Goal: Transaction & Acquisition: Purchase product/service

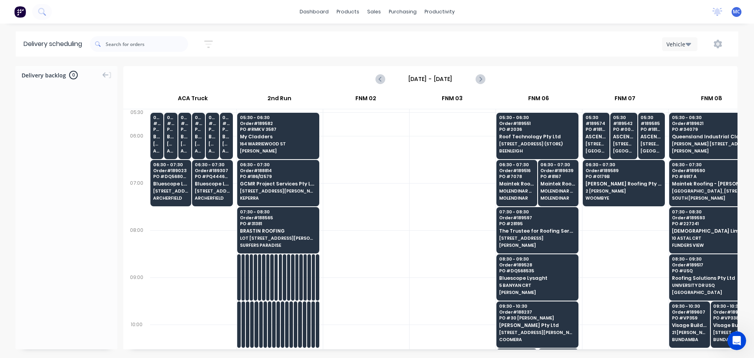
scroll to position [0, 0]
click at [440, 9] on div "productivity" at bounding box center [440, 12] width 38 height 12
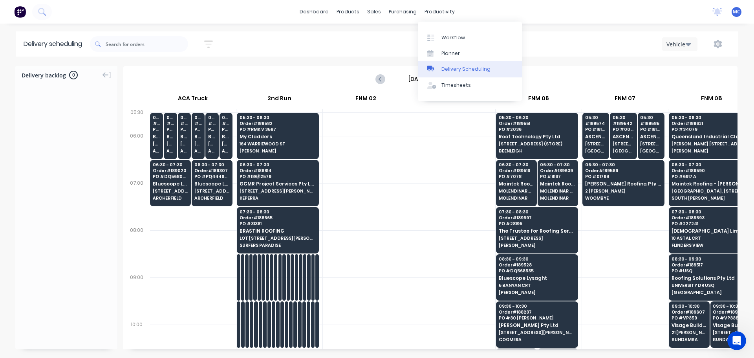
click at [458, 68] on div "Delivery Scheduling" at bounding box center [466, 69] width 49 height 7
click at [211, 42] on icon "button" at bounding box center [208, 44] width 9 height 10
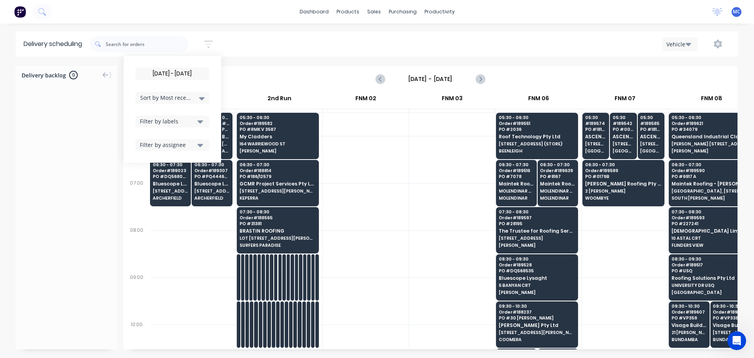
click at [171, 72] on input "[DATE] - [DATE]" at bounding box center [172, 74] width 73 height 12
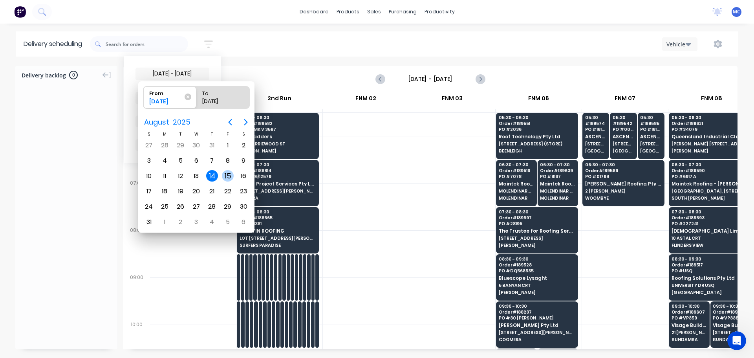
click at [226, 176] on div "15" at bounding box center [228, 176] width 12 height 12
type input "[DATE]"
radio input "false"
radio input "true"
click at [226, 176] on div "15" at bounding box center [228, 176] width 12 height 12
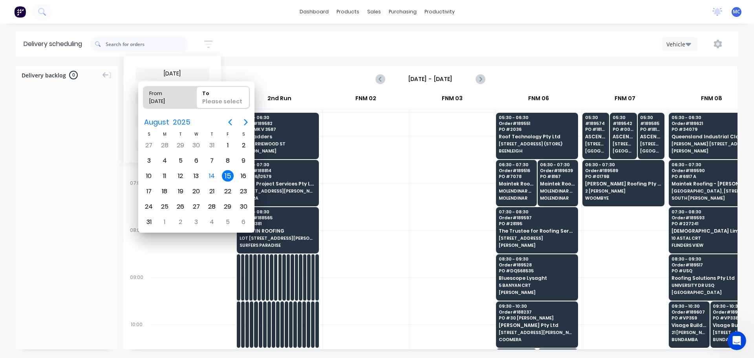
type input "[DATE] - [DATE]"
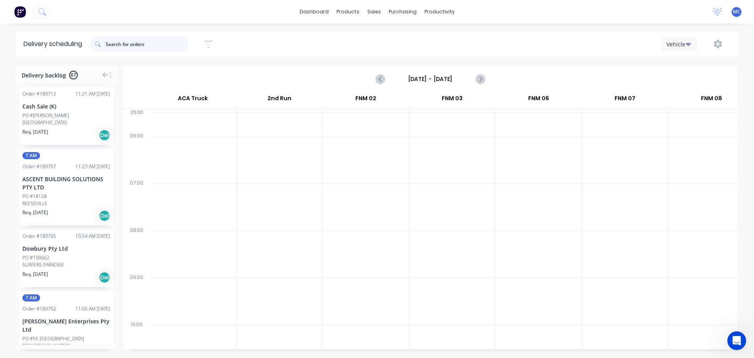
click at [130, 40] on input "text" at bounding box center [147, 44] width 82 height 16
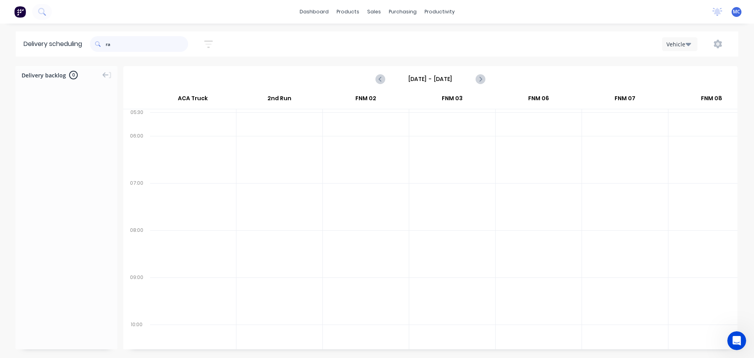
type input "r"
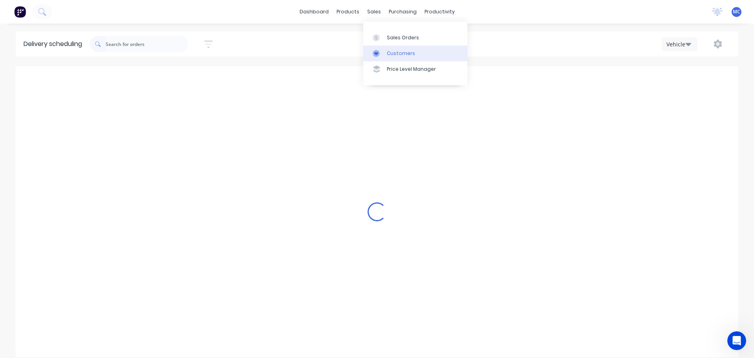
click at [393, 49] on link "Customers" at bounding box center [415, 54] width 104 height 16
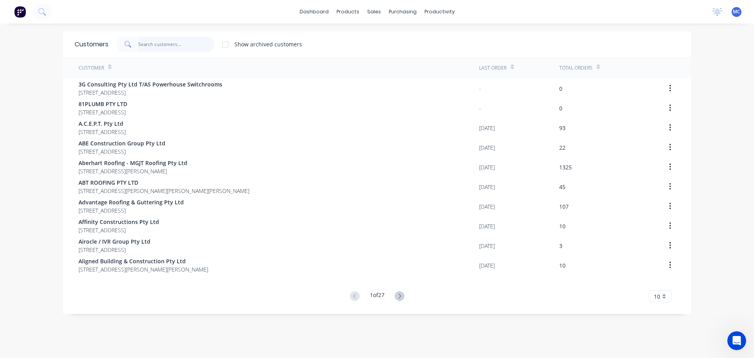
click at [149, 45] on input "text" at bounding box center [176, 45] width 77 height 16
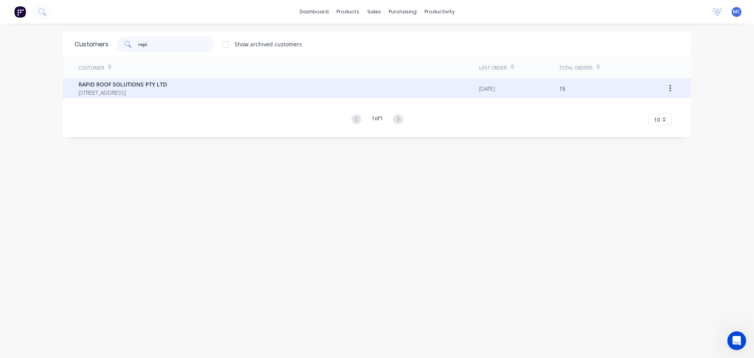
type input "rapi"
click at [93, 84] on span "RAPID ROOF SOLUTIONS PTY LTD" at bounding box center [123, 84] width 88 height 8
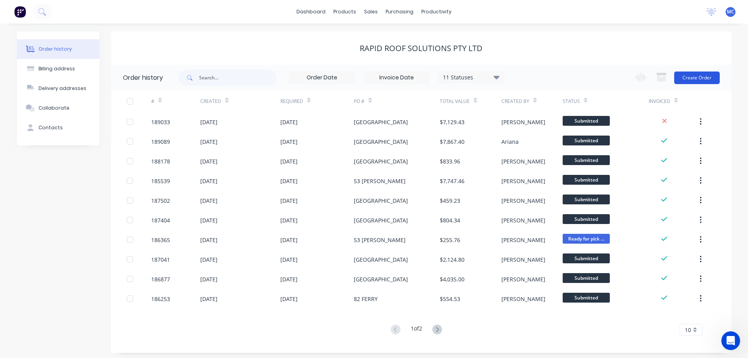
click at [704, 77] on button "Create Order" at bounding box center [697, 77] width 46 height 13
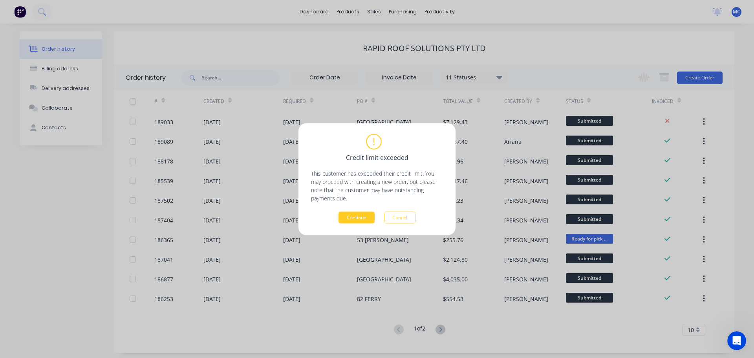
click at [362, 213] on button "Continue" at bounding box center [357, 217] width 36 height 12
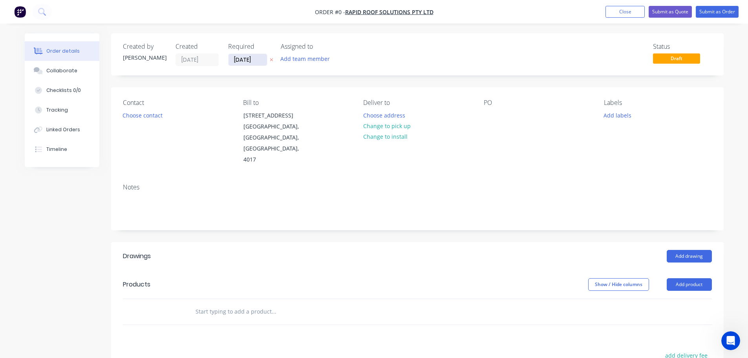
click at [248, 59] on input "[DATE]" at bounding box center [248, 60] width 38 height 12
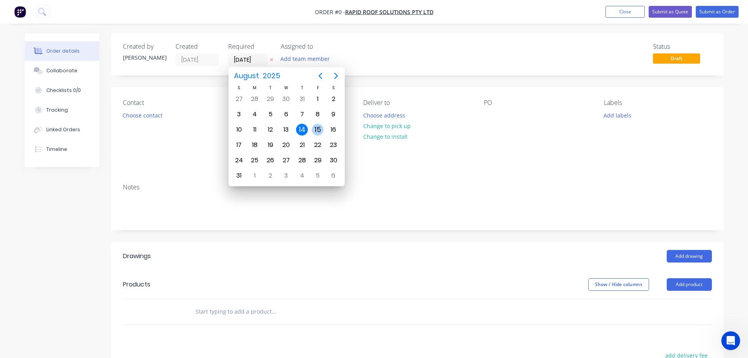
click at [322, 128] on div "15" at bounding box center [318, 130] width 12 height 12
type input "[DATE]"
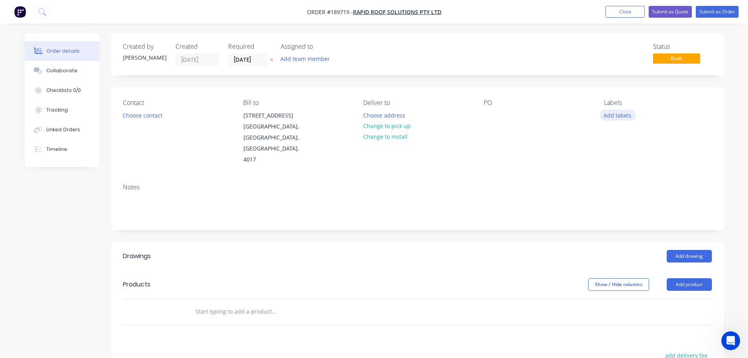
click at [621, 115] on button "Add labels" at bounding box center [618, 115] width 36 height 11
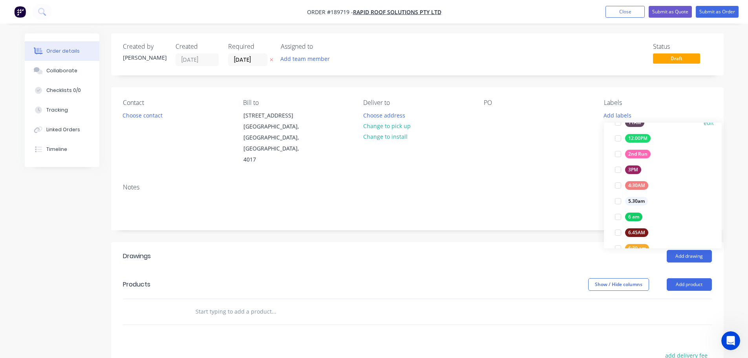
scroll to position [118, 0]
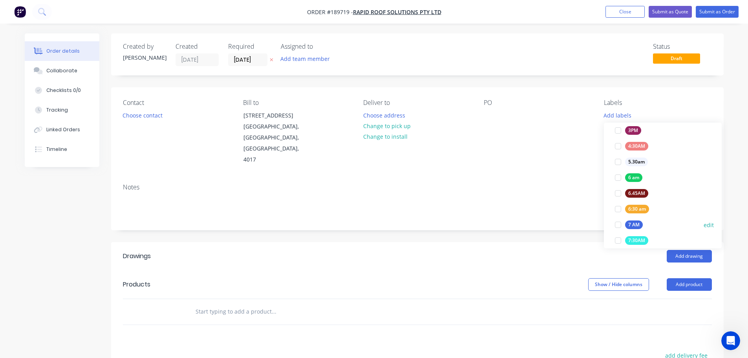
click at [618, 226] on div at bounding box center [618, 225] width 16 height 16
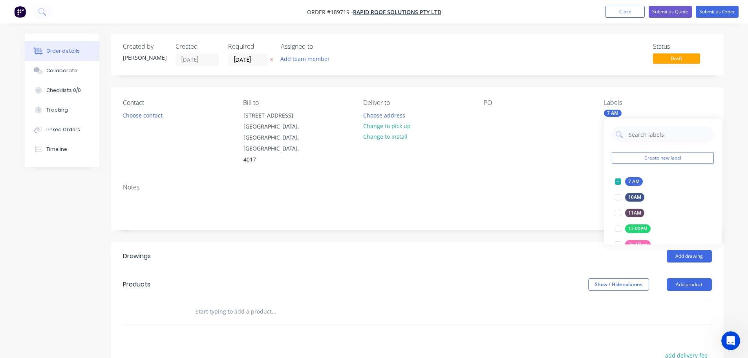
click at [535, 177] on div "Notes" at bounding box center [417, 203] width 613 height 53
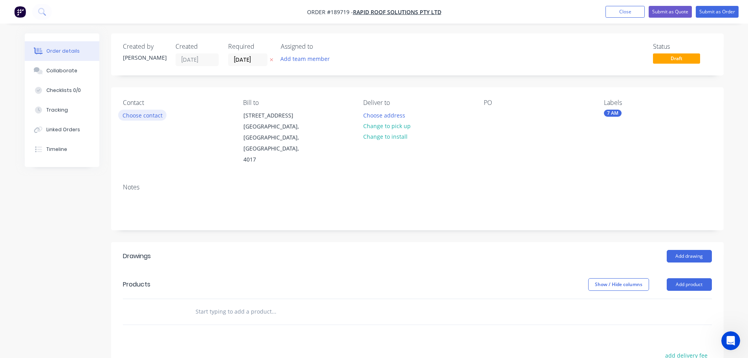
click at [144, 117] on button "Choose contact" at bounding box center [142, 115] width 48 height 11
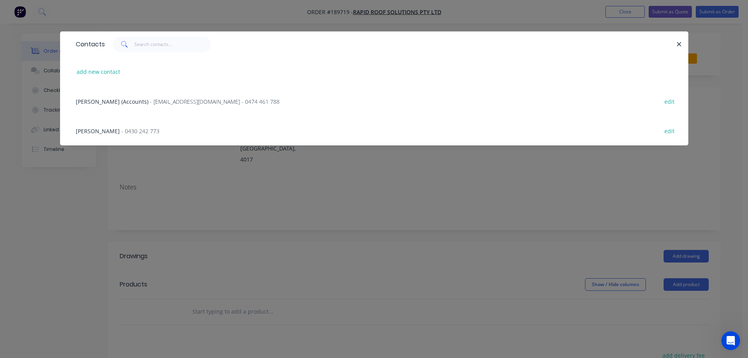
click at [120, 130] on span "[PERSON_NAME]" at bounding box center [98, 130] width 44 height 7
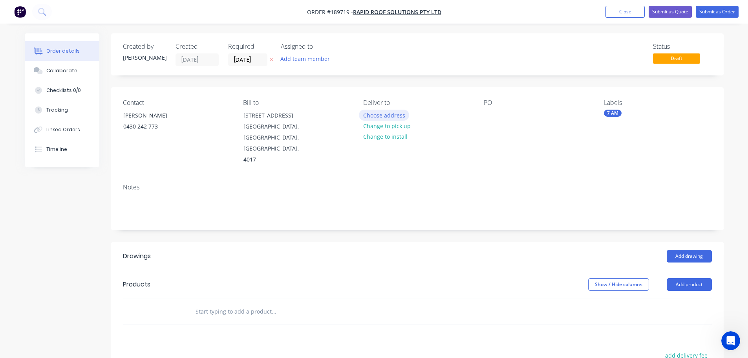
click at [375, 116] on button "Choose address" at bounding box center [384, 115] width 50 height 11
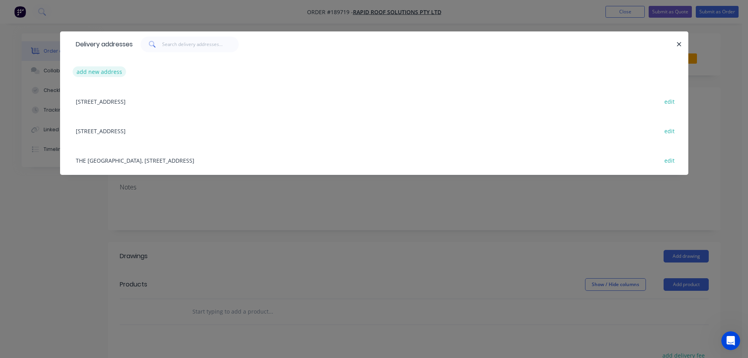
click at [88, 70] on button "add new address" at bounding box center [100, 71] width 54 height 11
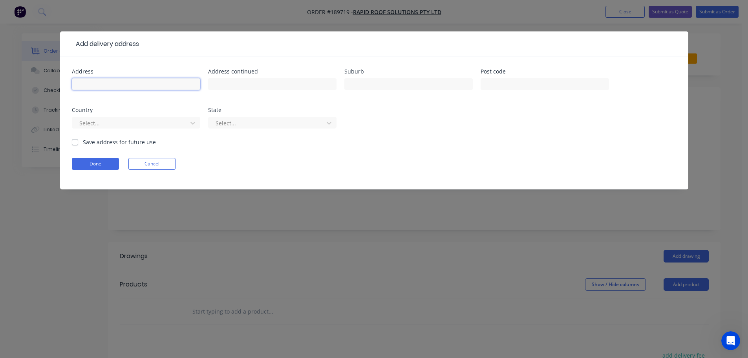
click at [92, 80] on input "text" at bounding box center [136, 84] width 128 height 12
click at [109, 84] on input "53 [PERSON_NAME]" at bounding box center [136, 84] width 128 height 12
type input "[STREET_ADDRESS][PERSON_NAME]"
type input "Tweed Heads"
click button "Done" at bounding box center [95, 164] width 47 height 12
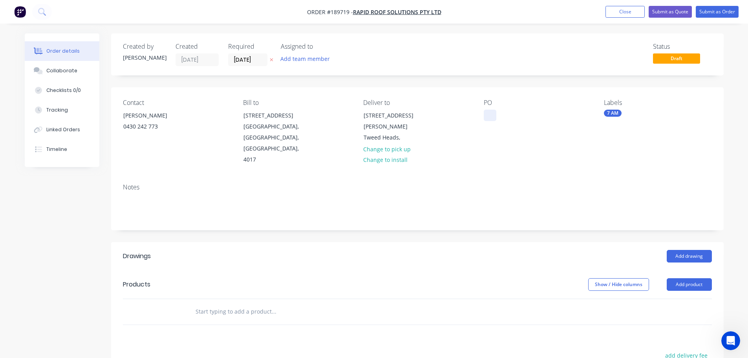
click at [492, 116] on div at bounding box center [490, 115] width 13 height 11
click at [688, 278] on button "Add product" at bounding box center [689, 284] width 45 height 13
click at [665, 299] on div "Product catalogue" at bounding box center [675, 304] width 60 height 11
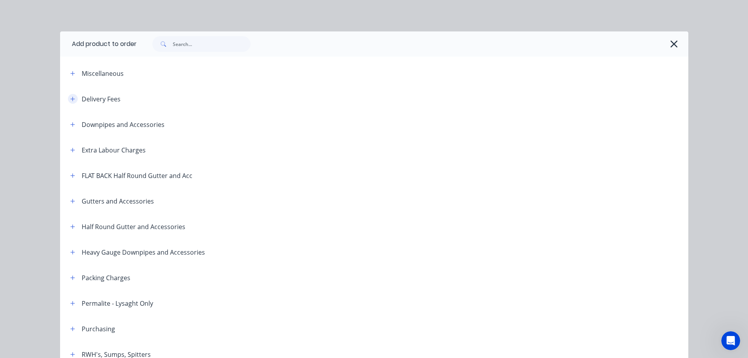
click at [70, 97] on icon "button" at bounding box center [72, 98] width 5 height 5
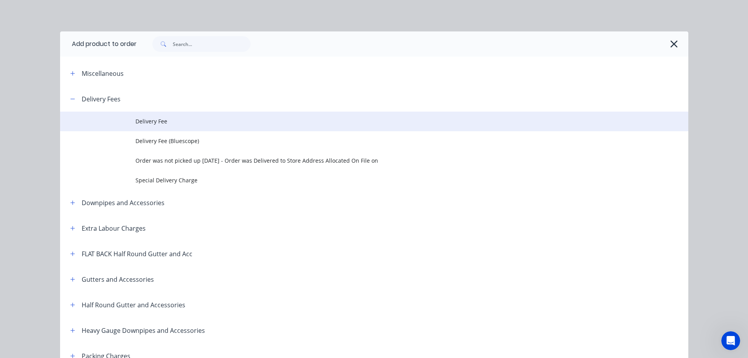
click at [143, 119] on span "Delivery Fee" at bounding box center [357, 121] width 442 height 8
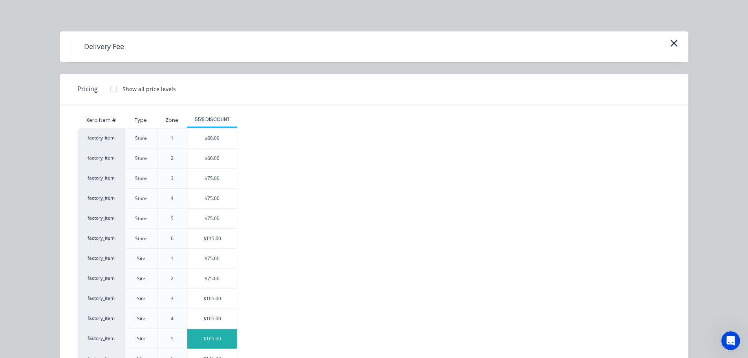
click at [208, 335] on div "$105.00" at bounding box center [211, 339] width 49 height 20
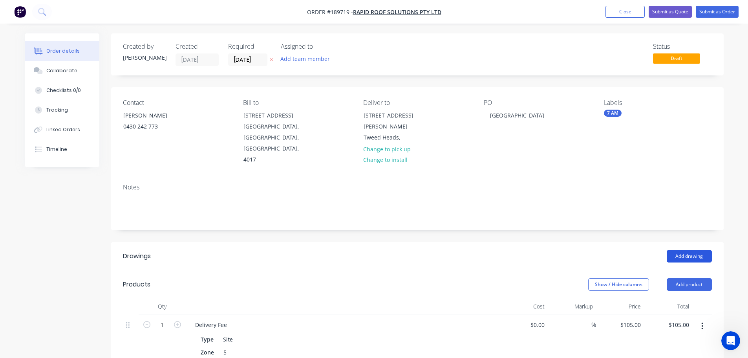
click at [695, 250] on button "Add drawing" at bounding box center [689, 256] width 45 height 13
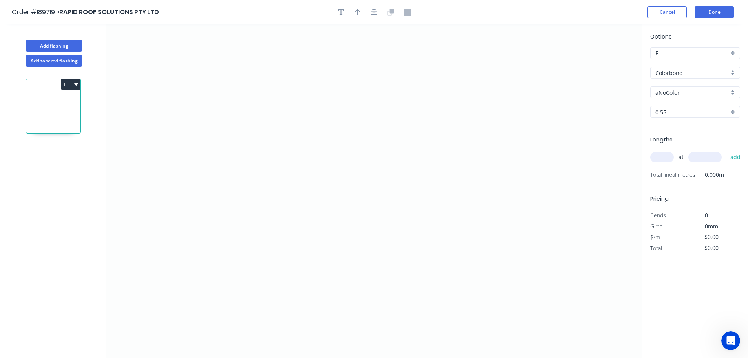
click at [673, 69] on input "Colorbond" at bounding box center [692, 73] width 73 height 8
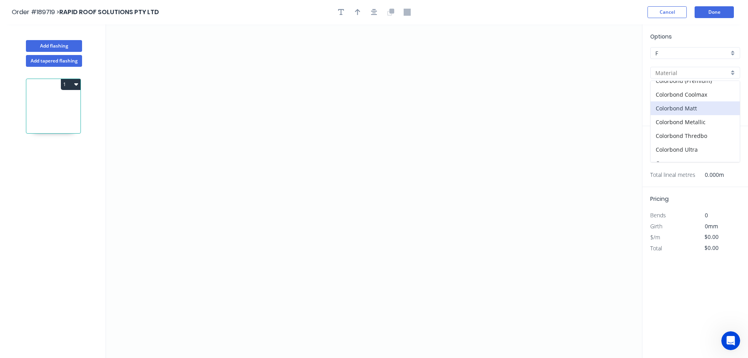
scroll to position [39, 0]
click at [682, 130] on div "Colorbond Ultra" at bounding box center [695, 131] width 89 height 14
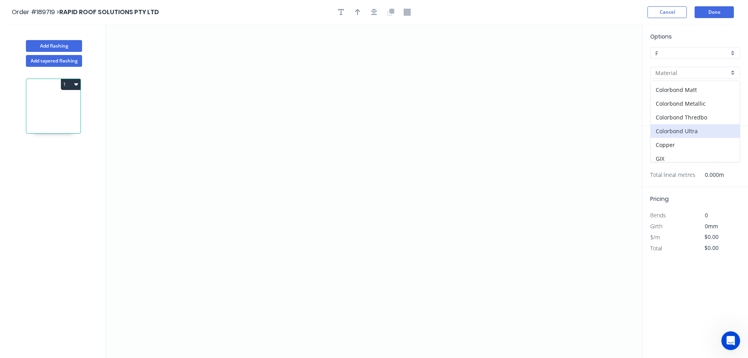
type input "Colorbond Ultra"
type input "Dover White"
click at [668, 93] on input "Dover White" at bounding box center [692, 92] width 73 height 8
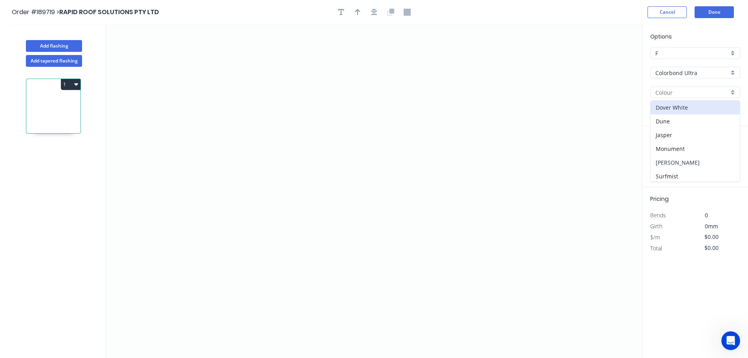
click at [679, 161] on div "[PERSON_NAME]" at bounding box center [695, 163] width 89 height 14
type input "[PERSON_NAME]"
click at [662, 158] on input "text" at bounding box center [663, 157] width 24 height 10
type input "1"
type input "800"
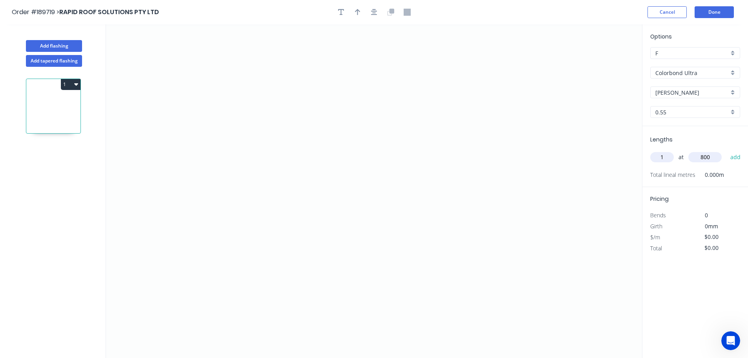
click at [727, 150] on button "add" at bounding box center [736, 156] width 18 height 13
type input "2"
type input "6500"
click at [727, 150] on button "add" at bounding box center [736, 156] width 18 height 13
type input "3"
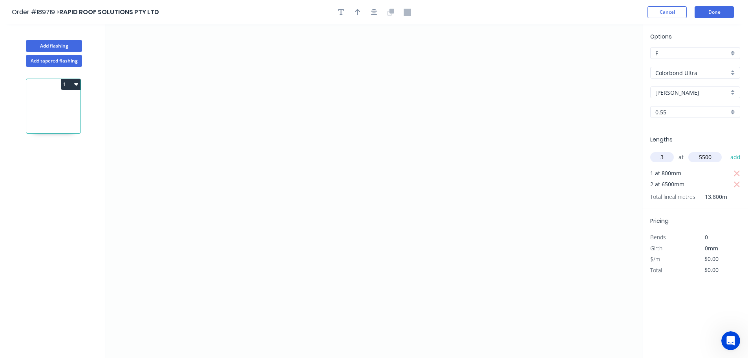
type input "5500"
click at [727, 150] on button "add" at bounding box center [736, 156] width 18 height 13
click at [256, 165] on icon "0" at bounding box center [374, 191] width 536 height 334
click at [236, 185] on icon "0" at bounding box center [374, 191] width 536 height 334
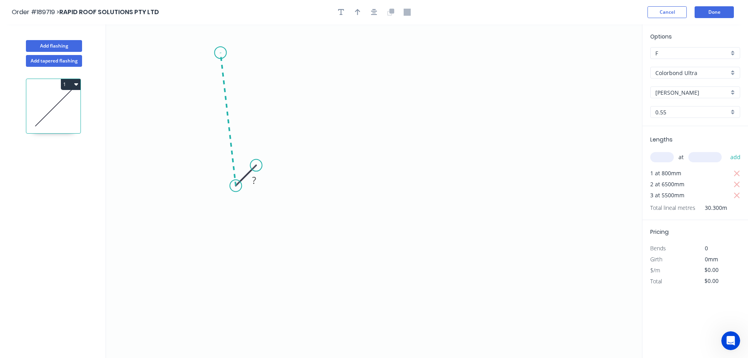
click at [220, 53] on icon at bounding box center [227, 119] width 15 height 133
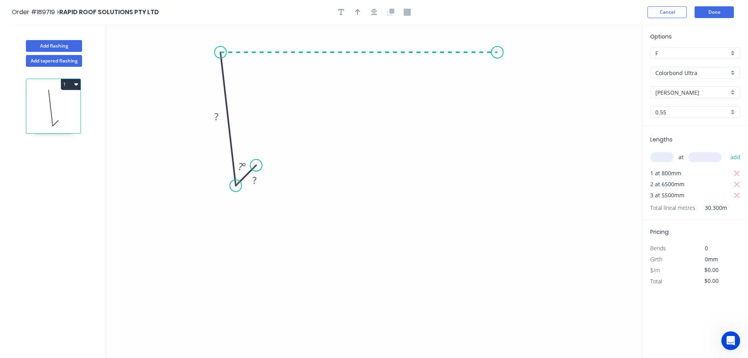
click at [498, 39] on icon "0 ? ? ? º" at bounding box center [374, 191] width 536 height 334
click at [497, 110] on icon "0 ? ? ? ? º ? º" at bounding box center [374, 191] width 536 height 334
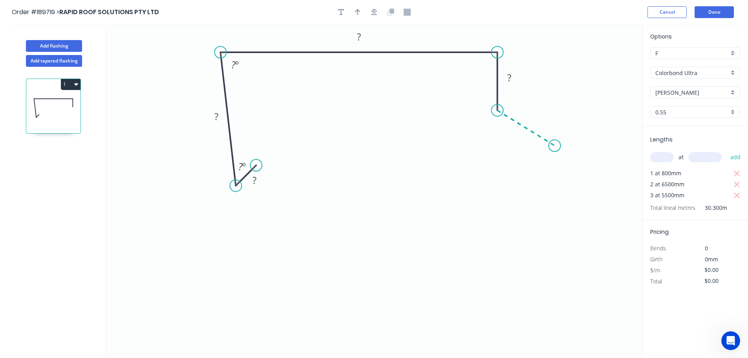
click at [555, 146] on icon "0 ? ? ? ? ? º ? º" at bounding box center [374, 191] width 536 height 334
click at [555, 262] on icon "0 ? ? ? ? ? ? º ? º ? º" at bounding box center [374, 191] width 536 height 334
click at [555, 262] on circle at bounding box center [555, 261] width 12 height 12
click at [373, 6] on button "button" at bounding box center [374, 12] width 12 height 12
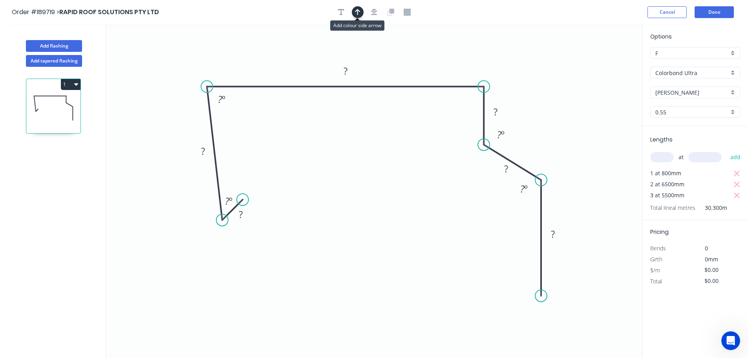
click at [357, 12] on icon "button" at bounding box center [357, 12] width 5 height 7
click at [601, 62] on icon at bounding box center [602, 54] width 7 height 25
drag, startPoint x: 601, startPoint y: 62, endPoint x: 585, endPoint y: 66, distance: 17.5
click at [585, 66] on icon "0 ? ? ? ? ? ? ? º ? º ? º ? º" at bounding box center [374, 191] width 536 height 334
drag, startPoint x: 604, startPoint y: 62, endPoint x: 520, endPoint y: 64, distance: 83.7
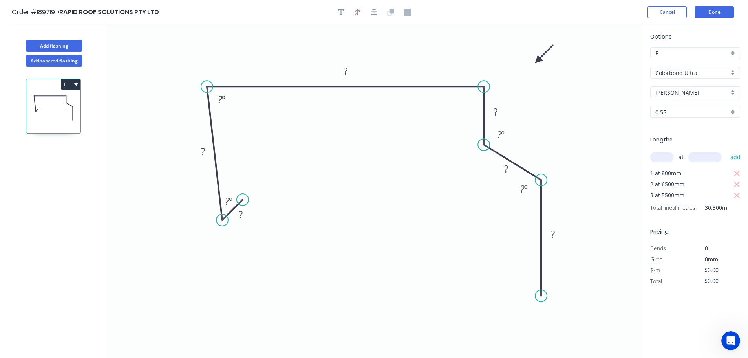
click at [533, 63] on icon at bounding box center [544, 54] width 23 height 23
click at [246, 229] on div "Hide angle" at bounding box center [264, 228] width 79 height 16
click at [241, 216] on tspan "?" at bounding box center [241, 214] width 4 height 13
type input "$17.10"
type input "$521.55"
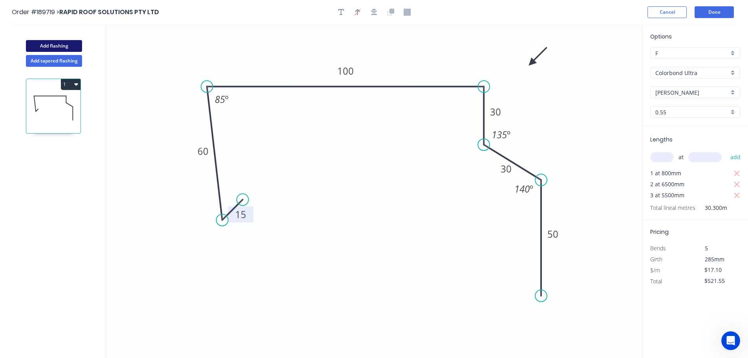
click at [53, 42] on button "Add flashing" at bounding box center [54, 46] width 56 height 12
type input "$0.00"
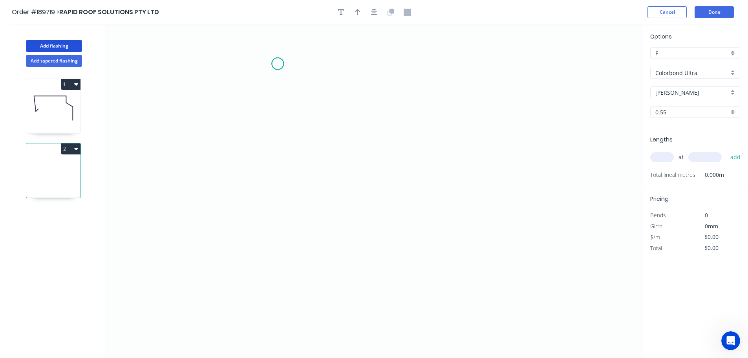
click at [278, 64] on icon "0" at bounding box center [374, 191] width 536 height 334
click at [463, 86] on icon "0" at bounding box center [374, 191] width 536 height 334
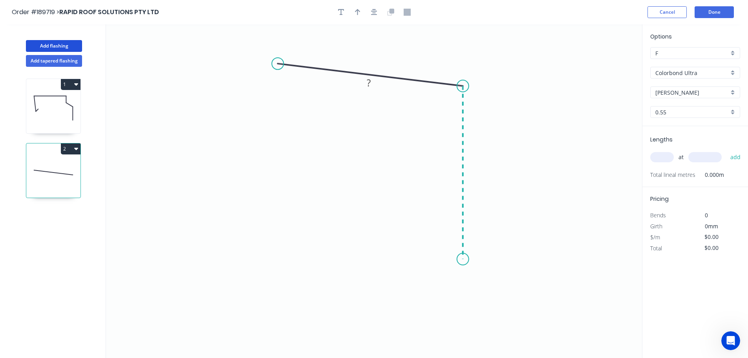
click at [465, 259] on icon "0 ?" at bounding box center [374, 191] width 536 height 334
click at [390, 281] on icon "0 ? ? ? º" at bounding box center [374, 191] width 536 height 334
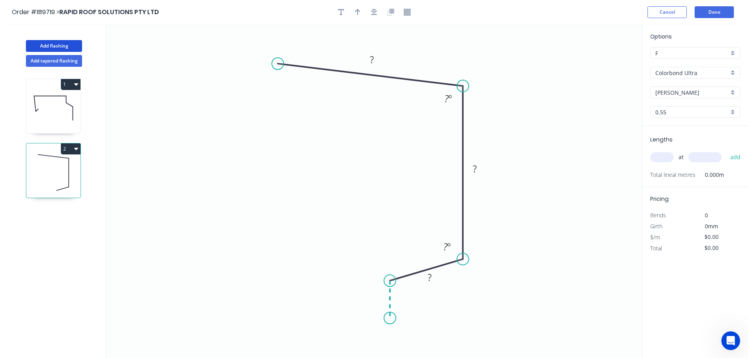
click at [391, 318] on icon "0 ? ? ? ? º ? º" at bounding box center [374, 191] width 536 height 334
click at [391, 318] on circle at bounding box center [390, 318] width 12 height 12
click at [357, 13] on icon "button" at bounding box center [357, 12] width 5 height 6
click at [603, 64] on icon at bounding box center [602, 54] width 7 height 25
drag, startPoint x: 603, startPoint y: 64, endPoint x: 536, endPoint y: 95, distance: 74.2
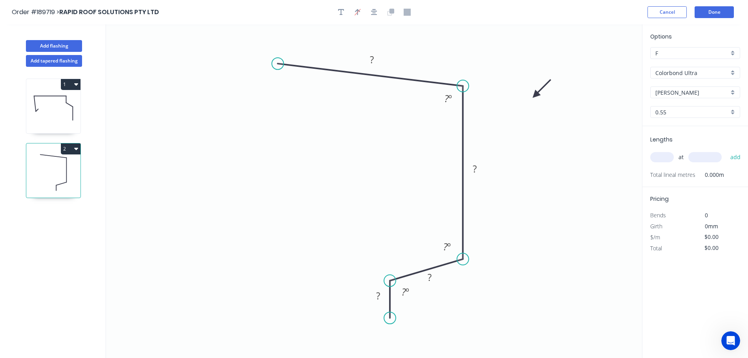
click at [536, 95] on icon at bounding box center [542, 88] width 23 height 23
click at [665, 157] on input "text" at bounding box center [663, 157] width 24 height 10
type input "4"
type input "5400"
click at [727, 150] on button "add" at bounding box center [736, 156] width 18 height 13
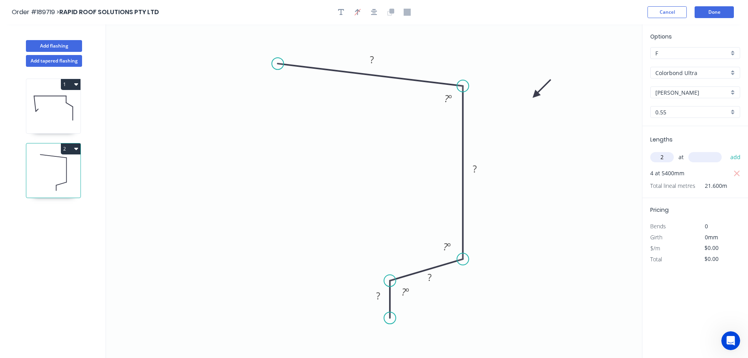
type input "2"
type input "6900"
click at [727, 150] on button "add" at bounding box center [736, 156] width 18 height 13
click at [372, 60] on tspan "?" at bounding box center [372, 59] width 4 height 13
click at [538, 172] on icon "0 120 190 70 20 95 º 120 º 125 º" at bounding box center [374, 191] width 536 height 334
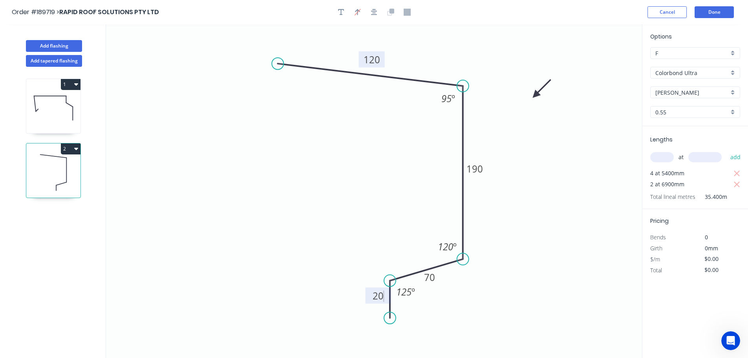
type input "$18.72"
type input "$662.69"
click at [45, 46] on button "Add flashing" at bounding box center [54, 46] width 56 height 12
type input "$0.00"
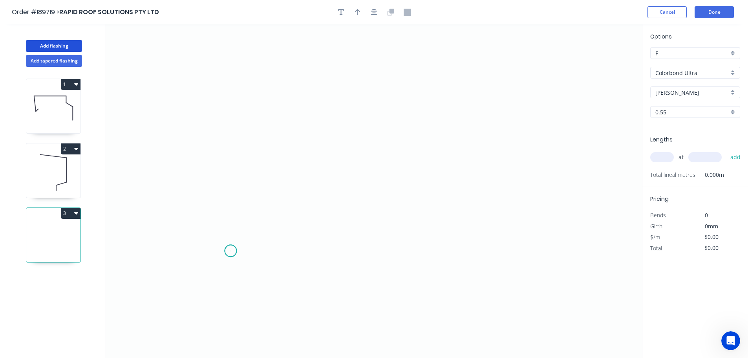
click at [231, 251] on icon "0" at bounding box center [374, 191] width 536 height 334
click at [263, 73] on icon "0" at bounding box center [374, 191] width 536 height 334
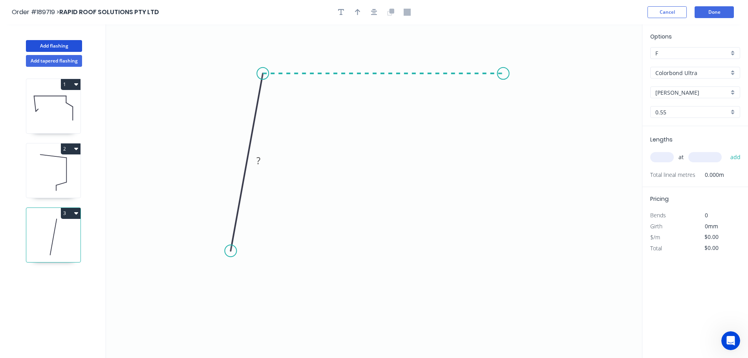
click at [504, 81] on icon "0 ?" at bounding box center [374, 191] width 536 height 334
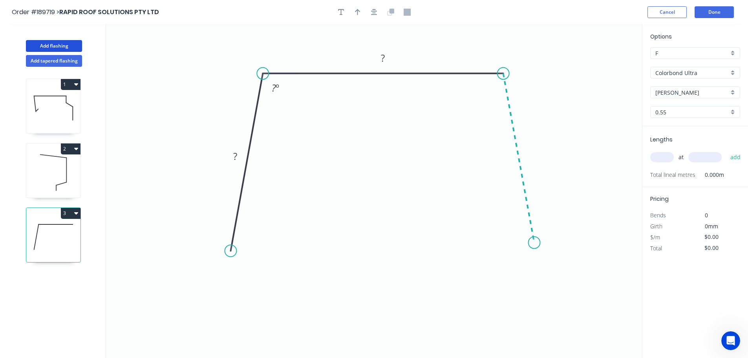
click at [535, 243] on icon "0 ? ? ? º" at bounding box center [374, 191] width 536 height 334
click at [235, 154] on tspan "?" at bounding box center [235, 156] width 4 height 13
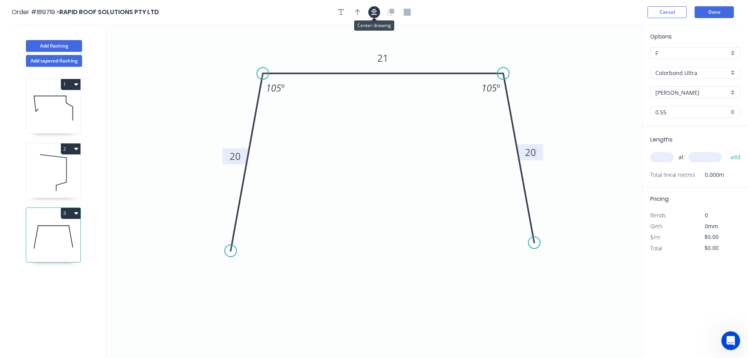
click at [376, 11] on icon "button" at bounding box center [374, 12] width 6 height 6
type input "$7.88"
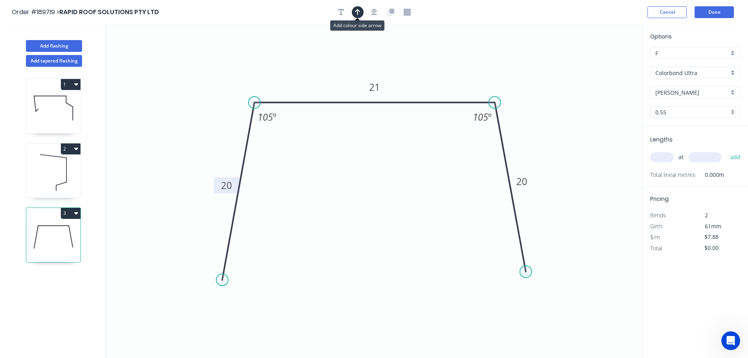
click at [355, 11] on icon "button" at bounding box center [357, 12] width 5 height 6
click at [602, 62] on icon at bounding box center [602, 54] width 7 height 25
drag, startPoint x: 602, startPoint y: 62, endPoint x: 545, endPoint y: 75, distance: 58.5
click at [545, 75] on icon at bounding box center [551, 68] width 23 height 23
click at [665, 154] on input "text" at bounding box center [663, 157] width 24 height 10
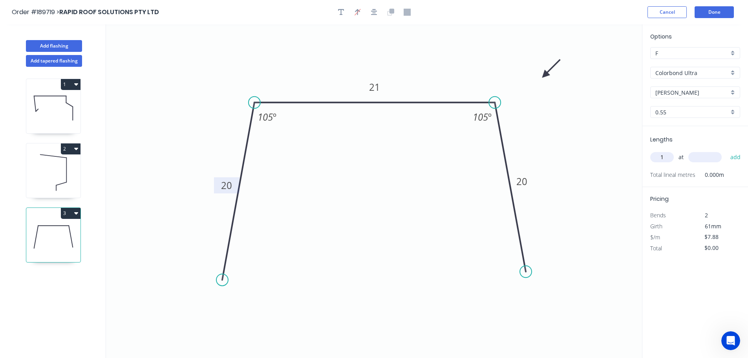
type input "1"
type input "600"
click at [727, 150] on button "add" at bounding box center [736, 156] width 18 height 13
type input "$7.88"
click at [57, 43] on button "Add flashing" at bounding box center [54, 46] width 56 height 12
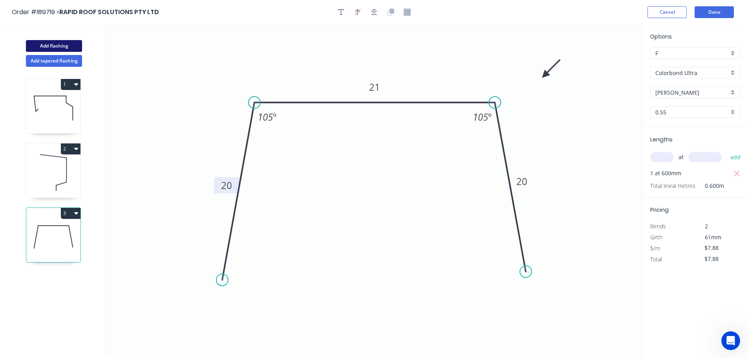
type input "$0.00"
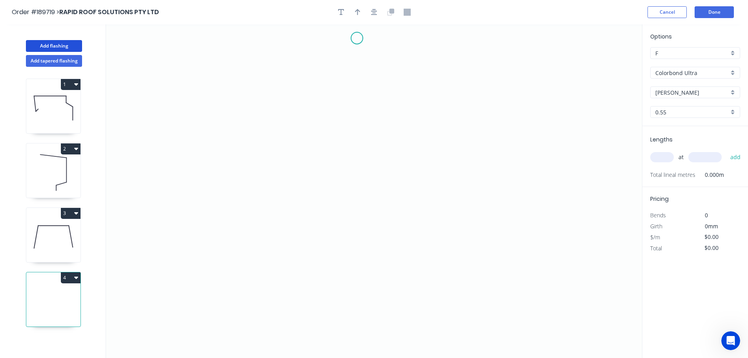
click at [357, 38] on icon "0" at bounding box center [374, 191] width 536 height 334
click at [357, 244] on icon "0" at bounding box center [374, 191] width 536 height 334
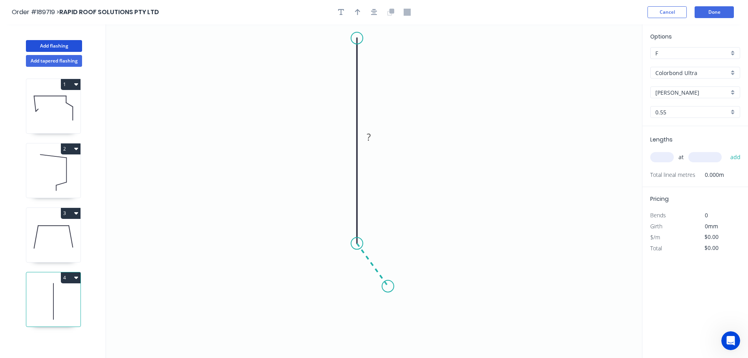
click at [388, 286] on icon "0 ?" at bounding box center [374, 191] width 536 height 334
click at [387, 349] on icon "0 ? ? ? º" at bounding box center [374, 191] width 536 height 334
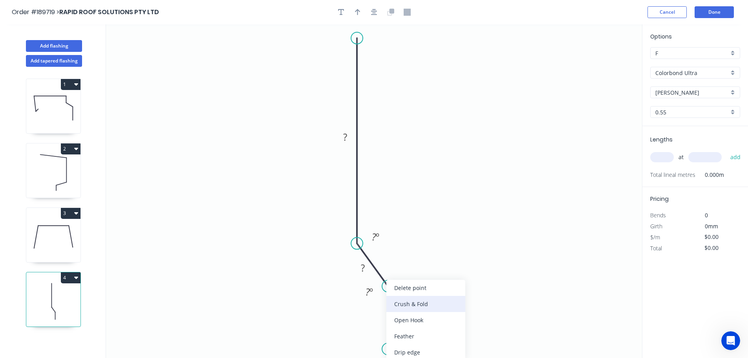
click at [407, 302] on div "Crush & Fold" at bounding box center [426, 304] width 79 height 16
click at [406, 334] on div "Flip bend" at bounding box center [427, 336] width 79 height 16
drag, startPoint x: 420, startPoint y: 337, endPoint x: 363, endPoint y: 342, distance: 57.6
click at [364, 344] on rect at bounding box center [349, 342] width 31 height 16
click at [345, 136] on tspan "?" at bounding box center [345, 136] width 4 height 13
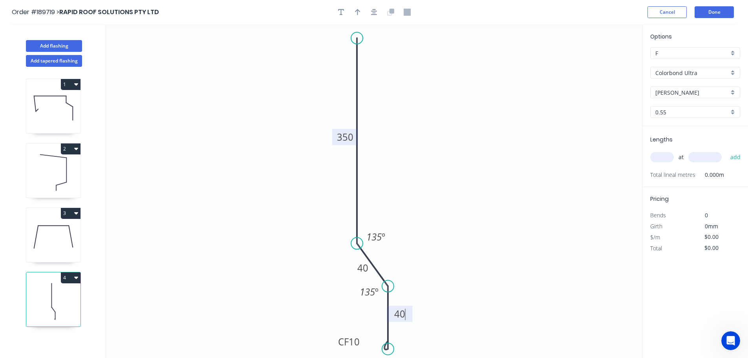
type input "$26.24"
click at [357, 13] on icon "button" at bounding box center [357, 12] width 5 height 7
click at [605, 61] on icon at bounding box center [602, 54] width 7 height 25
drag, startPoint x: 603, startPoint y: 63, endPoint x: 445, endPoint y: 110, distance: 164.7
click at [444, 106] on icon at bounding box center [450, 98] width 23 height 23
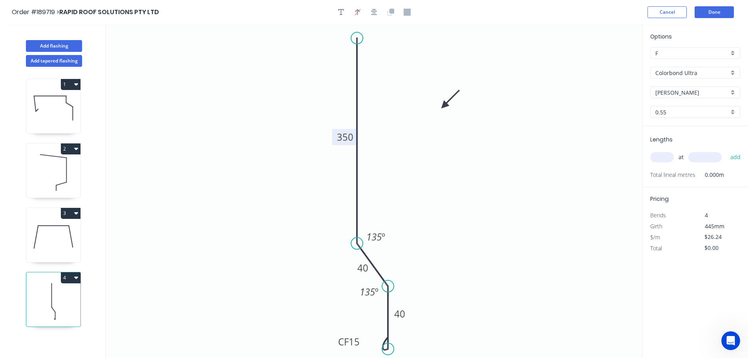
click at [667, 155] on input "text" at bounding box center [663, 157] width 24 height 10
type input "5"
type input "4600"
click at [727, 150] on button "add" at bounding box center [736, 156] width 18 height 13
type input "$603.52"
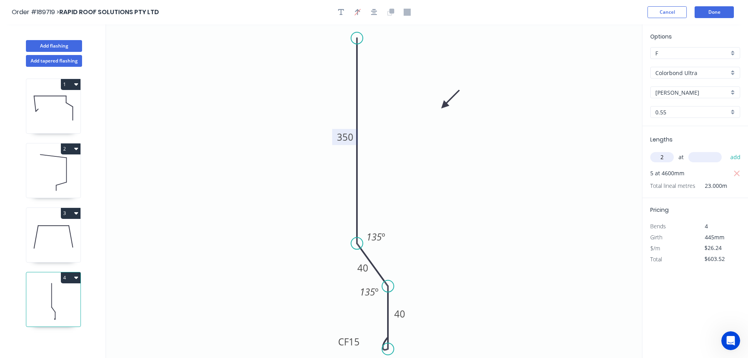
type input "2"
type input "2100"
click at [727, 150] on button "add" at bounding box center [736, 156] width 18 height 13
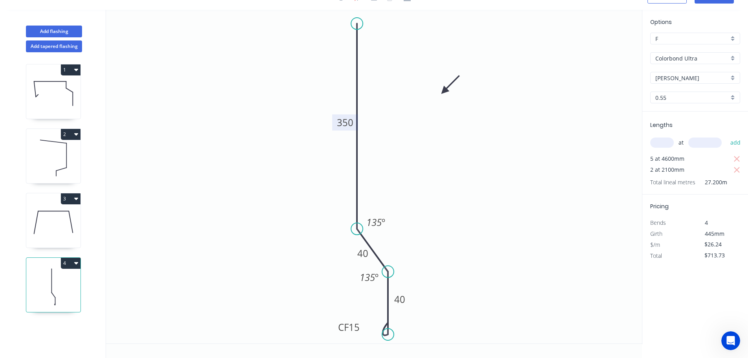
click at [76, 263] on icon "button" at bounding box center [76, 263] width 4 height 2
click at [32, 280] on div "Duplicate" at bounding box center [43, 282] width 60 height 11
type input "$0.00"
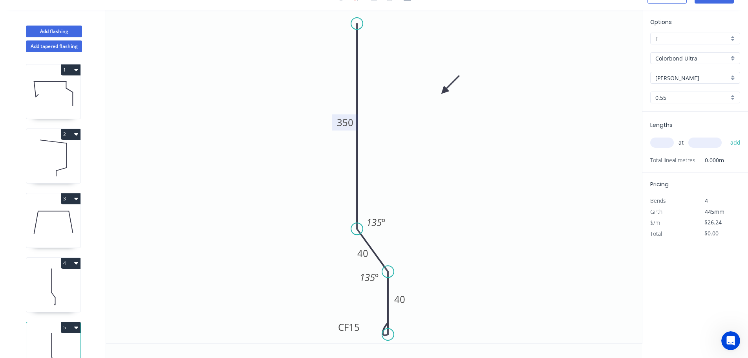
click at [346, 125] on tspan "350" at bounding box center [345, 122] width 16 height 13
click at [659, 140] on input "text" at bounding box center [663, 142] width 24 height 10
type input "3"
type input "4700"
click at [727, 136] on button "add" at bounding box center [736, 142] width 18 height 13
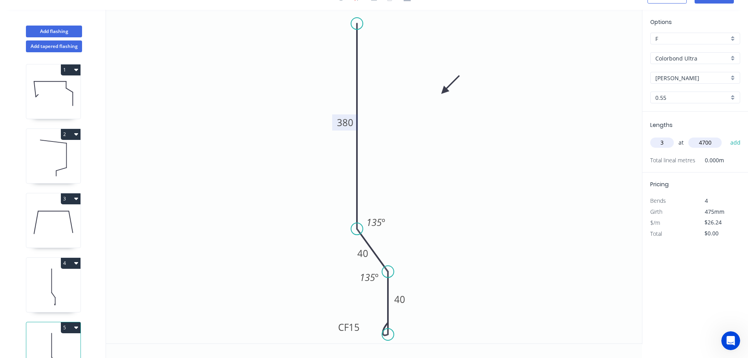
type input "$369.98"
type input "2"
type input "1400"
click at [727, 136] on button "add" at bounding box center [736, 142] width 18 height 13
type input "$443.46"
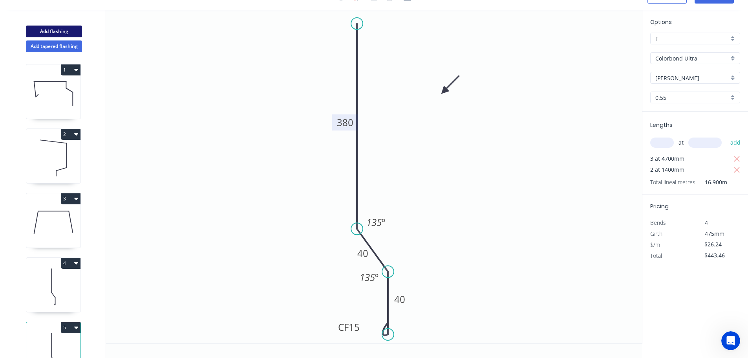
click at [58, 29] on button "Add flashing" at bounding box center [54, 32] width 56 height 12
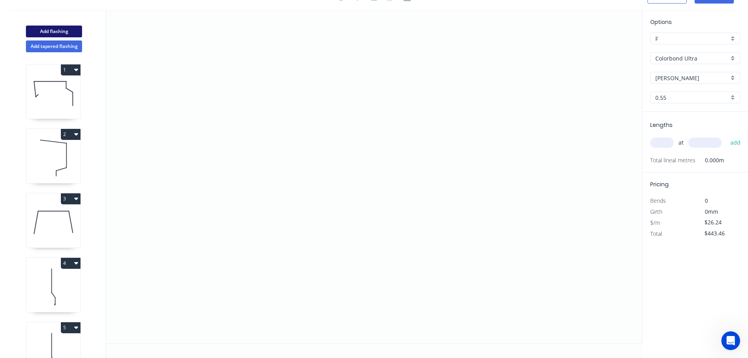
type input "$0.00"
click at [684, 59] on input "Colorbond Ultra" at bounding box center [692, 58] width 73 height 8
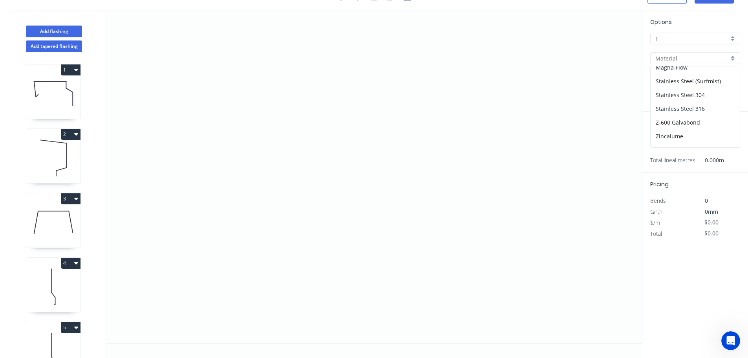
click at [676, 107] on div "Stainless Steel 316" at bounding box center [695, 109] width 89 height 14
type input "Stainless Steel 316"
type input "2B"
click at [663, 143] on input "text" at bounding box center [663, 142] width 24 height 10
type input "1"
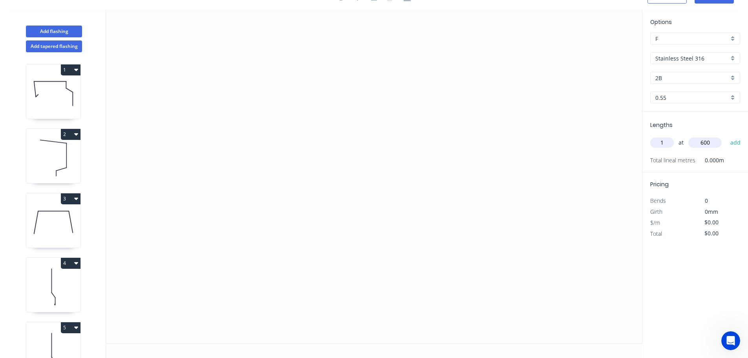
type input "600"
click at [727, 136] on button "add" at bounding box center [736, 142] width 18 height 13
click at [285, 265] on icon "0" at bounding box center [374, 177] width 536 height 334
click at [289, 90] on icon "0" at bounding box center [374, 177] width 536 height 334
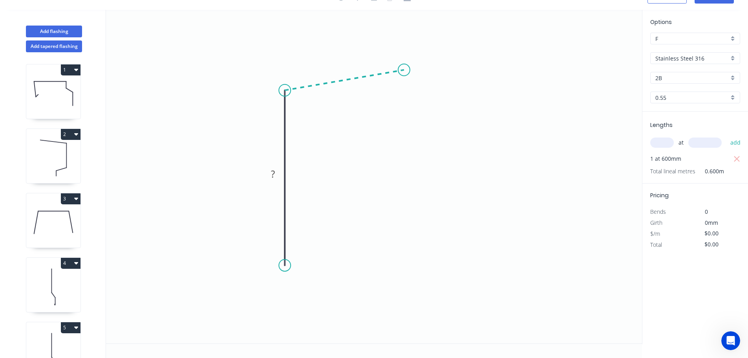
click at [404, 70] on icon "0 ?" at bounding box center [374, 177] width 536 height 334
click at [507, 90] on icon "0 ? ? ? º" at bounding box center [374, 177] width 536 height 334
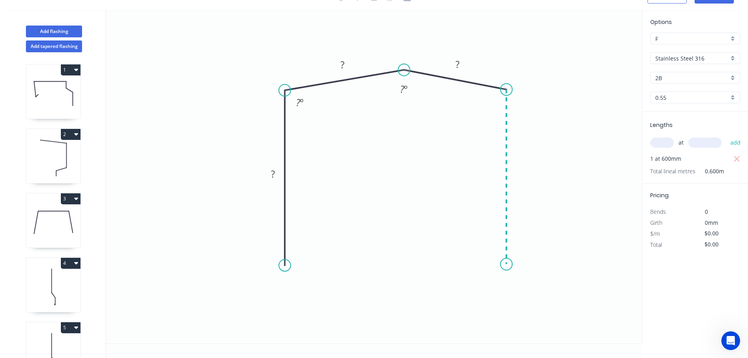
click at [502, 264] on icon "0 ? ? ? ? º ? º" at bounding box center [374, 177] width 536 height 334
click at [273, 172] on tspan "?" at bounding box center [273, 173] width 4 height 13
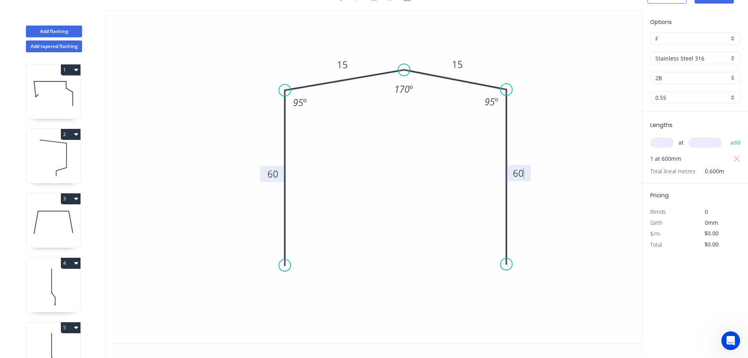
type input "$22.15"
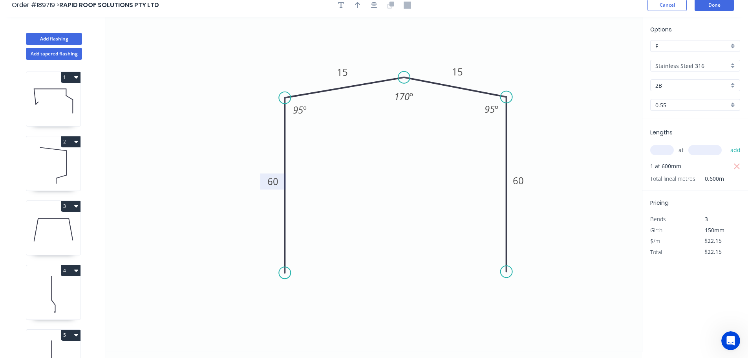
scroll to position [0, 0]
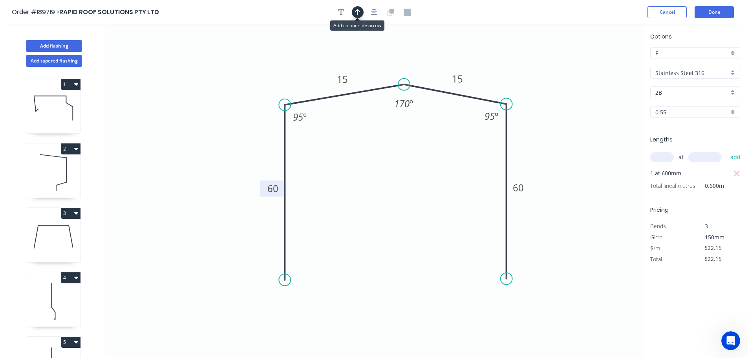
click at [361, 15] on button "button" at bounding box center [358, 12] width 12 height 12
click at [603, 64] on icon at bounding box center [602, 54] width 7 height 25
drag, startPoint x: 603, startPoint y: 64, endPoint x: 538, endPoint y: 68, distance: 64.5
click at [538, 68] on icon at bounding box center [544, 61] width 23 height 23
click at [60, 44] on button "Add flashing" at bounding box center [54, 46] width 56 height 12
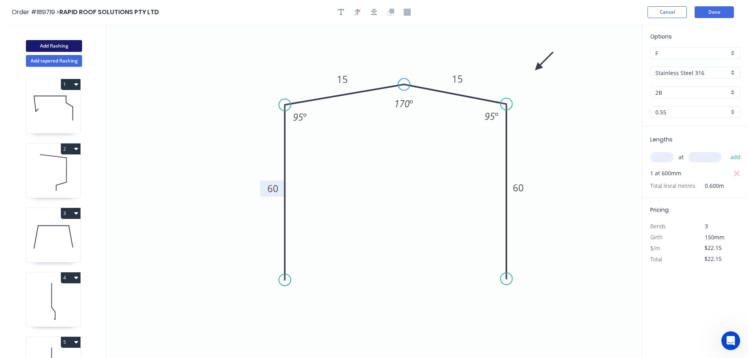
type input "$0.00"
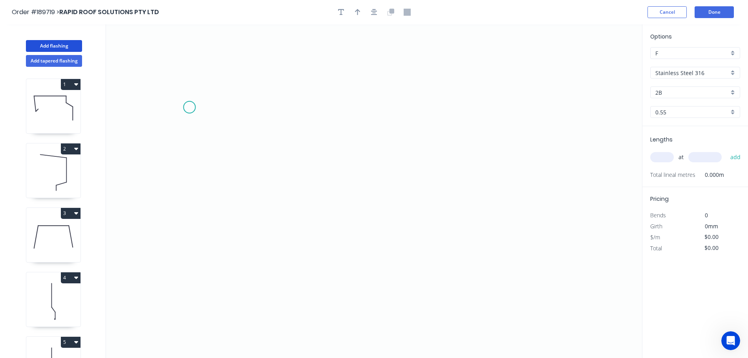
click at [189, 107] on icon "0" at bounding box center [374, 191] width 536 height 334
click at [198, 274] on icon "0" at bounding box center [374, 191] width 536 height 334
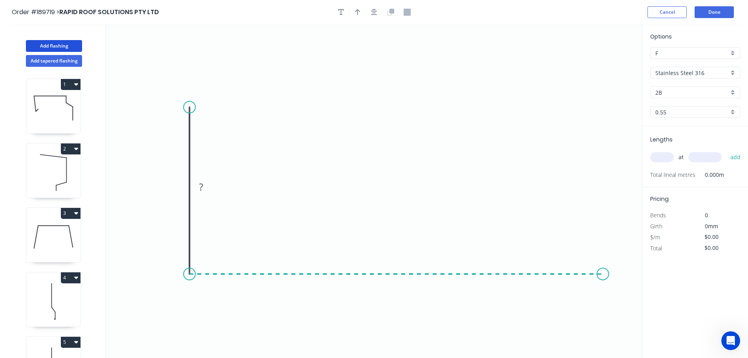
click at [603, 284] on icon "0 ?" at bounding box center [374, 191] width 536 height 334
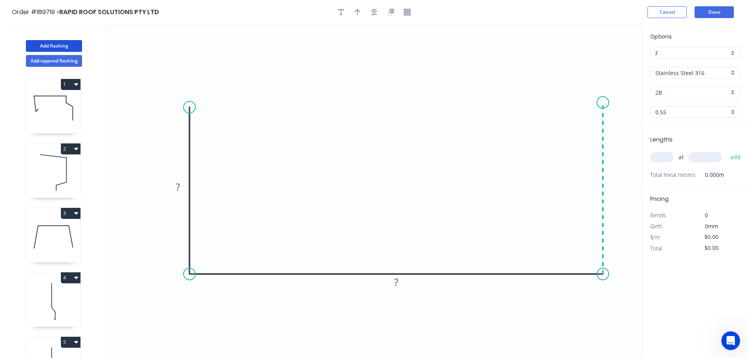
click at [617, 103] on icon "0 ? ?" at bounding box center [374, 191] width 536 height 334
click at [177, 187] on tspan "?" at bounding box center [178, 186] width 4 height 13
type input "$77.13"
click at [360, 14] on icon "button" at bounding box center [357, 12] width 5 height 7
drag, startPoint x: 603, startPoint y: 61, endPoint x: 395, endPoint y: 143, distance: 223.7
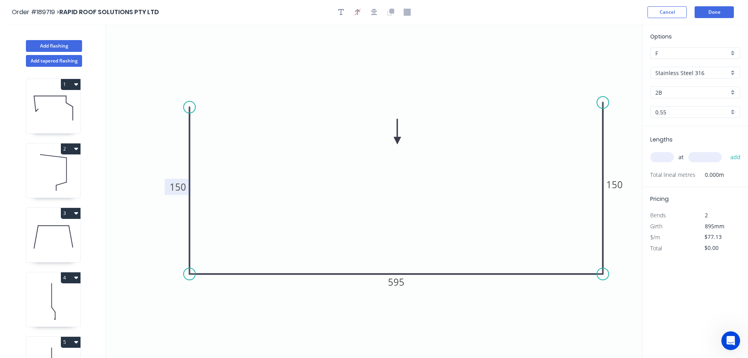
click at [396, 142] on icon at bounding box center [397, 131] width 7 height 25
click at [663, 153] on input "text" at bounding box center [663, 157] width 24 height 10
type input "2"
type input "4900"
click at [727, 150] on button "add" at bounding box center [736, 156] width 18 height 13
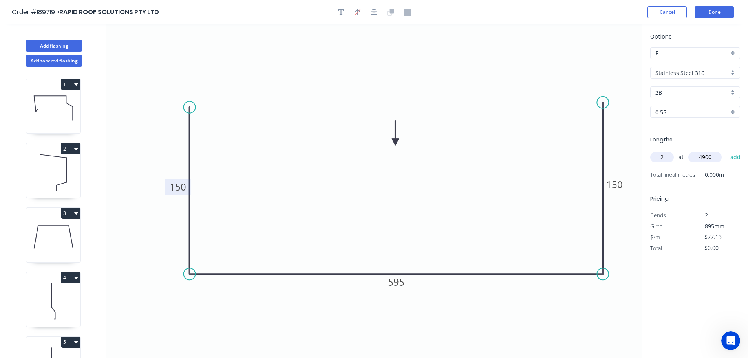
type input "$755.87"
type input "1"
type input "6200"
click at [727, 150] on button "add" at bounding box center [736, 156] width 18 height 13
type input "$1,234.08"
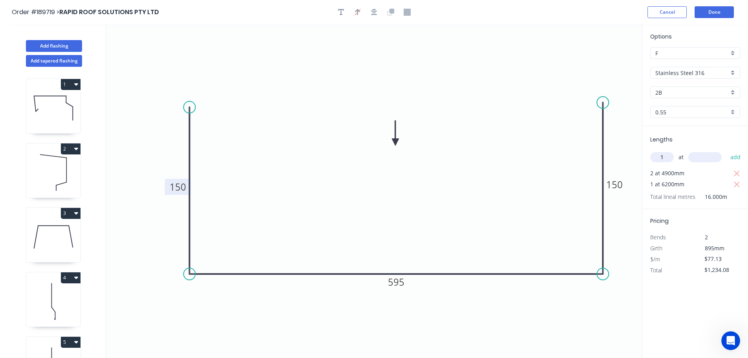
type input "1"
type input "5800"
click at [727, 150] on button "add" at bounding box center [736, 156] width 18 height 13
type input "$1,681.43"
type input "1"
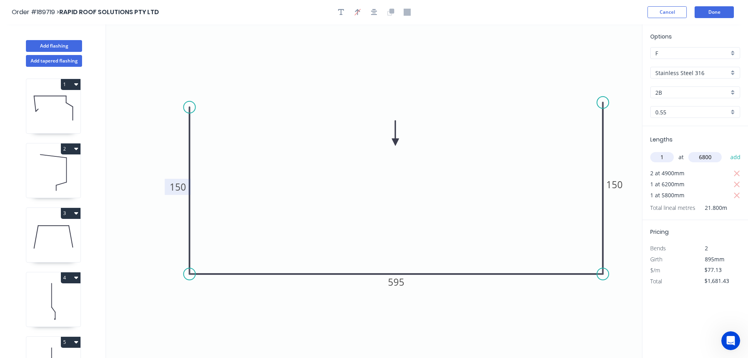
type input "6800"
click at [727, 150] on button "add" at bounding box center [736, 156] width 18 height 13
type input "$2,205.92"
click at [60, 44] on button "Add flashing" at bounding box center [54, 46] width 56 height 12
type input "$0.00"
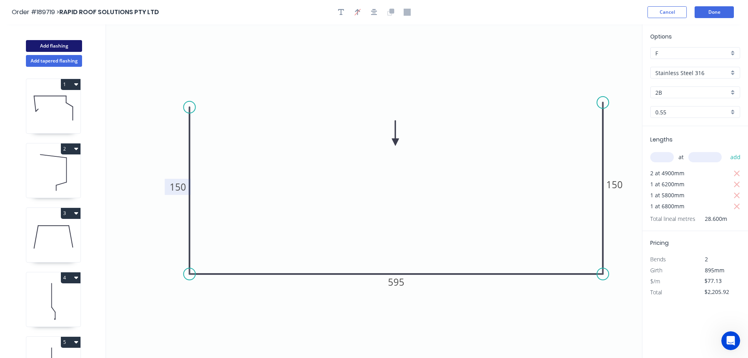
type input "$0.00"
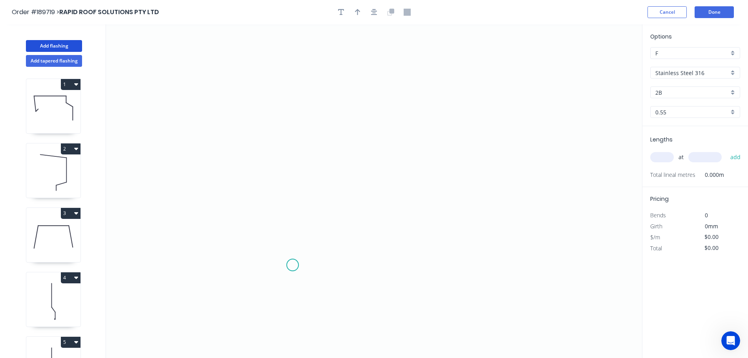
click at [305, 273] on icon "0" at bounding box center [374, 191] width 536 height 334
click at [324, 284] on div "Delete point" at bounding box center [340, 283] width 79 height 16
click at [301, 278] on icon "0" at bounding box center [374, 191] width 536 height 334
click at [303, 112] on icon "0" at bounding box center [374, 191] width 536 height 334
click at [350, 53] on icon "0 ?" at bounding box center [374, 191] width 536 height 334
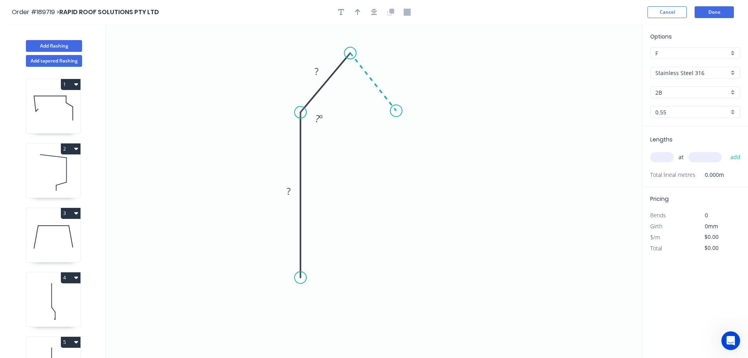
click at [396, 111] on icon "0 ? ? ? º" at bounding box center [374, 191] width 536 height 334
click at [395, 278] on icon "0 ? ? ? ? º ? º" at bounding box center [374, 191] width 536 height 334
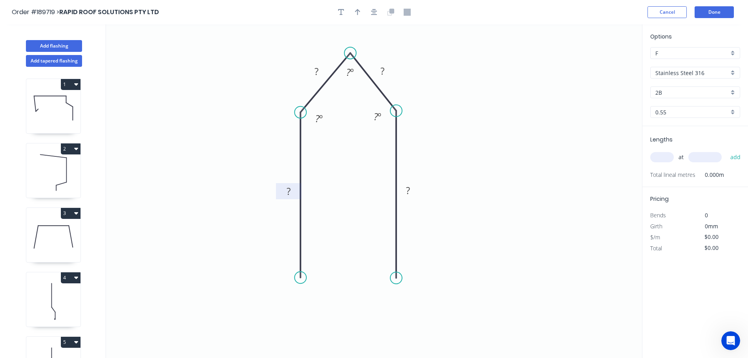
click at [290, 192] on tspan "?" at bounding box center [289, 191] width 4 height 13
type input "$22.15"
click at [361, 14] on button "button" at bounding box center [358, 12] width 12 height 12
click at [602, 62] on icon at bounding box center [602, 54] width 7 height 25
drag, startPoint x: 602, startPoint y: 62, endPoint x: 482, endPoint y: 90, distance: 123.1
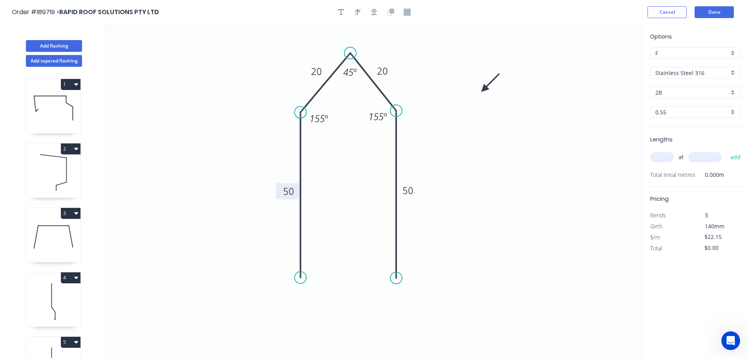
click at [482, 90] on icon at bounding box center [490, 82] width 23 height 23
click at [662, 157] on input "text" at bounding box center [663, 157] width 24 height 10
type input "2"
type input "620"
click at [727, 150] on button "add" at bounding box center [736, 156] width 18 height 13
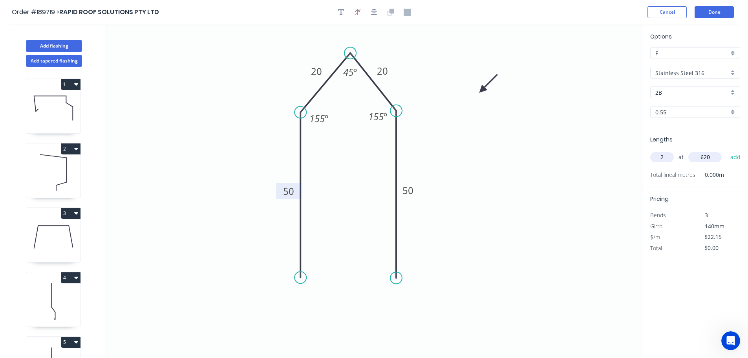
type input "$44.30"
click at [722, 12] on button "Done" at bounding box center [714, 12] width 39 height 12
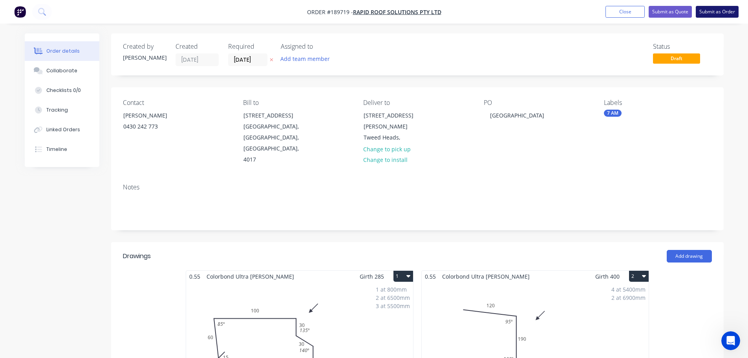
click at [724, 10] on button "Submit as Order" at bounding box center [717, 12] width 43 height 12
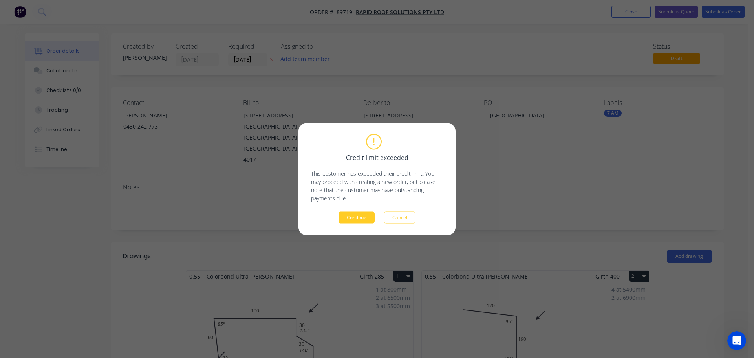
click at [355, 219] on button "Continue" at bounding box center [357, 217] width 36 height 12
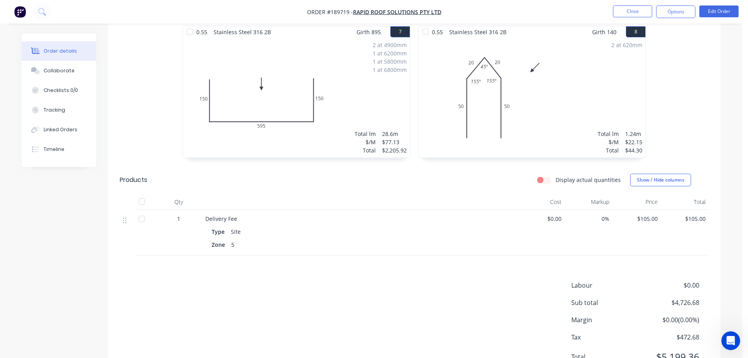
scroll to position [667, 0]
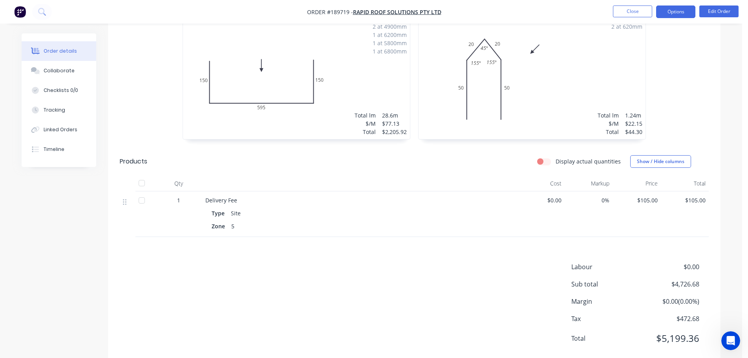
click at [675, 9] on button "Options" at bounding box center [675, 11] width 39 height 13
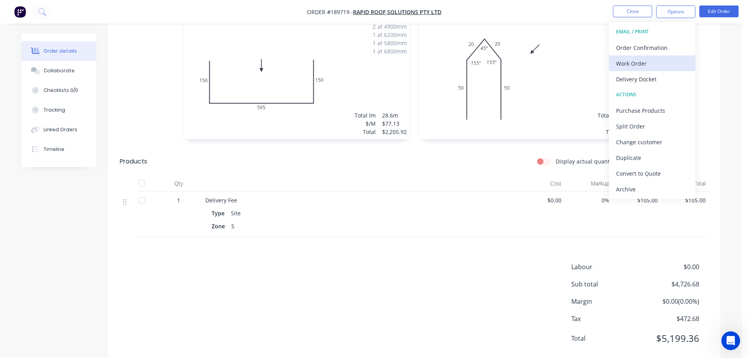
click at [632, 60] on div "Work Order" at bounding box center [652, 63] width 72 height 11
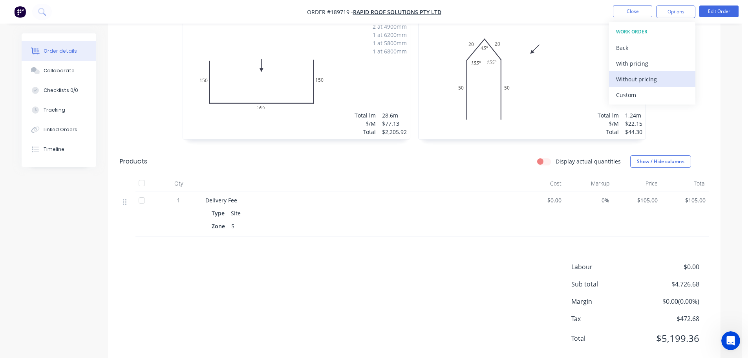
click at [630, 79] on div "Without pricing" at bounding box center [652, 78] width 72 height 11
click at [631, 11] on button "Close" at bounding box center [632, 11] width 39 height 12
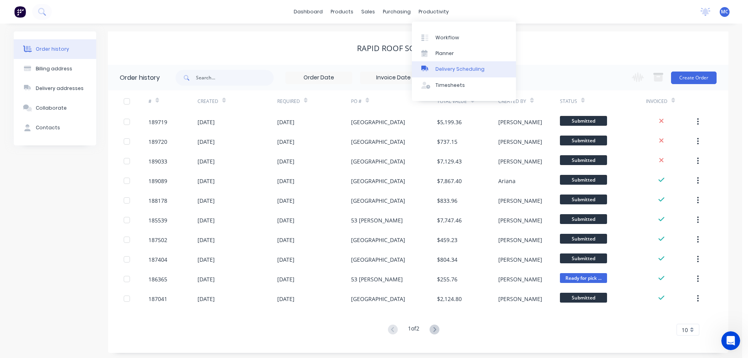
click at [452, 66] on div "Delivery Scheduling" at bounding box center [460, 69] width 49 height 7
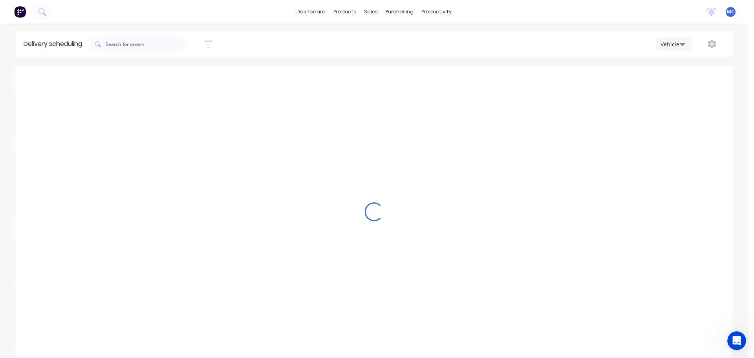
scroll to position [0, 0]
click at [213, 42] on icon "button" at bounding box center [208, 44] width 9 height 10
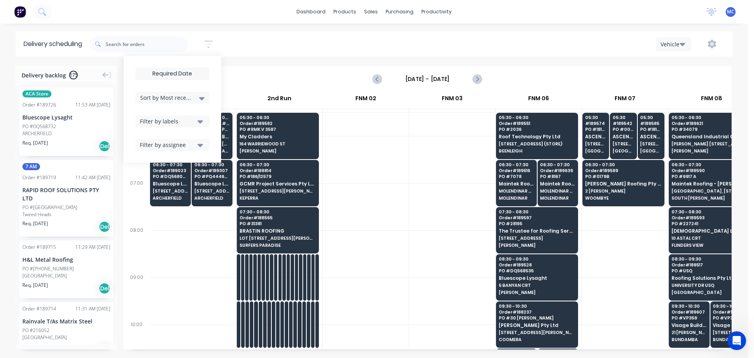
click at [184, 73] on input at bounding box center [172, 74] width 73 height 12
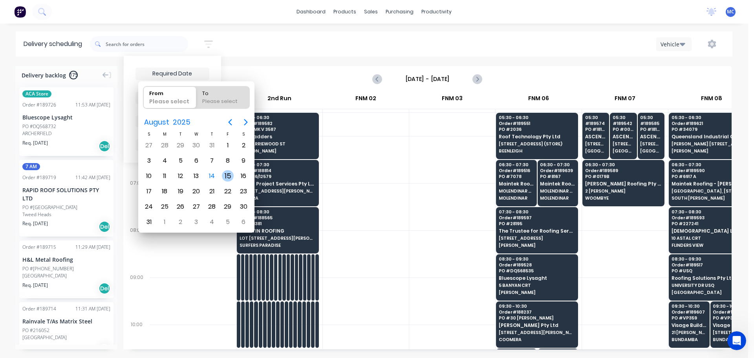
click at [226, 173] on div "15" at bounding box center [228, 176] width 12 height 12
type input "[DATE]"
radio input "false"
radio input "true"
click at [226, 173] on div "15" at bounding box center [228, 176] width 12 height 12
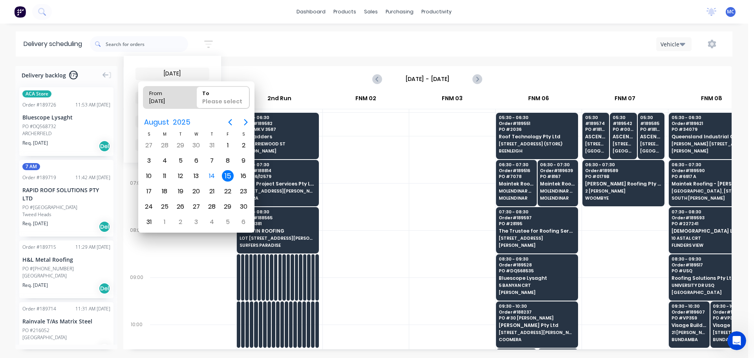
type input "[DATE] - [DATE]"
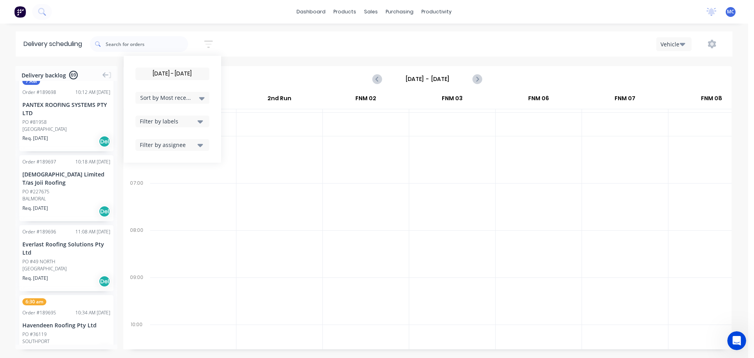
scroll to position [589, 0]
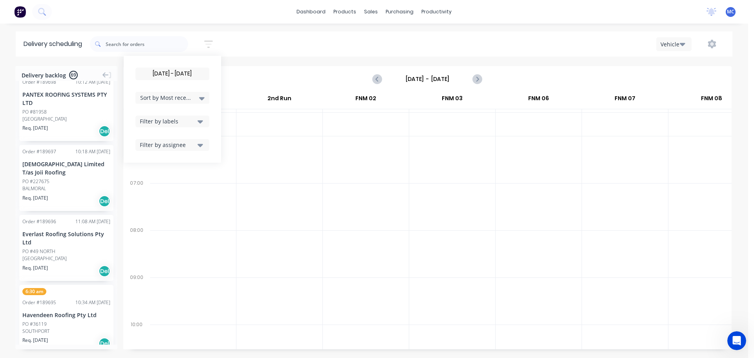
click at [66, 230] on div "Everlast Roofing Solutions Pty Ltd" at bounding box center [66, 238] width 88 height 16
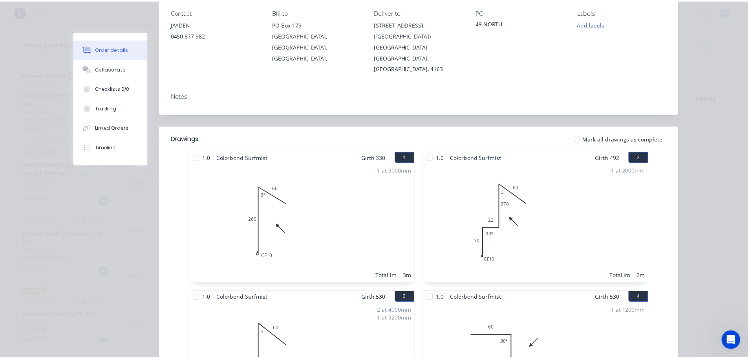
scroll to position [0, 0]
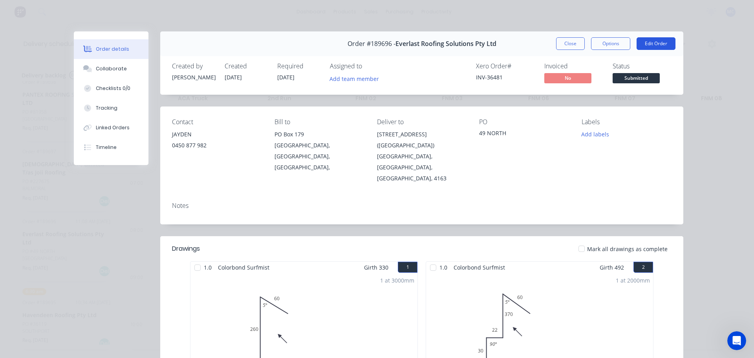
click at [658, 43] on button "Edit Order" at bounding box center [656, 43] width 39 height 13
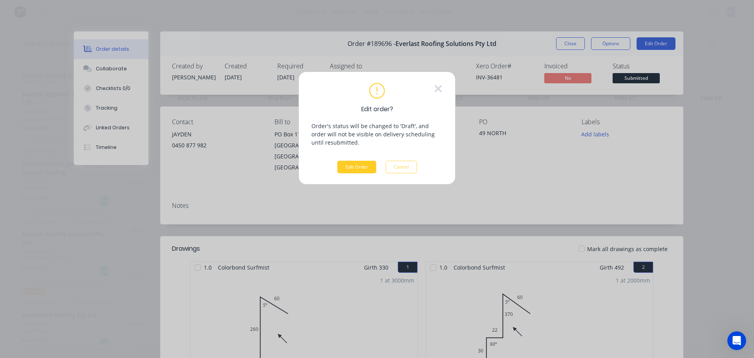
click at [358, 164] on button "Edit Order" at bounding box center [356, 167] width 39 height 13
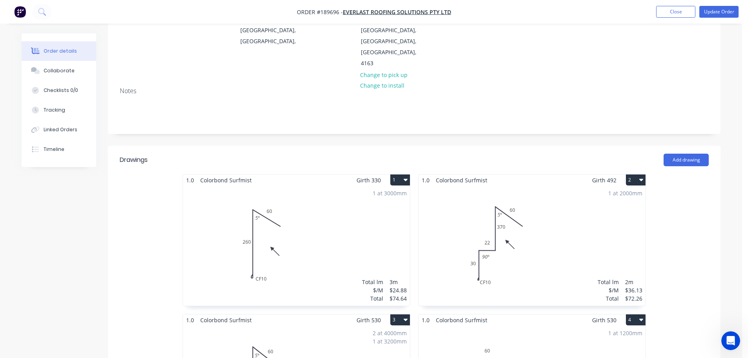
scroll to position [118, 0]
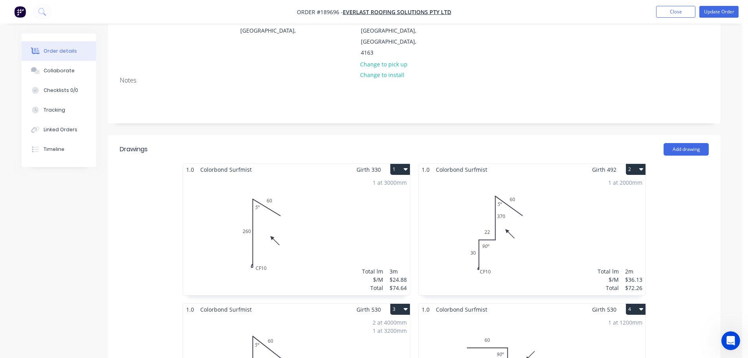
click at [281, 196] on div "1 at 3000mm Total lm $/M Total 3m $24.88 $74.64" at bounding box center [296, 235] width 227 height 120
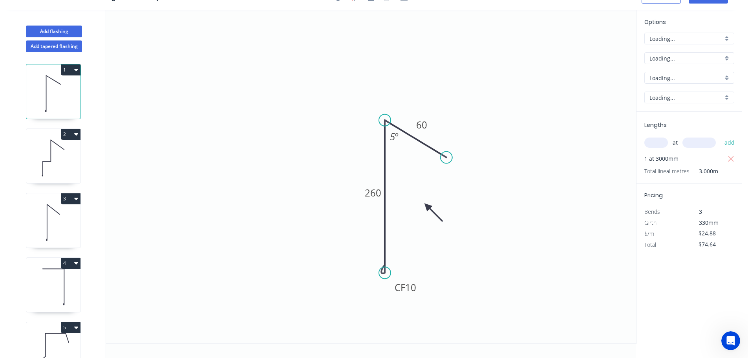
scroll to position [15, 0]
drag, startPoint x: 453, startPoint y: 135, endPoint x: 454, endPoint y: 127, distance: 8.1
click at [454, 127] on circle at bounding box center [455, 127] width 12 height 12
click at [399, 135] on tspan "º" at bounding box center [401, 133] width 4 height 13
click at [410, 289] on tspan "10" at bounding box center [410, 287] width 11 height 13
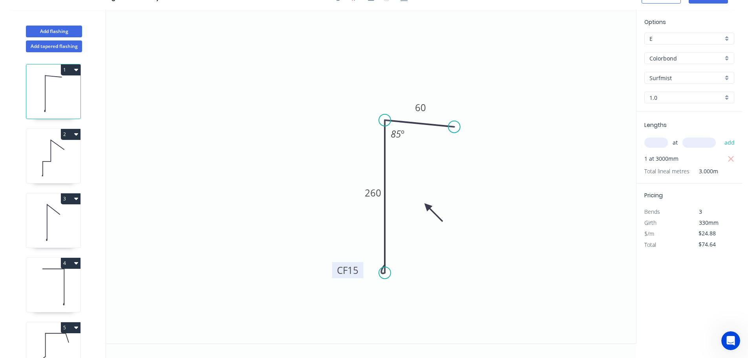
drag, startPoint x: 420, startPoint y: 292, endPoint x: 362, endPoint y: 275, distance: 60.3
click at [362, 275] on rect at bounding box center [347, 270] width 31 height 16
click at [549, 294] on icon "0 CF 15 260 60 85 º" at bounding box center [371, 177] width 530 height 334
click at [51, 155] on icon at bounding box center [51, 151] width 0 height 22
type input "$36.13"
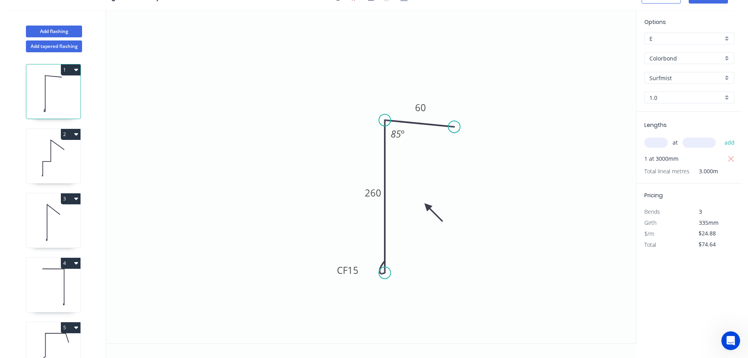
type input "$72.26"
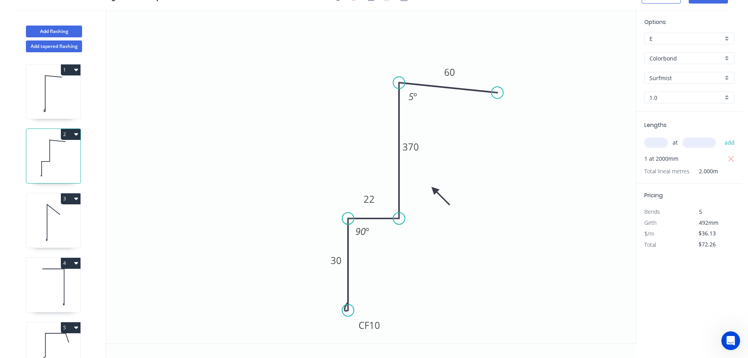
drag, startPoint x: 486, startPoint y: 142, endPoint x: 498, endPoint y: 93, distance: 50.9
click at [498, 93] on circle at bounding box center [498, 93] width 12 height 12
click at [413, 97] on tspan "5" at bounding box center [411, 96] width 5 height 13
drag, startPoint x: 381, startPoint y: 328, endPoint x: 327, endPoint y: 305, distance: 58.8
click at [327, 305] on rect at bounding box center [315, 302] width 31 height 16
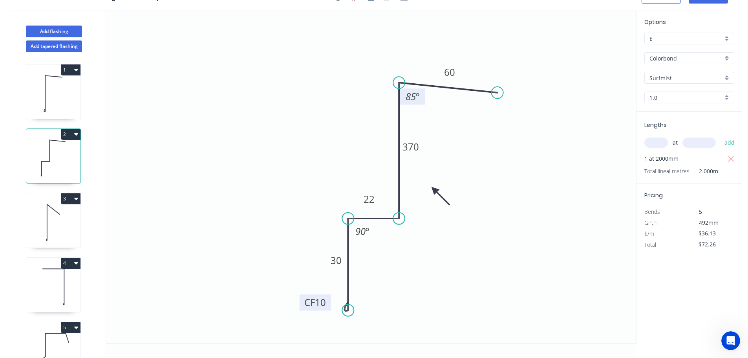
click at [322, 303] on tspan "10" at bounding box center [320, 302] width 11 height 13
click at [55, 216] on icon at bounding box center [53, 222] width 54 height 50
type input "$34.10"
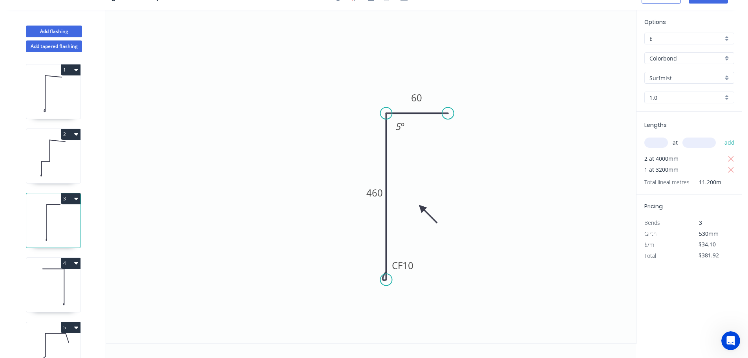
drag, startPoint x: 447, startPoint y: 125, endPoint x: 448, endPoint y: 118, distance: 7.2
click at [448, 118] on circle at bounding box center [448, 113] width 12 height 12
drag, startPoint x: 450, startPoint y: 113, endPoint x: 449, endPoint y: 123, distance: 9.8
click at [449, 123] on circle at bounding box center [449, 123] width 12 height 12
click at [400, 128] on tspan "º" at bounding box center [402, 127] width 4 height 13
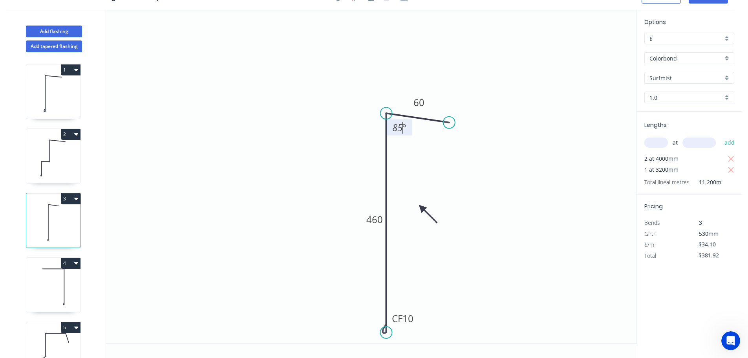
drag, startPoint x: 387, startPoint y: 279, endPoint x: 384, endPoint y: 333, distance: 54.3
click at [384, 333] on circle at bounding box center [386, 332] width 12 height 12
drag, startPoint x: 415, startPoint y: 316, endPoint x: 361, endPoint y: 324, distance: 55.1
click at [361, 324] on rect at bounding box center [348, 326] width 31 height 16
click at [353, 325] on tspan "10" at bounding box center [353, 325] width 11 height 13
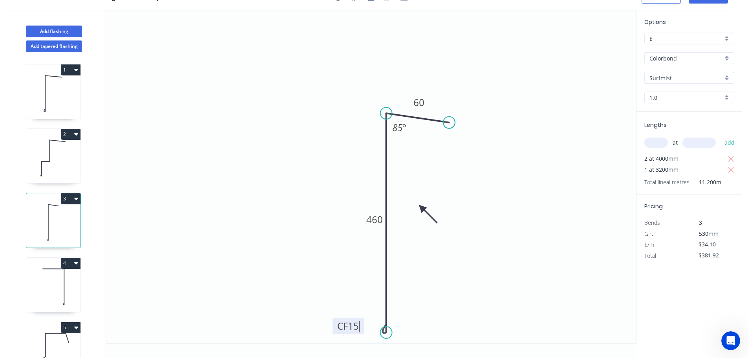
click at [241, 159] on icon "0 CF 15 460 60 85 º" at bounding box center [371, 177] width 530 height 334
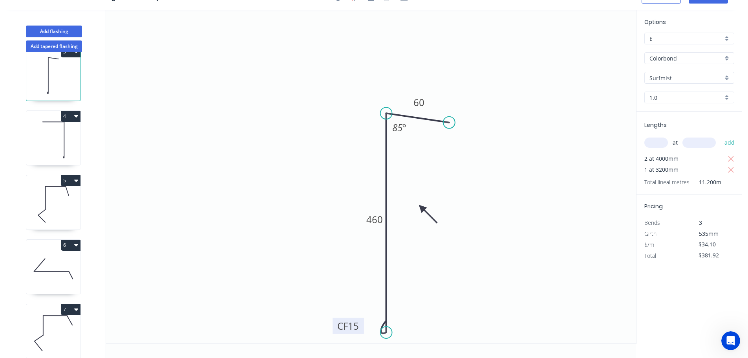
scroll to position [157, 0]
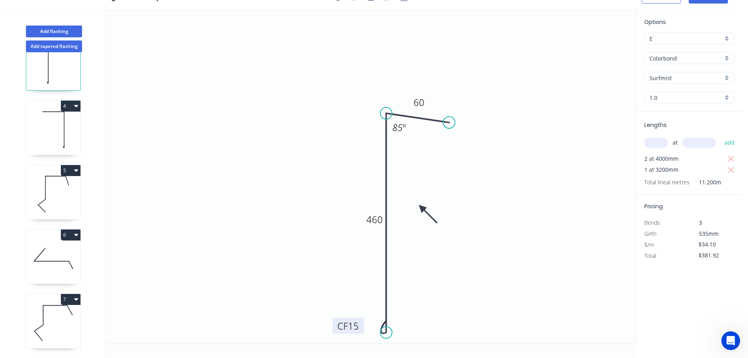
click at [60, 128] on icon at bounding box center [53, 129] width 54 height 50
type input "$40.92"
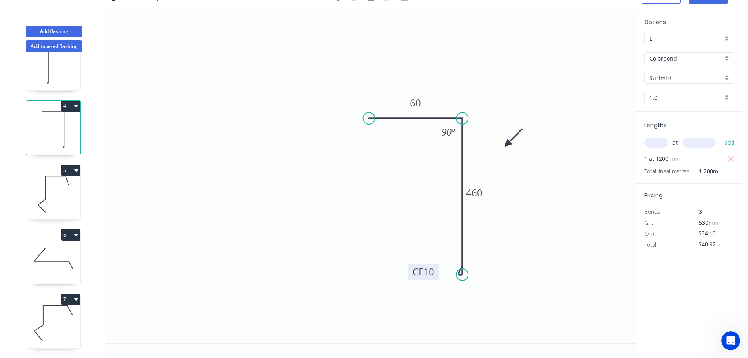
drag, startPoint x: 491, startPoint y: 260, endPoint x: 433, endPoint y: 272, distance: 59.8
click at [434, 272] on rect at bounding box center [423, 272] width 31 height 16
click at [426, 271] on tspan "10" at bounding box center [427, 272] width 11 height 13
click at [53, 181] on icon at bounding box center [53, 194] width 54 height 50
type input "$34.37"
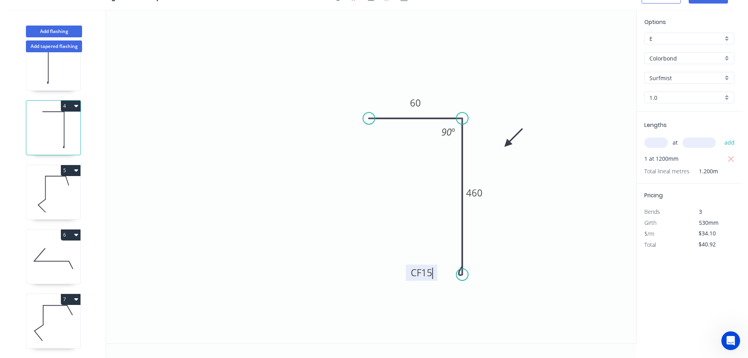
type input "$41.24"
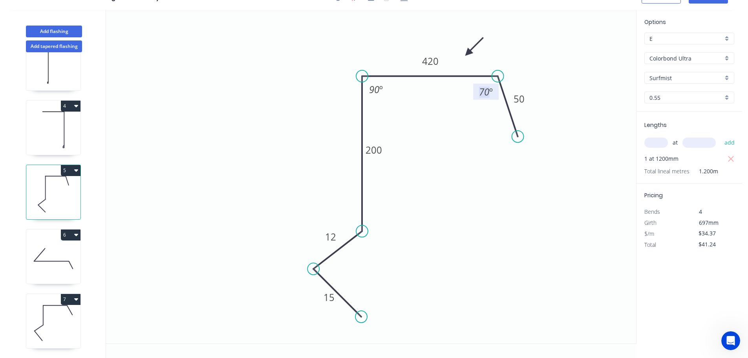
click at [486, 92] on tspan "70" at bounding box center [484, 91] width 10 height 13
click at [61, 254] on icon at bounding box center [53, 258] width 54 height 50
type input "$18.67"
type input "$119.49"
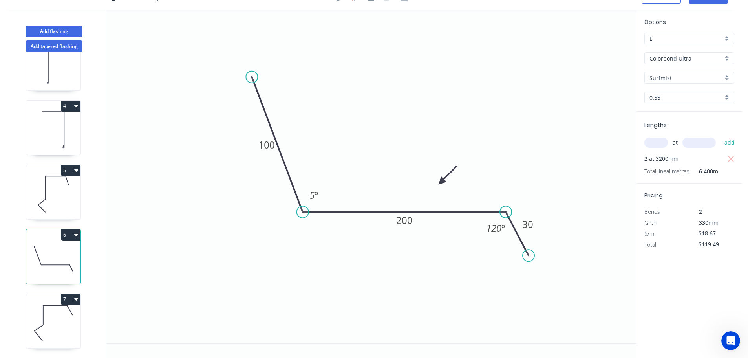
drag, startPoint x: 367, startPoint y: 136, endPoint x: 252, endPoint y: 77, distance: 129.5
click at [252, 77] on circle at bounding box center [252, 77] width 12 height 12
drag, startPoint x: 251, startPoint y: 73, endPoint x: 291, endPoint y: 76, distance: 39.4
click at [291, 76] on circle at bounding box center [291, 76] width 12 height 12
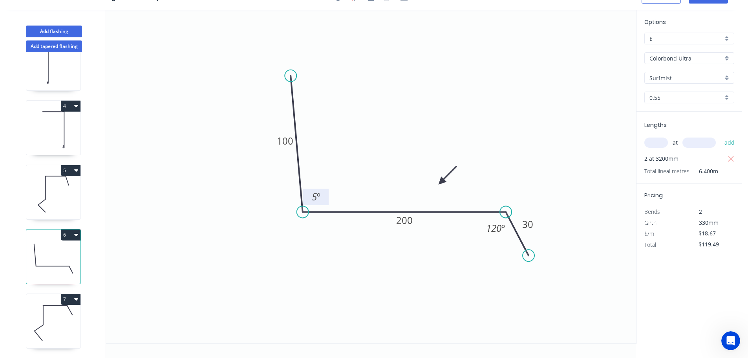
click at [316, 195] on tspan "5" at bounding box center [314, 196] width 5 height 13
drag, startPoint x: 443, startPoint y: 182, endPoint x: 447, endPoint y: 104, distance: 77.9
click at [447, 104] on icon at bounding box center [454, 100] width 23 height 23
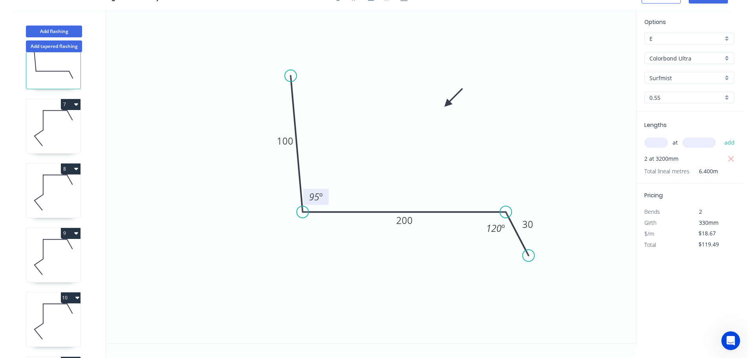
scroll to position [354, 0]
click at [53, 126] on icon at bounding box center [53, 126] width 54 height 50
type input "$16.96"
type input "$35.62"
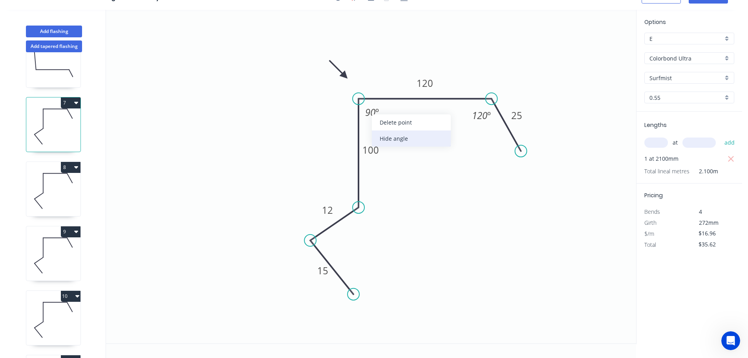
click at [398, 139] on div "Hide angle" at bounding box center [411, 138] width 79 height 16
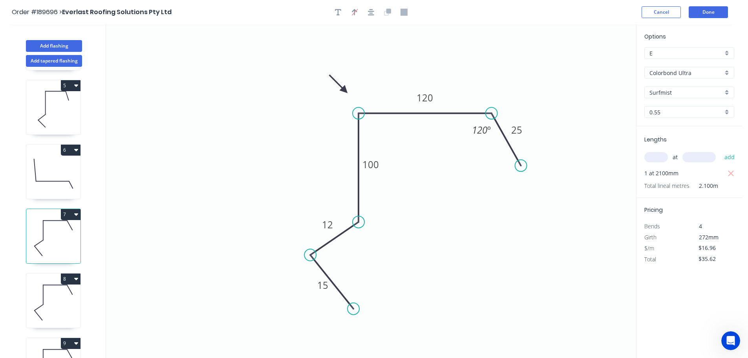
scroll to position [236, 0]
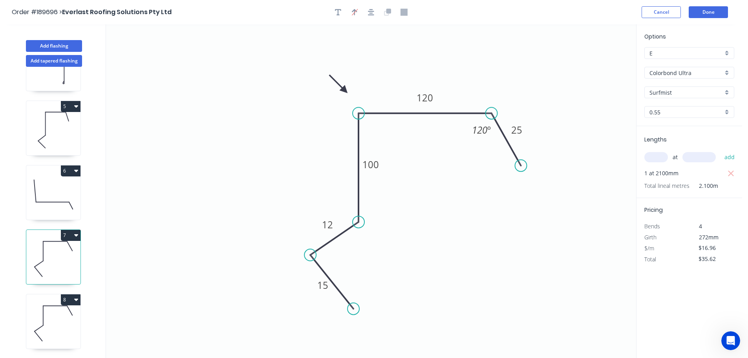
click at [54, 125] on icon at bounding box center [53, 130] width 54 height 50
type input "$34.37"
type input "$41.24"
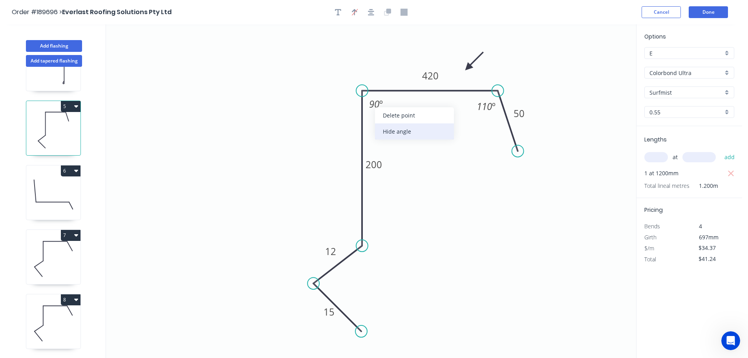
click at [395, 128] on div "Hide angle" at bounding box center [414, 131] width 79 height 16
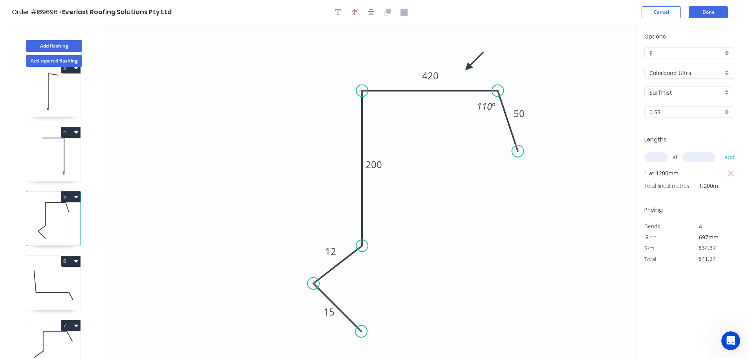
scroll to position [118, 0]
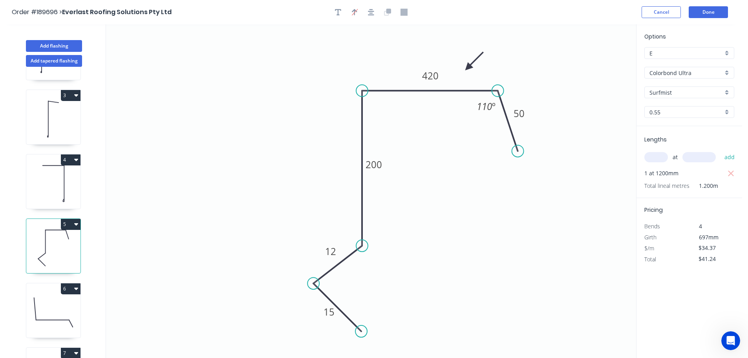
click at [47, 178] on icon at bounding box center [53, 183] width 54 height 50
type input "$34.10"
type input "$40.92"
type input "Colorbond"
type input "1.0"
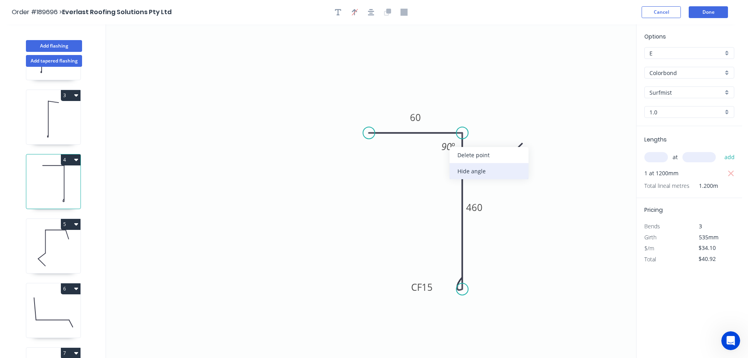
click at [464, 172] on div "Hide angle" at bounding box center [489, 171] width 79 height 16
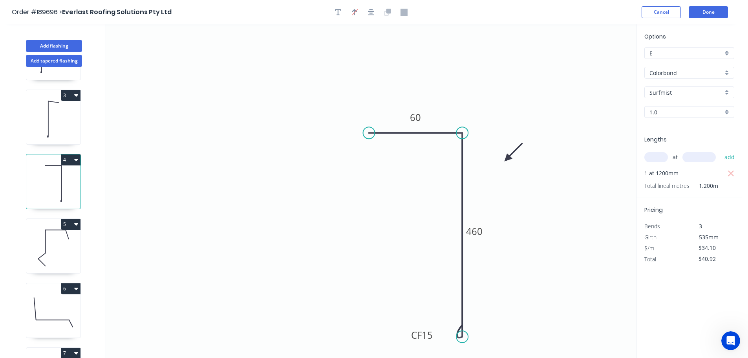
drag, startPoint x: 460, startPoint y: 288, endPoint x: 452, endPoint y: 337, distance: 49.8
click at [452, 337] on icon "0 60 CF 15 460" at bounding box center [371, 191] width 530 height 334
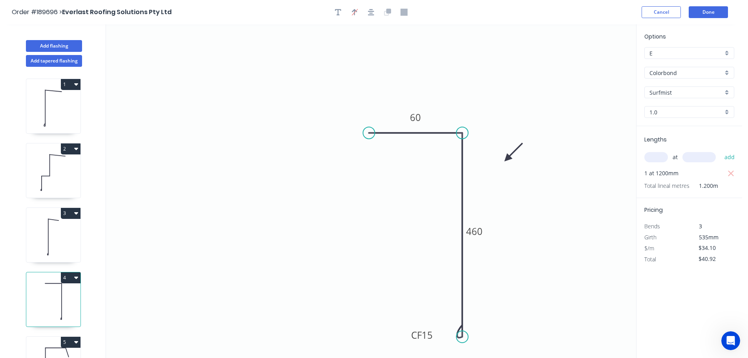
click at [58, 174] on icon at bounding box center [53, 172] width 54 height 50
type input "$36.13"
type input "$72.26"
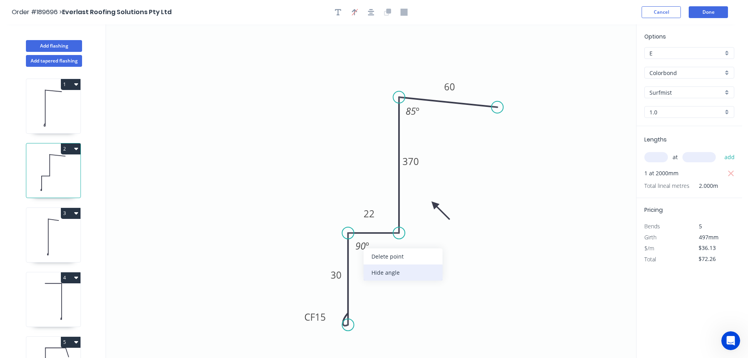
click at [381, 273] on div "Hide angle" at bounding box center [403, 272] width 79 height 16
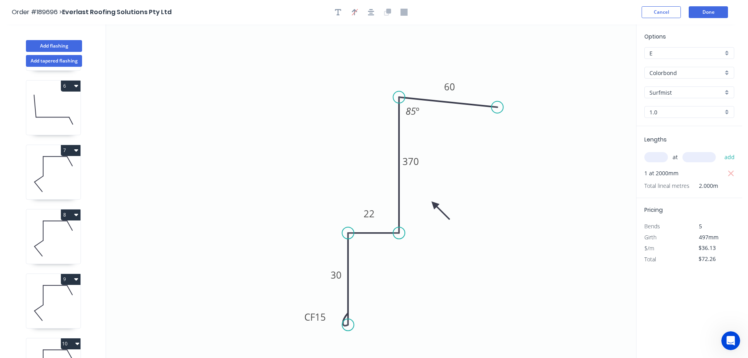
scroll to position [354, 0]
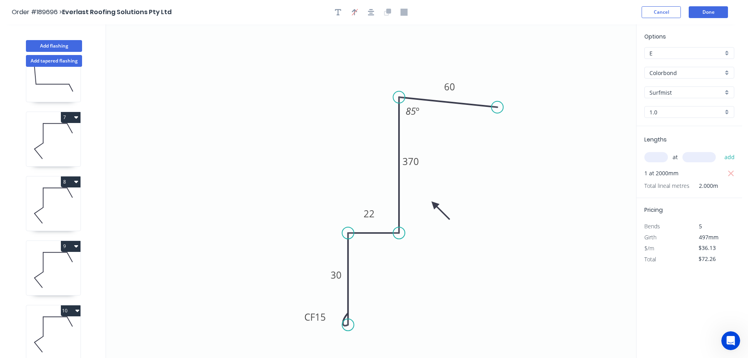
click at [53, 213] on icon at bounding box center [53, 205] width 54 height 50
type input "$20.45"
type input "$42.95"
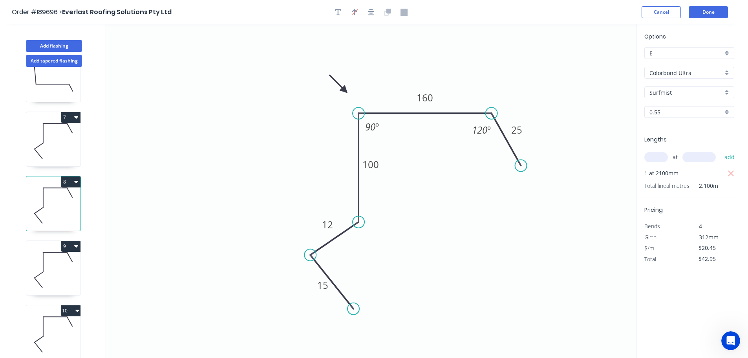
click at [66, 135] on icon at bounding box center [53, 141] width 54 height 50
type input "$16.96"
type input "$35.62"
drag, startPoint x: 312, startPoint y: 253, endPoint x: 330, endPoint y: 245, distance: 19.9
click at [330, 245] on circle at bounding box center [330, 245] width 12 height 12
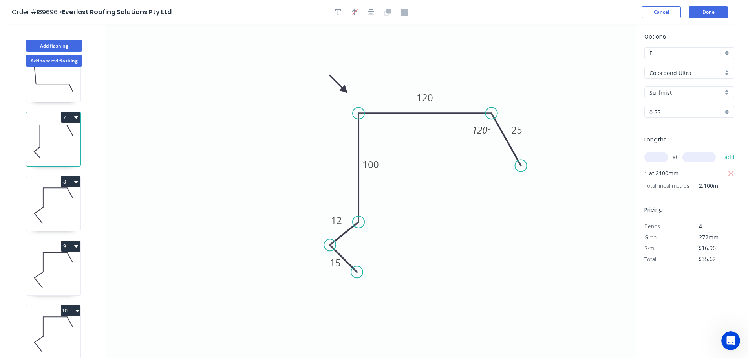
drag, startPoint x: 352, startPoint y: 308, endPoint x: 357, endPoint y: 269, distance: 38.8
click at [357, 269] on circle at bounding box center [357, 272] width 12 height 12
drag, startPoint x: 345, startPoint y: 90, endPoint x: 319, endPoint y: 71, distance: 32.3
click at [319, 71] on icon at bounding box center [312, 64] width 23 height 23
click at [53, 207] on icon at bounding box center [53, 205] width 54 height 50
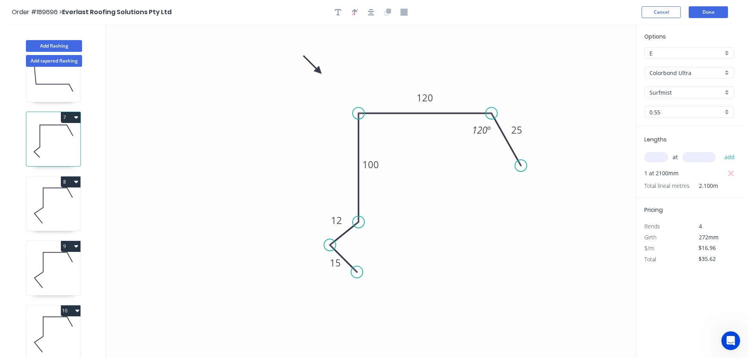
type input "$20.45"
type input "$42.95"
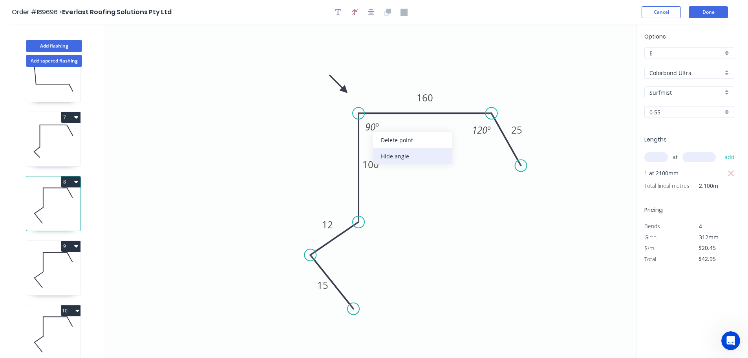
click at [396, 157] on div "Hide angle" at bounding box center [412, 156] width 79 height 16
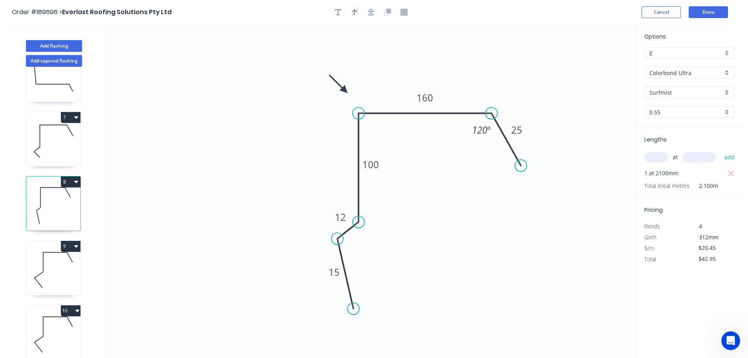
drag, startPoint x: 311, startPoint y: 253, endPoint x: 337, endPoint y: 239, distance: 29.9
click at [337, 239] on circle at bounding box center [338, 239] width 12 height 12
drag, startPoint x: 356, startPoint y: 308, endPoint x: 360, endPoint y: 260, distance: 48.1
click at [360, 260] on circle at bounding box center [360, 261] width 12 height 12
click at [57, 265] on icon at bounding box center [53, 270] width 54 height 50
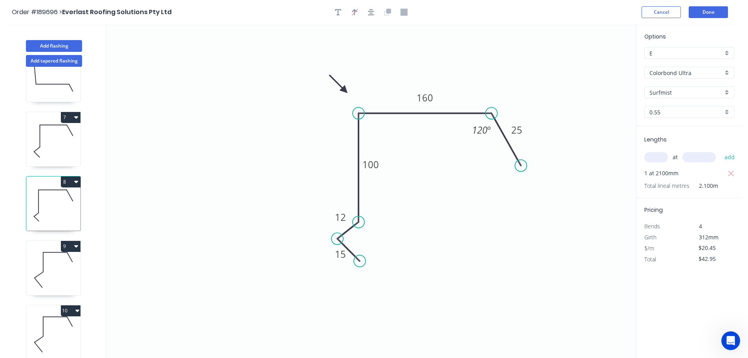
type input "$14.88"
type input "$29.76"
drag, startPoint x: 317, startPoint y: 248, endPoint x: 332, endPoint y: 243, distance: 15.4
click at [332, 243] on circle at bounding box center [332, 243] width 12 height 12
drag, startPoint x: 350, startPoint y: 308, endPoint x: 356, endPoint y: 264, distance: 44.3
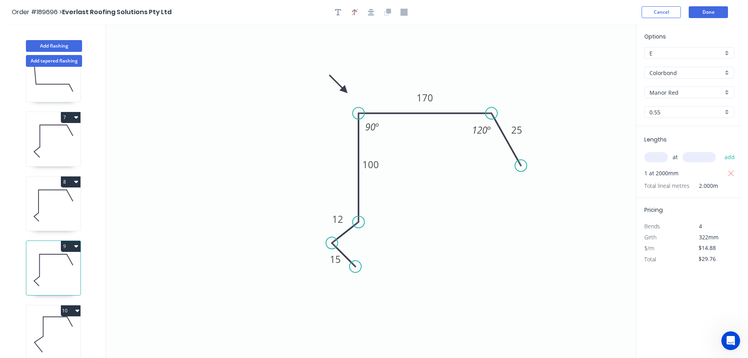
click at [356, 264] on circle at bounding box center [356, 266] width 12 height 12
click at [399, 150] on div "Hide angle" at bounding box center [413, 151] width 79 height 16
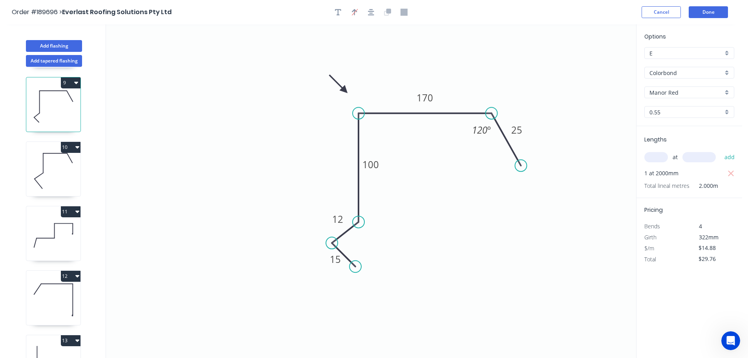
scroll to position [550, 0]
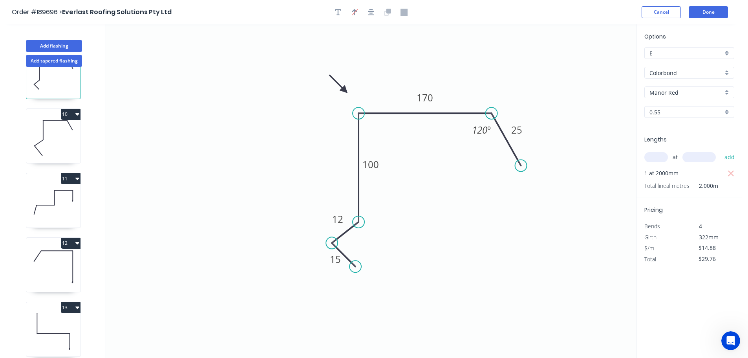
click at [60, 134] on icon at bounding box center [53, 138] width 54 height 50
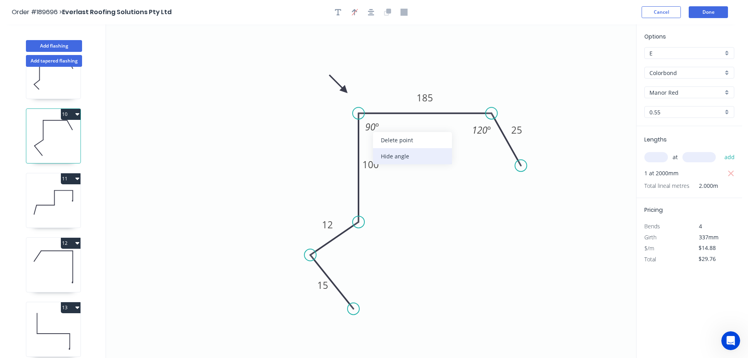
click at [393, 155] on div "Hide angle" at bounding box center [412, 156] width 79 height 16
drag, startPoint x: 310, startPoint y: 253, endPoint x: 330, endPoint y: 243, distance: 22.1
click at [330, 243] on circle at bounding box center [330, 243] width 12 height 12
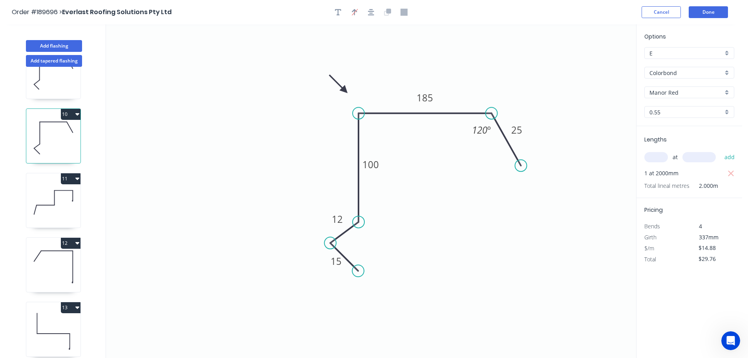
drag, startPoint x: 354, startPoint y: 264, endPoint x: 358, endPoint y: 269, distance: 6.8
click at [358, 269] on circle at bounding box center [358, 271] width 12 height 12
drag, startPoint x: 345, startPoint y: 90, endPoint x: 310, endPoint y: 80, distance: 36.5
click at [310, 80] on icon at bounding box center [304, 73] width 23 height 23
click at [64, 77] on icon at bounding box center [53, 73] width 54 height 50
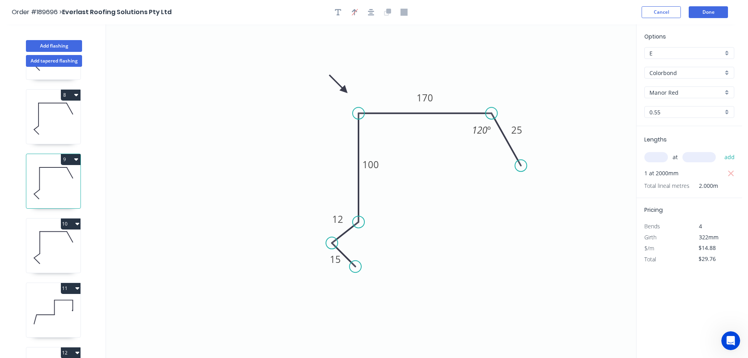
scroll to position [432, 0]
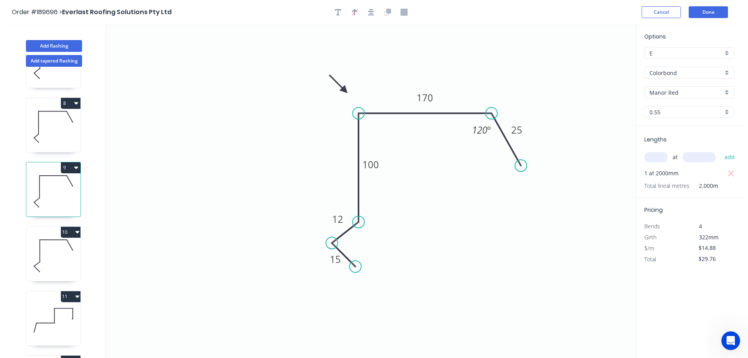
click at [50, 128] on icon at bounding box center [53, 127] width 54 height 50
type input "$20.45"
type input "$42.95"
type input "Colorbond Ultra"
type input "Surfmist"
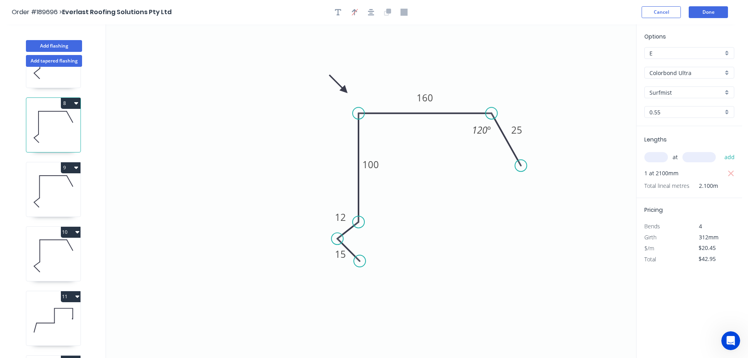
click at [62, 191] on icon at bounding box center [53, 191] width 54 height 50
type input "$14.88"
type input "$29.76"
type input "Colorbond"
type input "Manor Red"
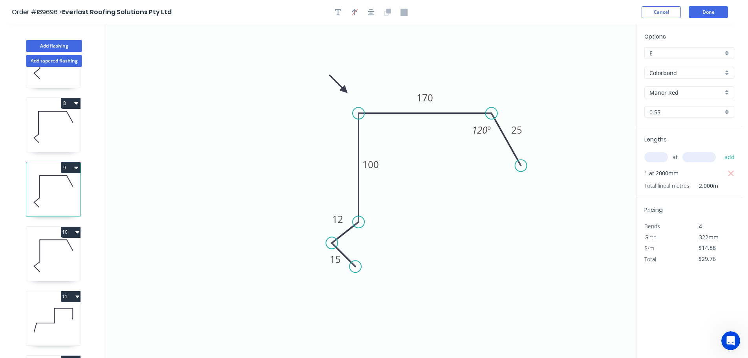
click at [38, 247] on icon at bounding box center [53, 256] width 54 height 50
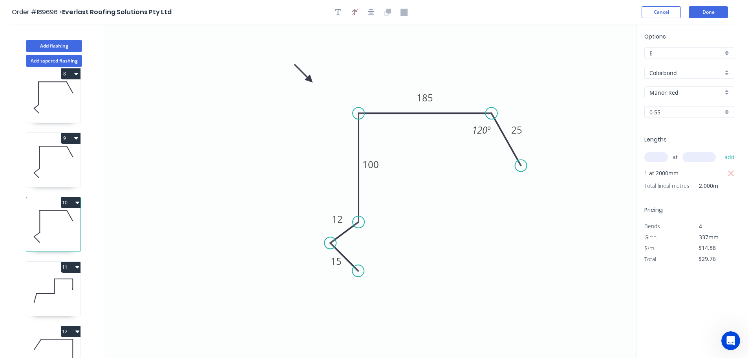
scroll to position [511, 0]
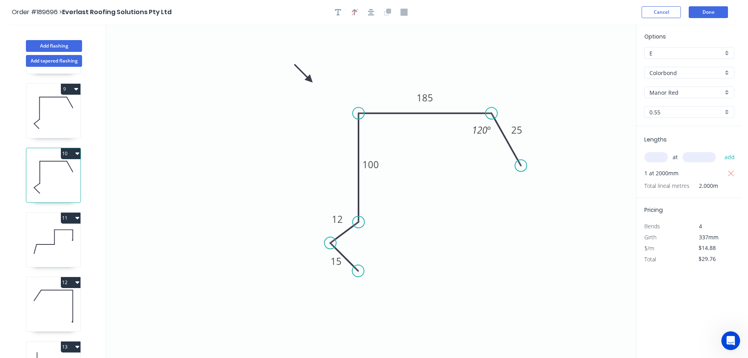
click at [56, 240] on icon at bounding box center [53, 241] width 54 height 50
type input "$36.15"
type input "$110.26"
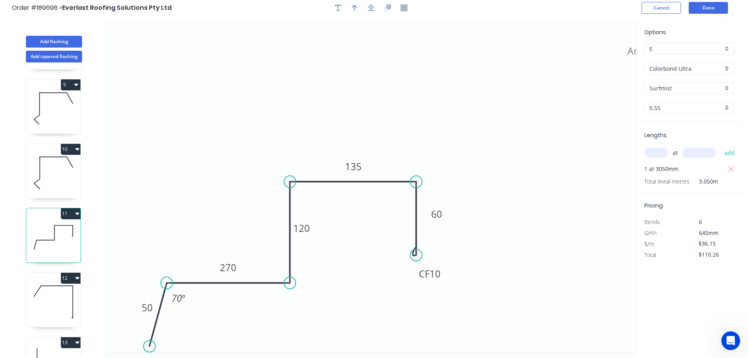
scroll to position [0, 0]
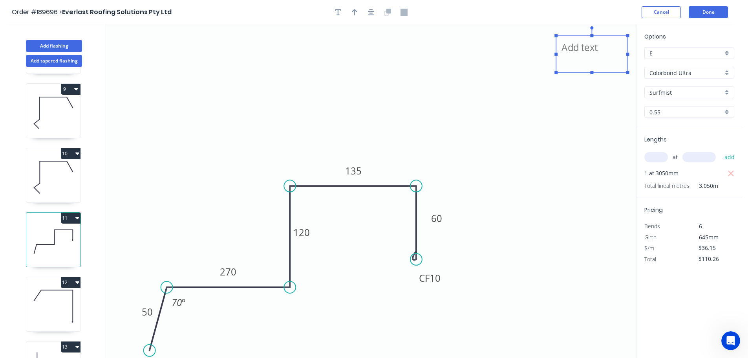
drag, startPoint x: 628, startPoint y: 59, endPoint x: 562, endPoint y: 52, distance: 66.4
click at [562, 52] on textarea at bounding box center [592, 54] width 64 height 29
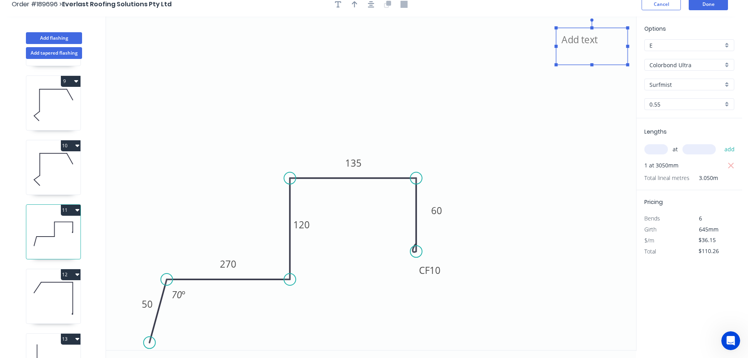
scroll to position [15, 0]
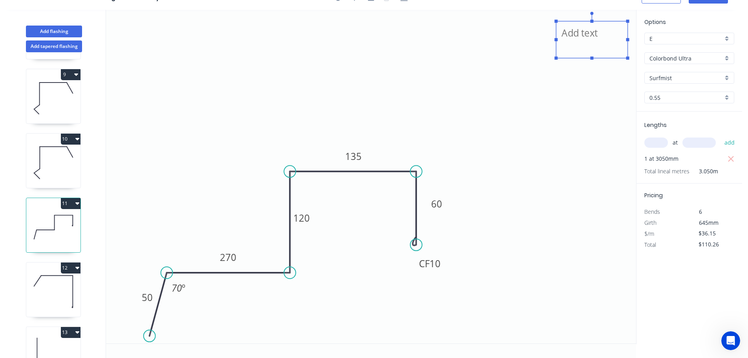
click at [61, 221] on icon at bounding box center [53, 227] width 54 height 50
click at [49, 45] on button "Add tapered flashing" at bounding box center [54, 46] width 56 height 12
type input "$0.00"
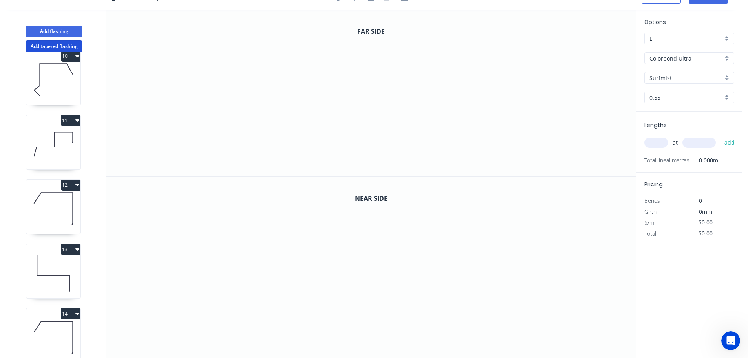
scroll to position [554, 0]
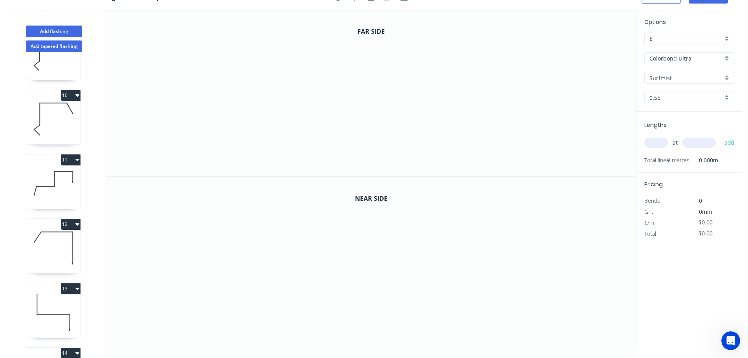
click at [51, 184] on icon at bounding box center [53, 183] width 54 height 50
type input "$36.15"
type input "$110.26"
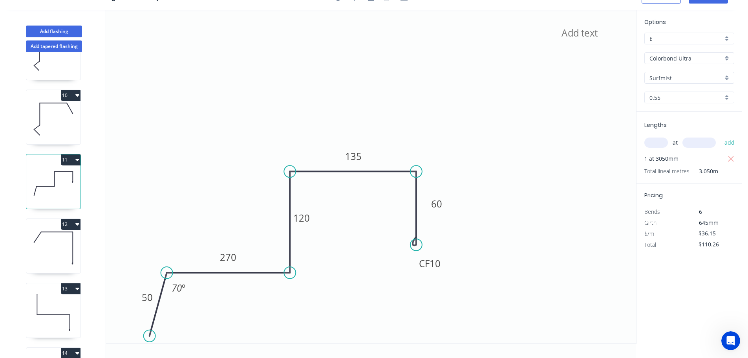
click at [77, 160] on icon "button" at bounding box center [77, 160] width 4 height 2
click at [20, 196] on div "Delete" at bounding box center [43, 194] width 60 height 11
type input "$0.00"
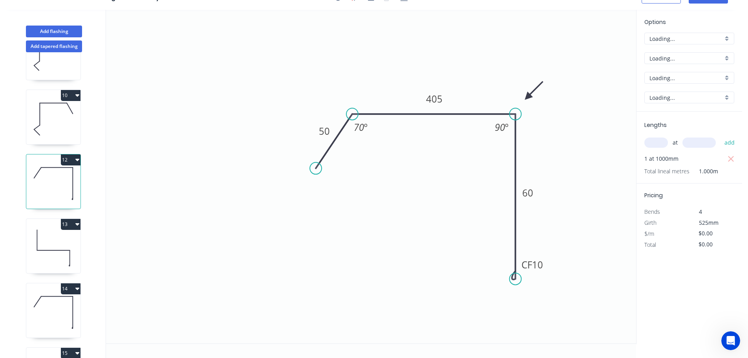
type input "$27.41"
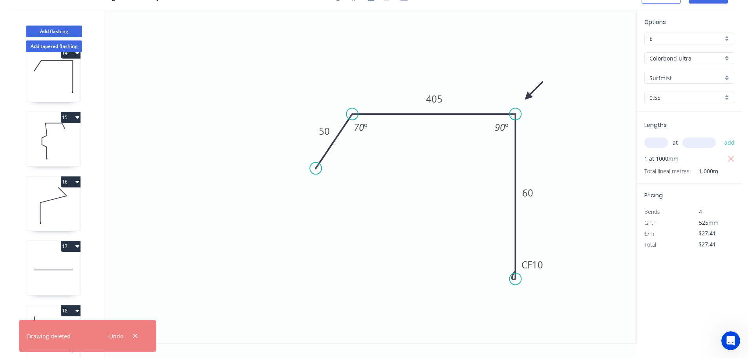
scroll to position [1001, 0]
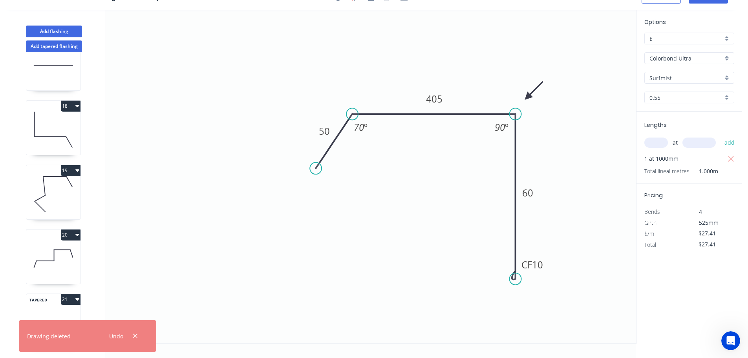
click at [55, 305] on icon at bounding box center [53, 309] width 54 height 23
type input "$0.00"
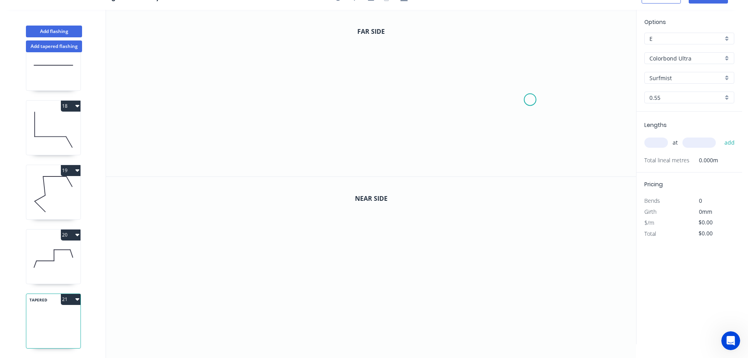
click at [531, 99] on icon "0" at bounding box center [371, 93] width 530 height 167
click at [534, 29] on icon "0" at bounding box center [371, 93] width 530 height 167
click at [397, 26] on icon "0 ?" at bounding box center [371, 93] width 530 height 167
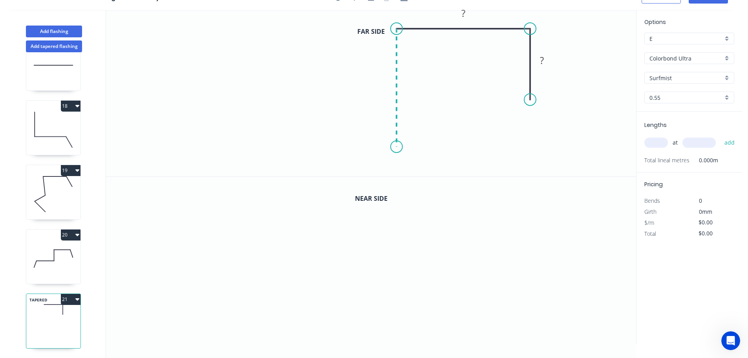
click at [403, 147] on icon "0 ? ?" at bounding box center [371, 93] width 530 height 167
click at [172, 136] on icon "0 ? ? ?" at bounding box center [371, 93] width 530 height 167
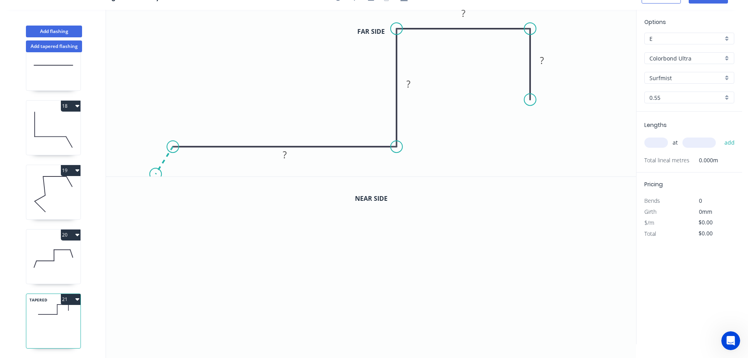
click at [155, 174] on icon "0 ? ? ? ?" at bounding box center [371, 93] width 530 height 167
click at [155, 174] on circle at bounding box center [156, 174] width 12 height 12
click at [156, 148] on tspan "?" at bounding box center [154, 150] width 4 height 13
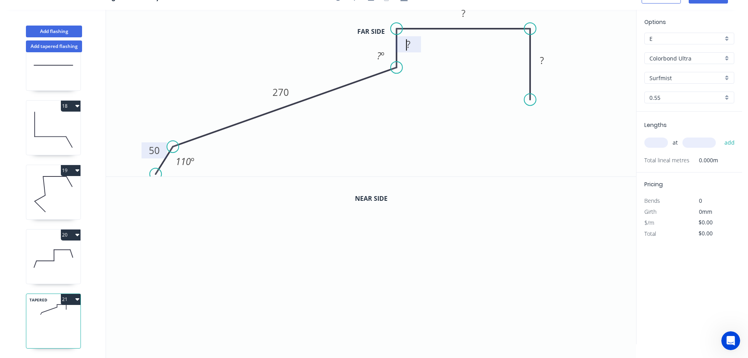
drag, startPoint x: 395, startPoint y: 109, endPoint x: 395, endPoint y: 68, distance: 41.2
click at [395, 68] on circle at bounding box center [397, 68] width 12 height 12
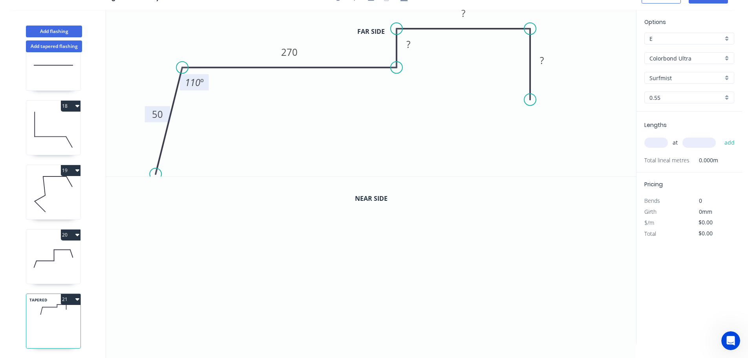
drag, startPoint x: 173, startPoint y: 145, endPoint x: 182, endPoint y: 75, distance: 70.5
click at [182, 75] on g "110 º" at bounding box center [192, 76] width 32 height 29
drag, startPoint x: 154, startPoint y: 170, endPoint x: 163, endPoint y: 108, distance: 63.2
click at [163, 108] on circle at bounding box center [164, 107] width 12 height 12
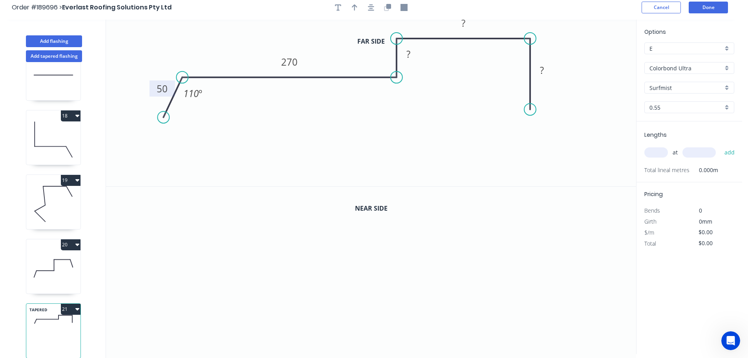
scroll to position [0, 0]
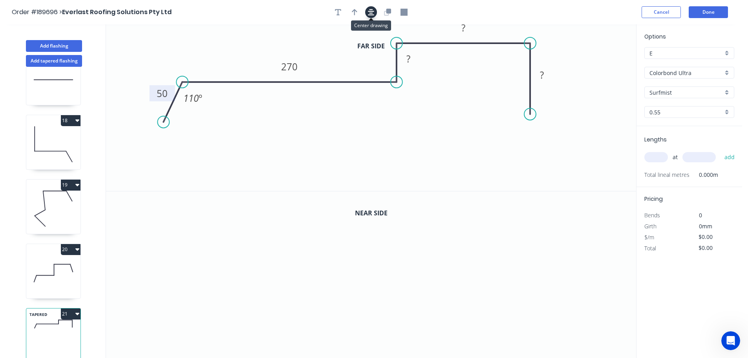
click at [372, 11] on icon "button" at bounding box center [371, 12] width 6 height 6
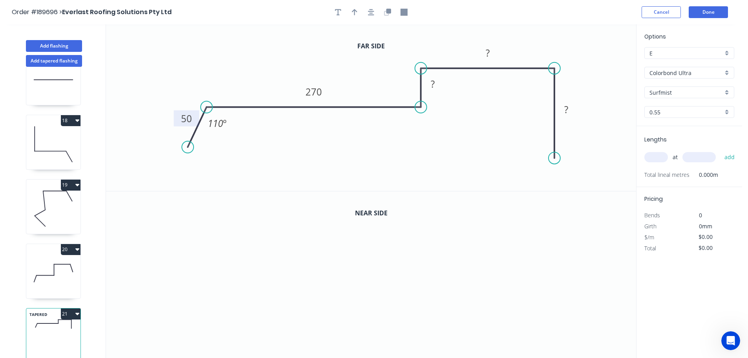
drag, startPoint x: 554, startPoint y: 138, endPoint x: 554, endPoint y: 158, distance: 20.0
click at [554, 158] on circle at bounding box center [555, 158] width 12 height 12
click at [571, 185] on div "Crush & Fold" at bounding box center [593, 185] width 79 height 16
click at [580, 183] on div "Flip bend" at bounding box center [595, 183] width 79 height 16
drag, startPoint x: 550, startPoint y: 168, endPoint x: 525, endPoint y: 157, distance: 26.9
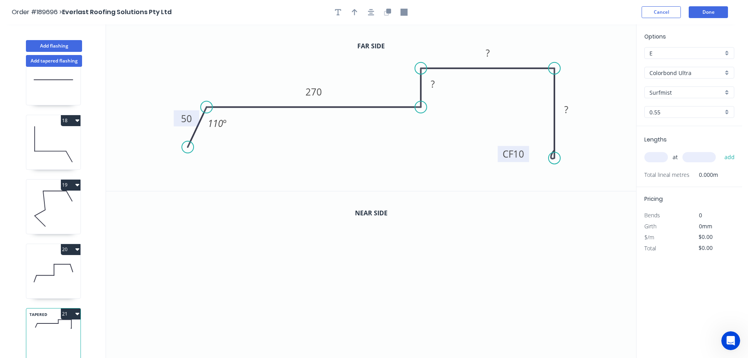
click at [525, 157] on rect at bounding box center [513, 154] width 31 height 16
click at [432, 84] on tspan "?" at bounding box center [433, 83] width 4 height 13
type input "$29.19"
click at [353, 13] on icon "button" at bounding box center [354, 12] width 5 height 7
drag, startPoint x: 597, startPoint y: 61, endPoint x: 348, endPoint y: 62, distance: 249.1
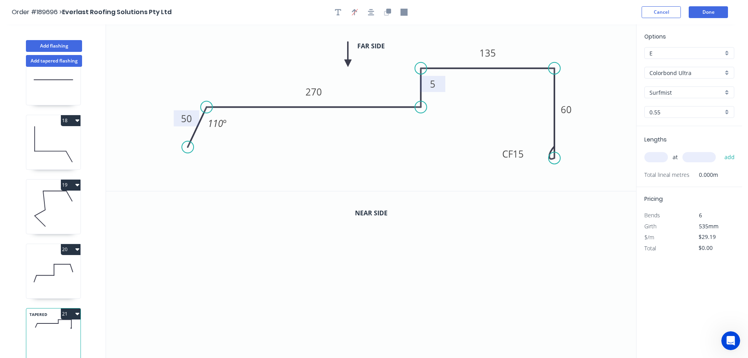
click at [348, 63] on icon at bounding box center [348, 54] width 7 height 25
click at [655, 158] on input "text" at bounding box center [657, 157] width 24 height 10
type input "1"
type input "3050"
click at [721, 150] on button "add" at bounding box center [730, 156] width 18 height 13
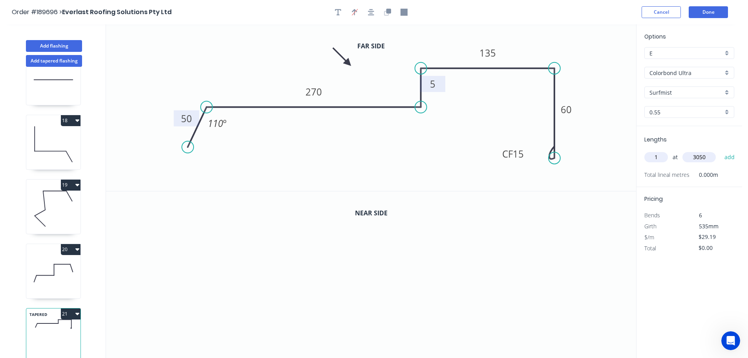
type input "$89.03"
click at [386, 10] on icon "button" at bounding box center [387, 12] width 7 height 7
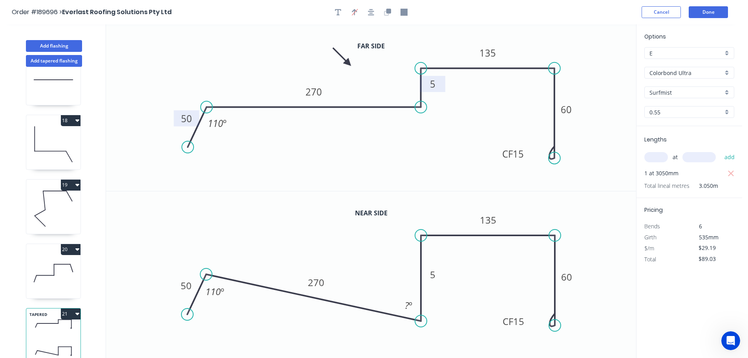
drag, startPoint x: 418, startPoint y: 271, endPoint x: 418, endPoint y: 321, distance: 50.3
click at [418, 321] on circle at bounding box center [421, 321] width 12 height 12
drag, startPoint x: 554, startPoint y: 324, endPoint x: 551, endPoint y: 291, distance: 33.2
click at [551, 291] on circle at bounding box center [555, 291] width 12 height 12
drag, startPoint x: 184, startPoint y: 315, endPoint x: 119, endPoint y: 350, distance: 73.5
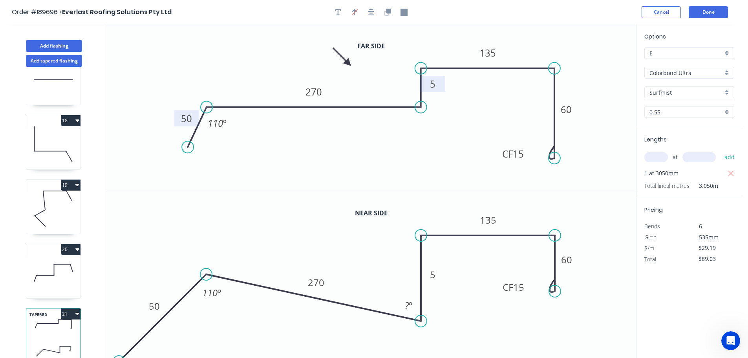
click at [119, 350] on icon "0 50 270 5 135 CF 15 60 ? º 110 º" at bounding box center [371, 274] width 530 height 167
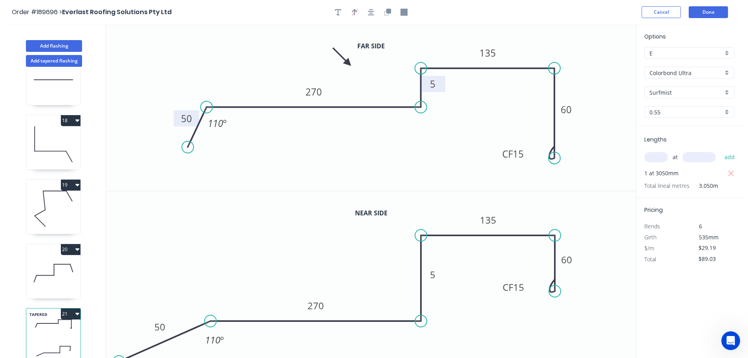
drag, startPoint x: 206, startPoint y: 273, endPoint x: 211, endPoint y: 319, distance: 46.2
click at [211, 319] on circle at bounding box center [211, 321] width 12 height 12
drag, startPoint x: 119, startPoint y: 356, endPoint x: 165, endPoint y: 351, distance: 46.2
click at [165, 351] on icon "0 50 270 5 135 CF 15 60 110 º" at bounding box center [371, 274] width 530 height 167
drag, startPoint x: 191, startPoint y: 352, endPoint x: 196, endPoint y: 351, distance: 5.2
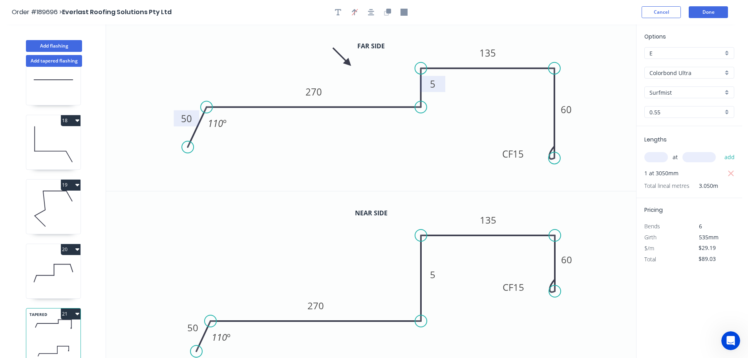
click at [196, 351] on circle at bounding box center [197, 351] width 12 height 12
click at [434, 275] on tspan "5" at bounding box center [432, 274] width 5 height 13
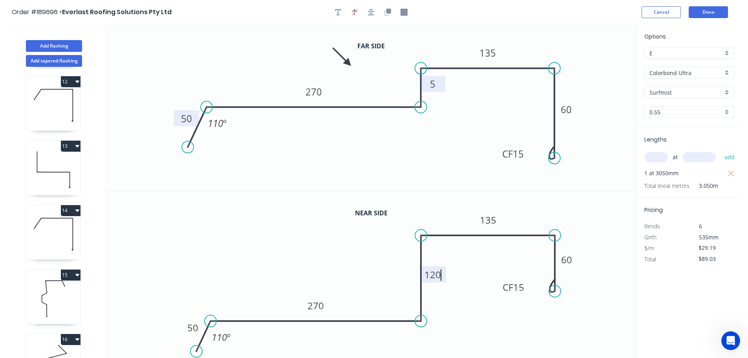
scroll to position [608, 0]
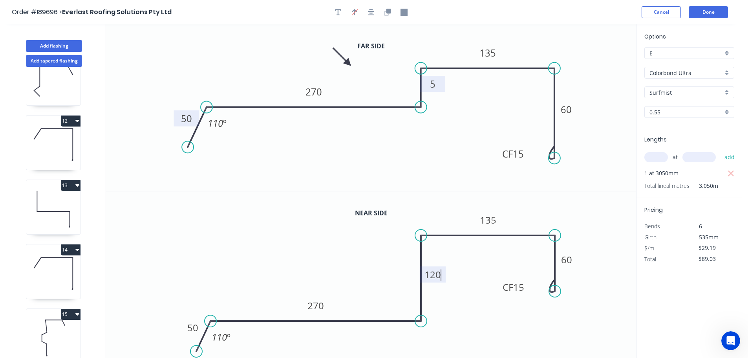
click at [52, 140] on icon at bounding box center [53, 144] width 54 height 50
type input "$27.41"
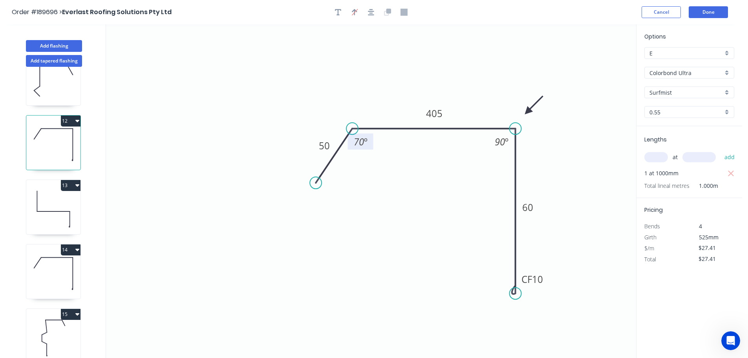
click at [359, 141] on tspan "70" at bounding box center [359, 141] width 10 height 13
click at [526, 169] on div "Hide angle" at bounding box center [540, 170] width 79 height 16
drag, startPoint x: 546, startPoint y: 281, endPoint x: 489, endPoint y: 291, distance: 57.8
click at [489, 291] on rect at bounding box center [475, 289] width 31 height 16
click at [481, 290] on tspan "10" at bounding box center [480, 288] width 11 height 13
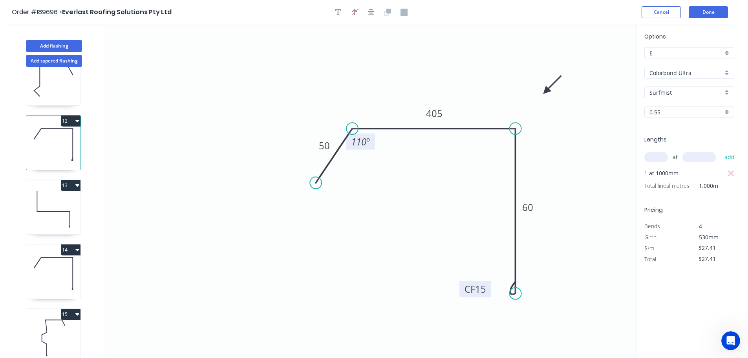
drag, startPoint x: 541, startPoint y: 96, endPoint x: 546, endPoint y: 91, distance: 6.9
click at [546, 91] on icon at bounding box center [552, 84] width 23 height 23
drag, startPoint x: 317, startPoint y: 179, endPoint x: 293, endPoint y: 217, distance: 45.0
click at [293, 217] on circle at bounding box center [293, 217] width 12 height 12
click at [54, 205] on icon at bounding box center [53, 209] width 54 height 50
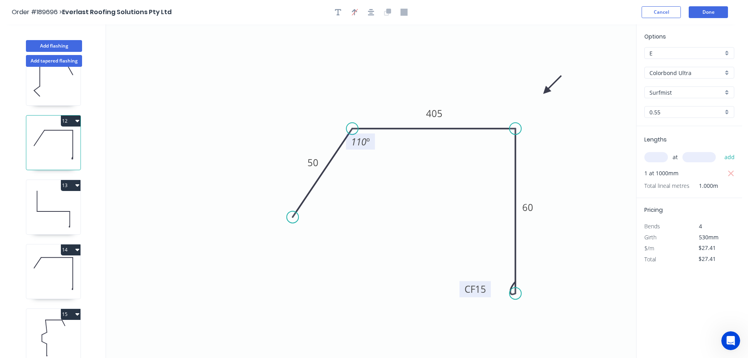
type input "$20.45"
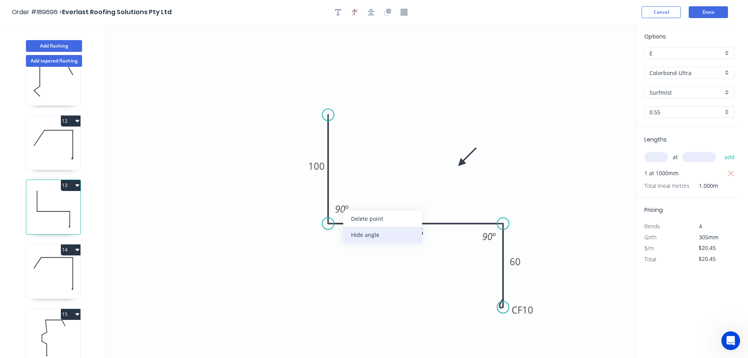
click at [361, 234] on div "Hide angle" at bounding box center [382, 235] width 79 height 16
click at [514, 262] on div "Hide angle" at bounding box center [536, 263] width 79 height 16
drag, startPoint x: 536, startPoint y: 310, endPoint x: 469, endPoint y: 300, distance: 67.9
click at [469, 300] on rect at bounding box center [455, 299] width 31 height 16
click at [460, 299] on tspan "10" at bounding box center [460, 299] width 11 height 13
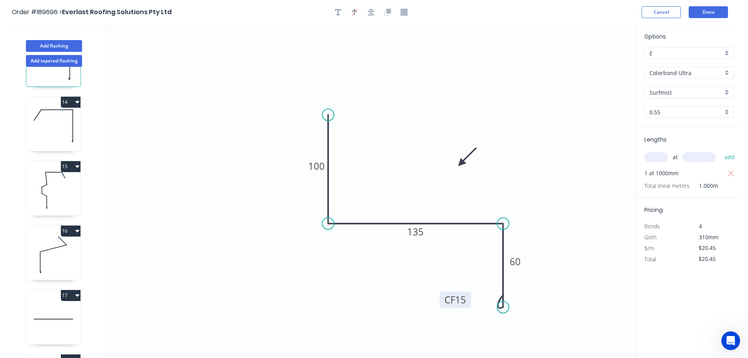
scroll to position [686, 0]
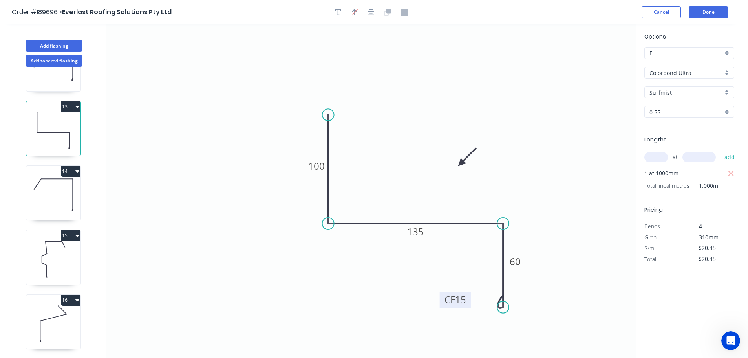
click at [57, 197] on icon at bounding box center [53, 195] width 54 height 50
type input "$27.41"
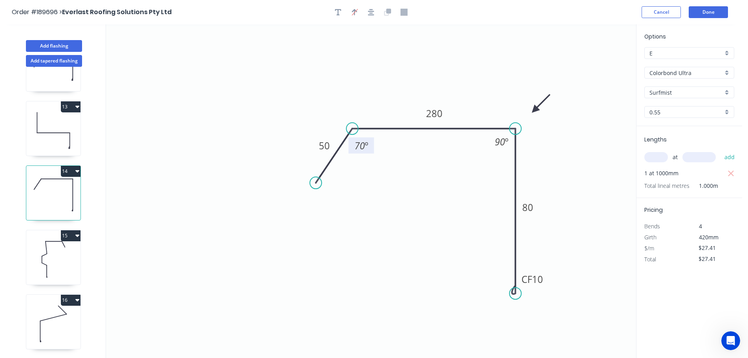
click at [362, 146] on tspan "70" at bounding box center [360, 145] width 10 height 13
click at [516, 167] on div "Hide angle" at bounding box center [539, 169] width 79 height 16
drag, startPoint x: 546, startPoint y: 281, endPoint x: 486, endPoint y: 290, distance: 61.6
click at [486, 290] on rect at bounding box center [471, 288] width 31 height 16
drag, startPoint x: 405, startPoint y: 294, endPoint x: 380, endPoint y: 289, distance: 26.0
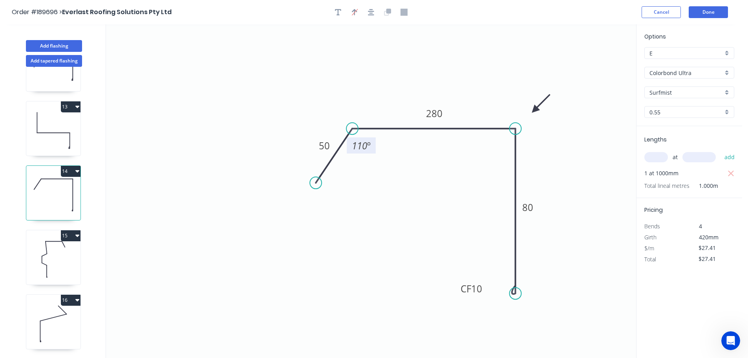
click at [389, 290] on icon "0 50 280 CF 10 80 110 º" at bounding box center [371, 191] width 530 height 334
click at [475, 289] on tspan "10" at bounding box center [476, 288] width 11 height 13
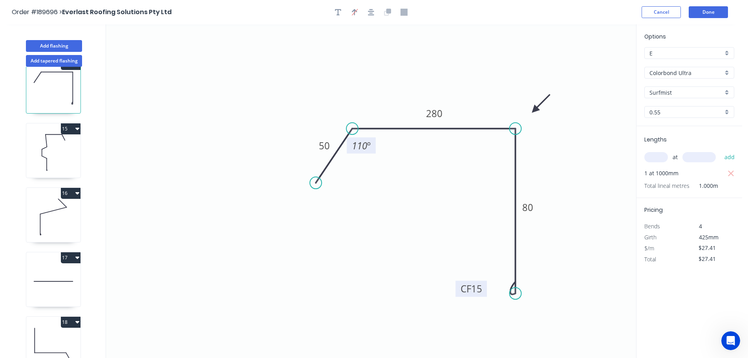
scroll to position [804, 0]
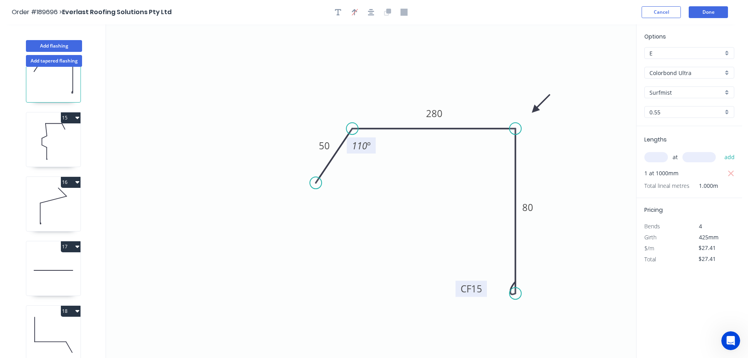
click at [54, 136] on icon at bounding box center [53, 141] width 54 height 50
type input "$37.93"
type input "$659.98"
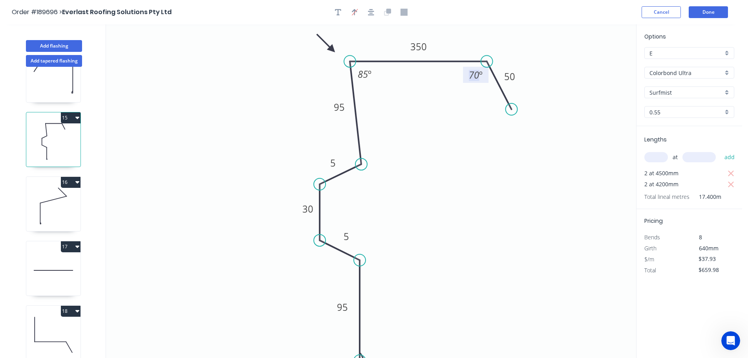
click at [478, 77] on tspan "70" at bounding box center [474, 74] width 10 height 13
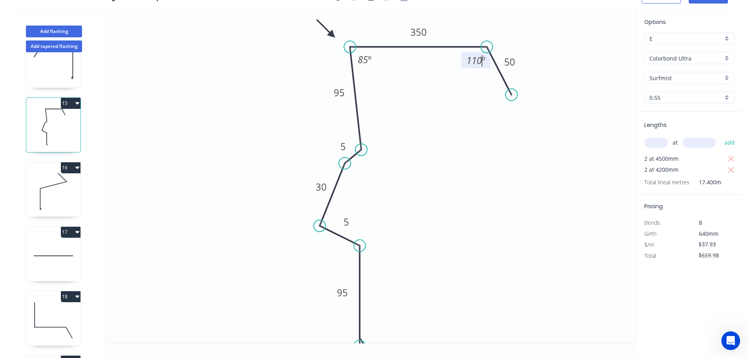
drag, startPoint x: 318, startPoint y: 169, endPoint x: 345, endPoint y: 163, distance: 27.2
click at [345, 163] on circle at bounding box center [345, 164] width 12 height 12
drag, startPoint x: 320, startPoint y: 224, endPoint x: 343, endPoint y: 220, distance: 23.4
click at [343, 220] on circle at bounding box center [345, 220] width 12 height 12
drag, startPoint x: 357, startPoint y: 242, endPoint x: 359, endPoint y: 234, distance: 8.4
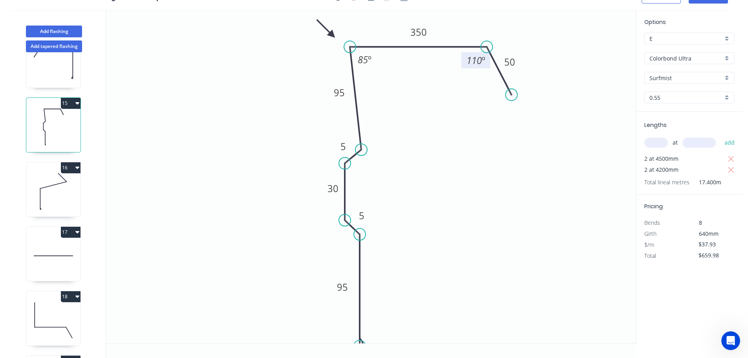
click at [359, 234] on circle at bounding box center [360, 234] width 12 height 12
drag, startPoint x: 316, startPoint y: 43, endPoint x: 288, endPoint y: 66, distance: 36.1
click at [288, 66] on icon at bounding box center [281, 59] width 23 height 23
drag, startPoint x: 361, startPoint y: 340, endPoint x: 360, endPoint y: 335, distance: 4.4
click at [360, 335] on circle at bounding box center [360, 335] width 12 height 12
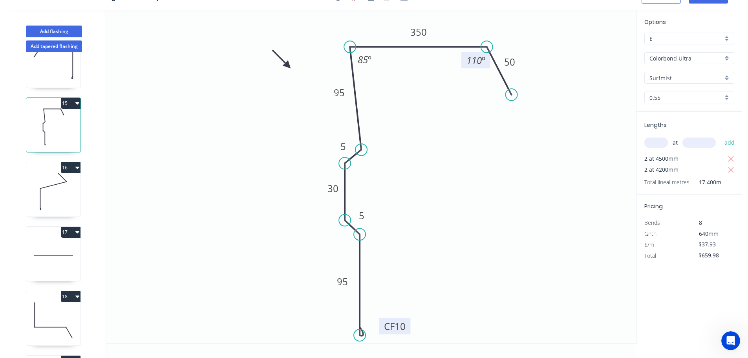
drag, startPoint x: 399, startPoint y: 338, endPoint x: 409, endPoint y: 322, distance: 18.7
click at [409, 322] on rect at bounding box center [394, 326] width 31 height 16
click at [402, 326] on tspan "10" at bounding box center [400, 326] width 11 height 13
click at [57, 183] on icon at bounding box center [53, 191] width 54 height 50
type input "$14.88"
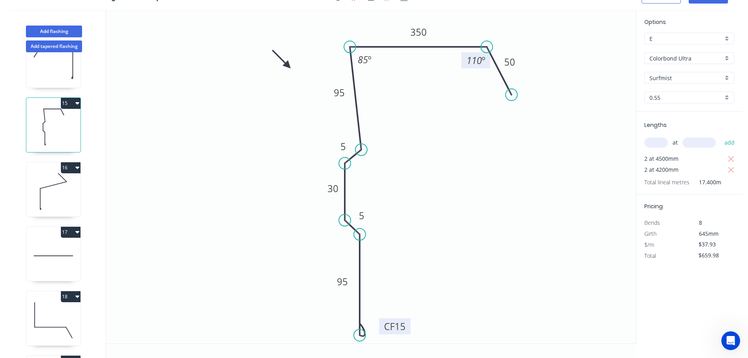
type input "$309.50"
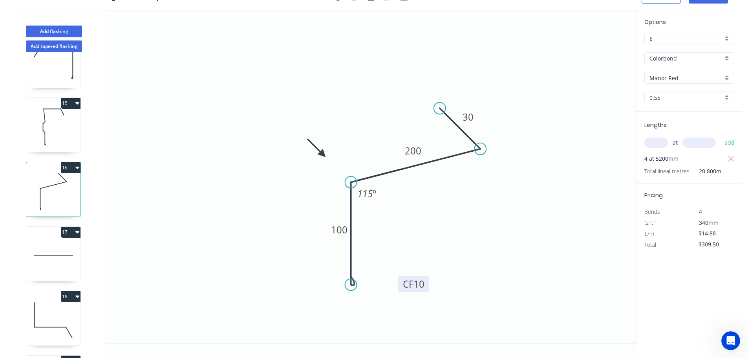
drag, startPoint x: 321, startPoint y: 267, endPoint x: 400, endPoint y: 280, distance: 80.5
click at [400, 280] on rect at bounding box center [413, 284] width 31 height 16
click at [419, 283] on tspan "10" at bounding box center [419, 283] width 11 height 13
drag, startPoint x: 321, startPoint y: 151, endPoint x: 303, endPoint y: 122, distance: 34.2
click at [303, 122] on icon at bounding box center [297, 115] width 23 height 23
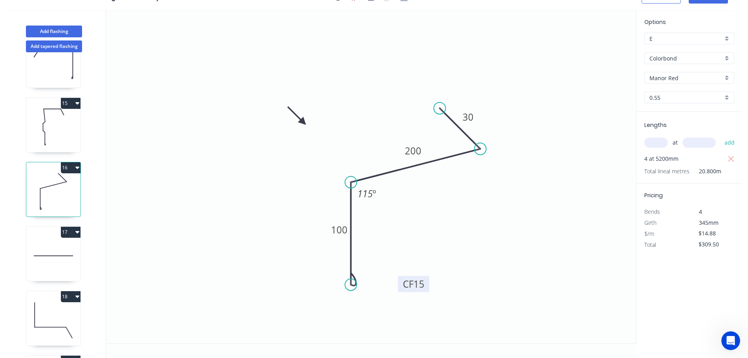
click at [60, 249] on icon at bounding box center [53, 256] width 54 height 50
type input "$0.00"
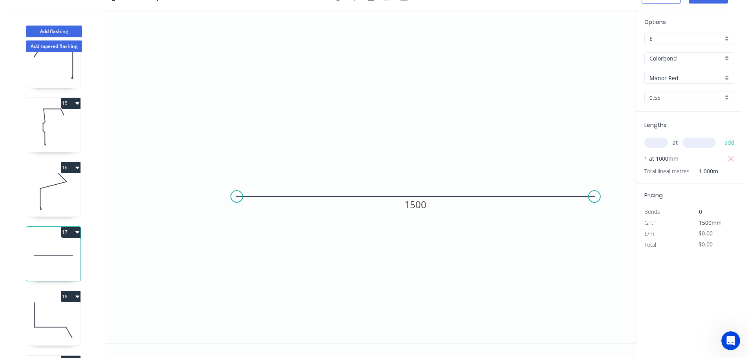
scroll to position [0, 0]
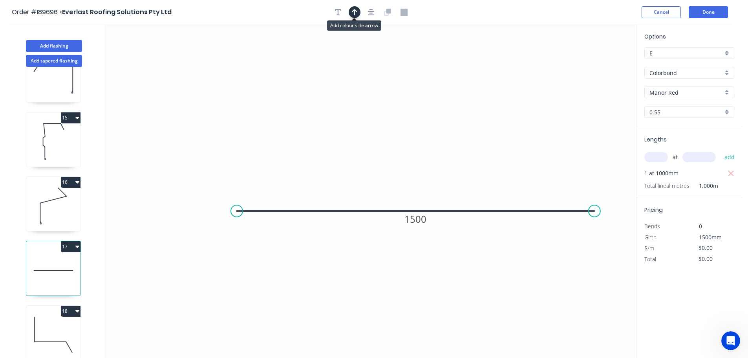
click at [355, 16] on button "button" at bounding box center [355, 12] width 12 height 12
drag, startPoint x: 597, startPoint y: 61, endPoint x: 426, endPoint y: 126, distance: 183.0
click at [426, 126] on icon at bounding box center [425, 116] width 7 height 25
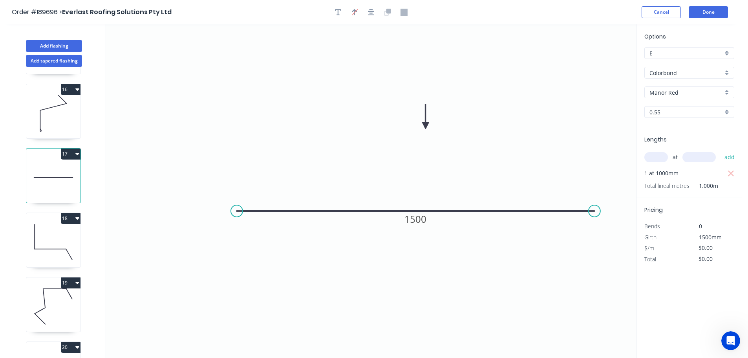
scroll to position [961, 0]
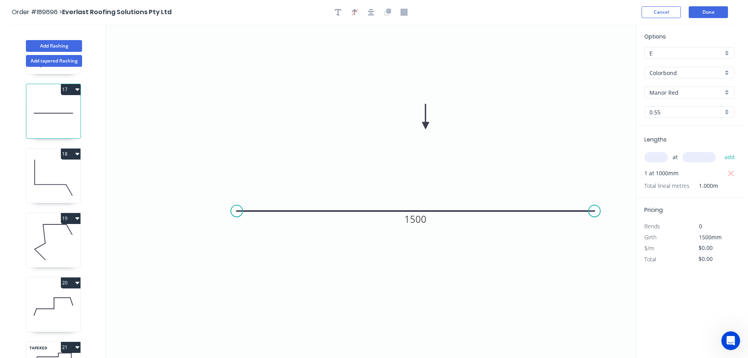
click at [51, 163] on icon at bounding box center [53, 177] width 54 height 50
type input "$32.59"
type input "$104.29"
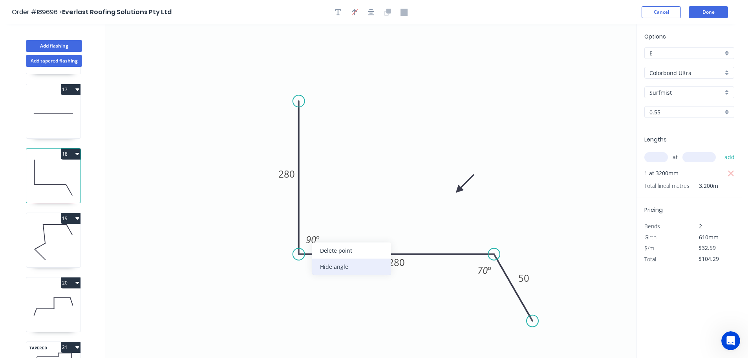
click at [328, 267] on div "Hide angle" at bounding box center [351, 266] width 79 height 16
click at [484, 268] on tspan "70" at bounding box center [483, 270] width 10 height 13
drag, startPoint x: 459, startPoint y: 188, endPoint x: 458, endPoint y: 143, distance: 45.2
click at [458, 143] on icon at bounding box center [464, 136] width 23 height 23
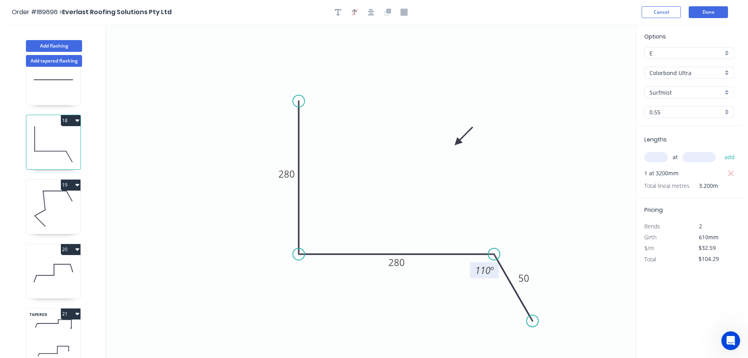
click at [46, 194] on icon at bounding box center [53, 208] width 54 height 50
type input "$20.45"
type input "$24.54"
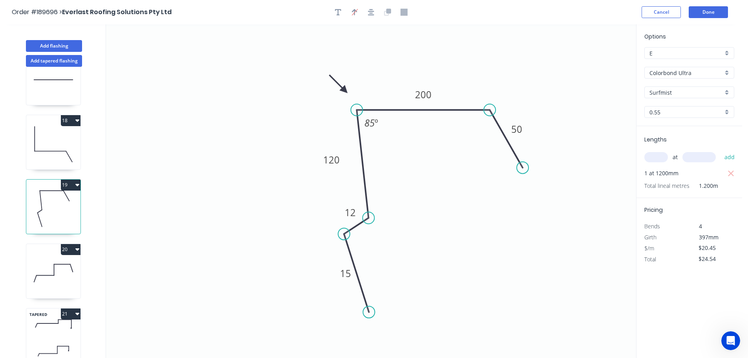
drag, startPoint x: 307, startPoint y: 250, endPoint x: 344, endPoint y: 234, distance: 40.5
click at [344, 234] on circle at bounding box center [344, 234] width 12 height 12
drag, startPoint x: 369, startPoint y: 313, endPoint x: 368, endPoint y: 257, distance: 56.2
click at [368, 257] on circle at bounding box center [369, 258] width 12 height 12
drag, startPoint x: 526, startPoint y: 167, endPoint x: 531, endPoint y: 160, distance: 7.6
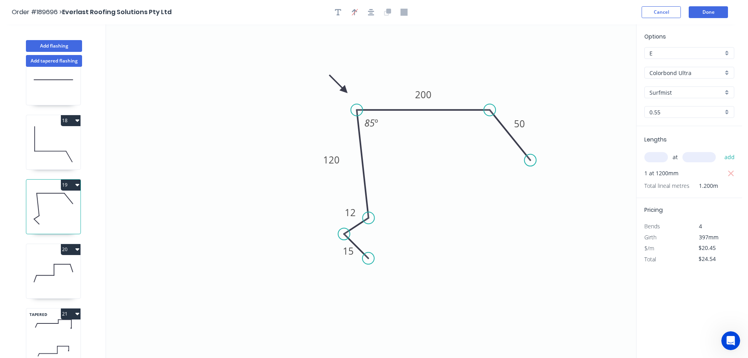
click at [531, 160] on circle at bounding box center [531, 160] width 12 height 12
click at [503, 139] on div "Show angle" at bounding box center [525, 138] width 79 height 16
click at [480, 127] on tspan "120" at bounding box center [479, 127] width 15 height 13
drag, startPoint x: 344, startPoint y: 89, endPoint x: 309, endPoint y: 88, distance: 35.4
click at [309, 88] on icon at bounding box center [302, 81] width 23 height 23
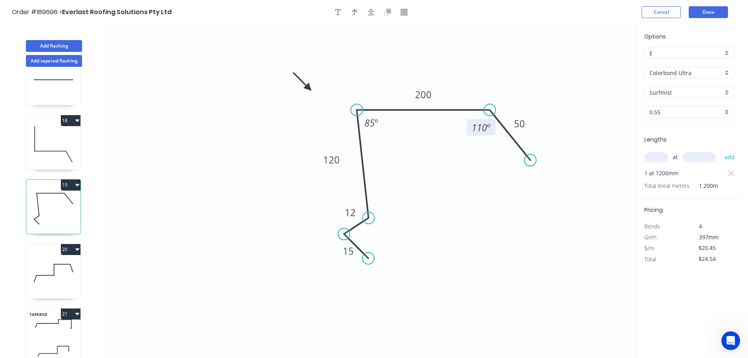
click at [45, 264] on icon at bounding box center [53, 273] width 54 height 50
type input "$41.34"
type input "$82.68"
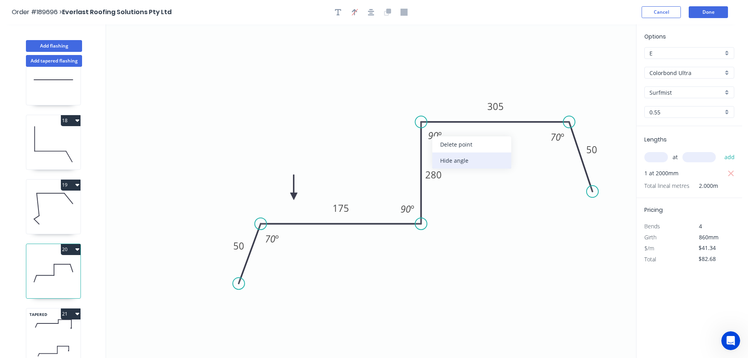
click at [453, 162] on div "Hide angle" at bounding box center [472, 160] width 79 height 16
click at [558, 137] on tspan "70" at bounding box center [556, 136] width 10 height 13
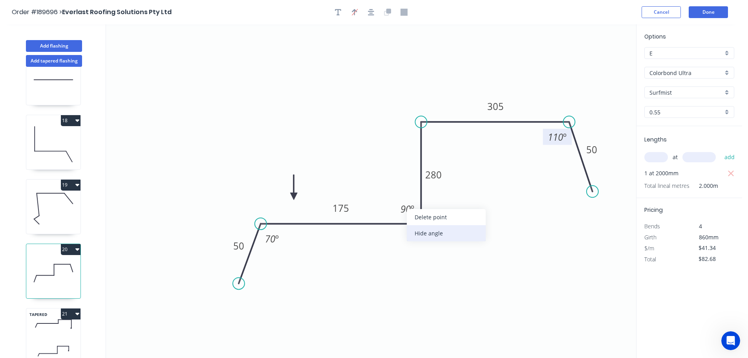
click at [429, 233] on div "Hide angle" at bounding box center [446, 233] width 79 height 16
click at [274, 239] on tspan "70" at bounding box center [270, 238] width 10 height 13
drag, startPoint x: 295, startPoint y: 194, endPoint x: 293, endPoint y: 115, distance: 79.0
click at [293, 115] on icon at bounding box center [292, 105] width 7 height 25
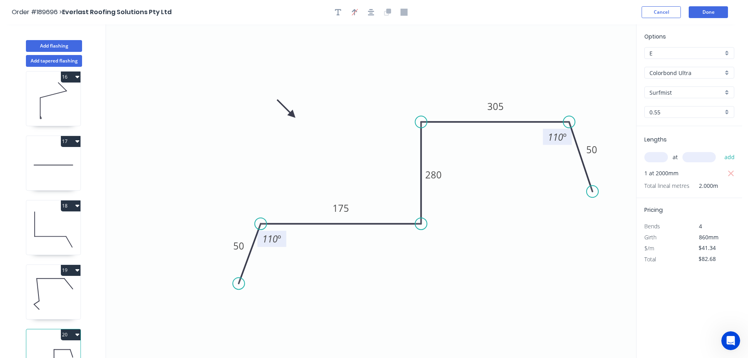
scroll to position [922, 0]
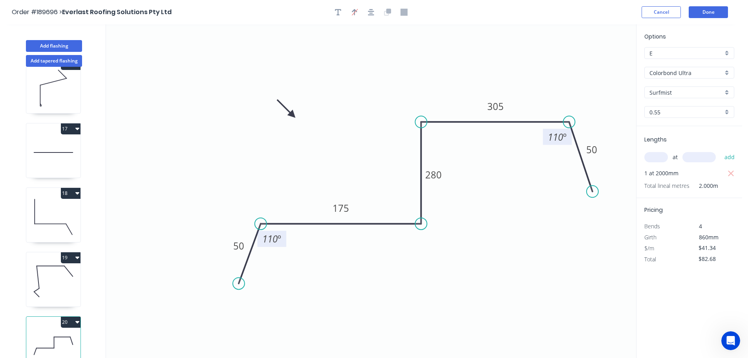
click at [61, 148] on icon at bounding box center [53, 152] width 54 height 50
type input "$0.00"
type input "Colorbond"
type input "Manor Red"
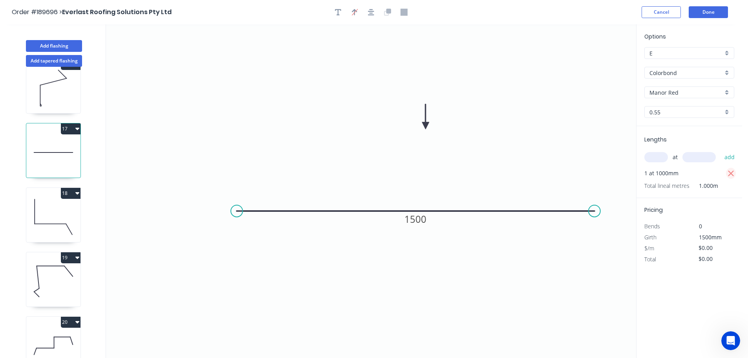
click at [731, 174] on icon "button" at bounding box center [731, 173] width 6 height 6
click at [658, 157] on input "text" at bounding box center [657, 157] width 24 height 10
type input "1"
type input "1200"
click at [721, 150] on button "add" at bounding box center [730, 156] width 18 height 13
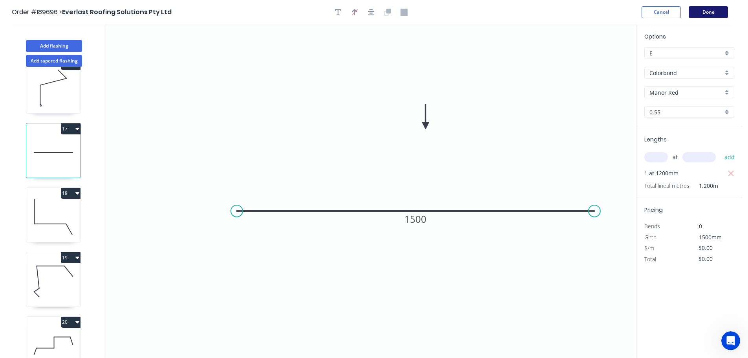
click at [713, 11] on button "Done" at bounding box center [708, 12] width 39 height 12
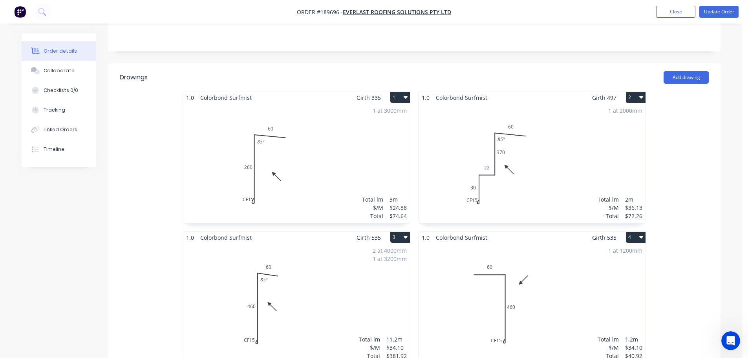
scroll to position [196, 0]
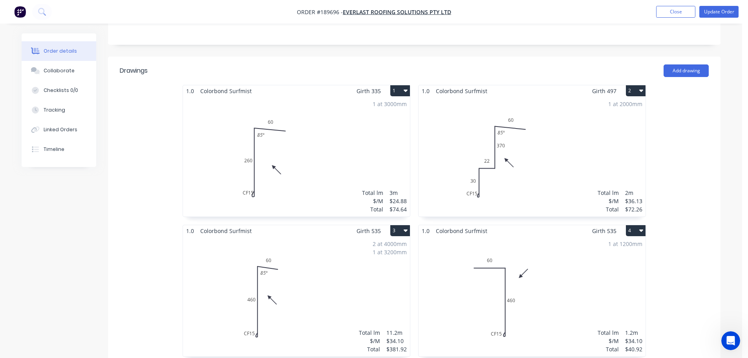
click at [264, 139] on div "1 at 3000mm Total lm $/M Total 3m $24.88 $74.64" at bounding box center [296, 157] width 227 height 120
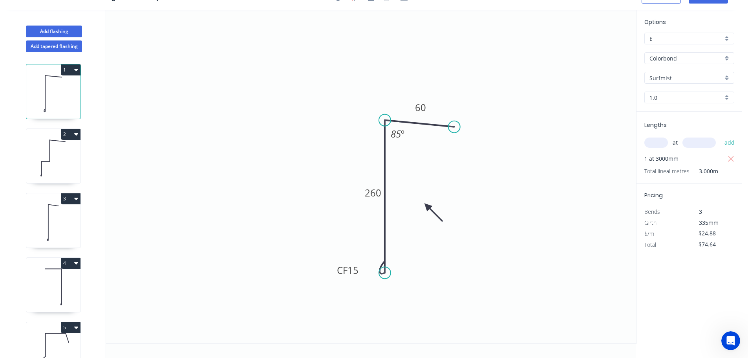
scroll to position [15, 0]
drag, startPoint x: 360, startPoint y: 272, endPoint x: 330, endPoint y: 269, distance: 30.4
click at [330, 269] on rect at bounding box center [317, 267] width 31 height 16
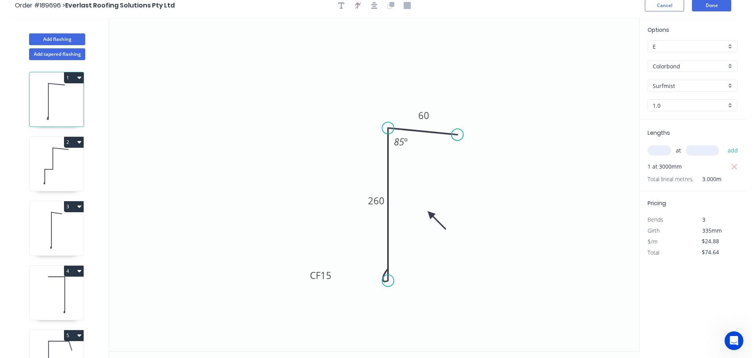
scroll to position [0, 0]
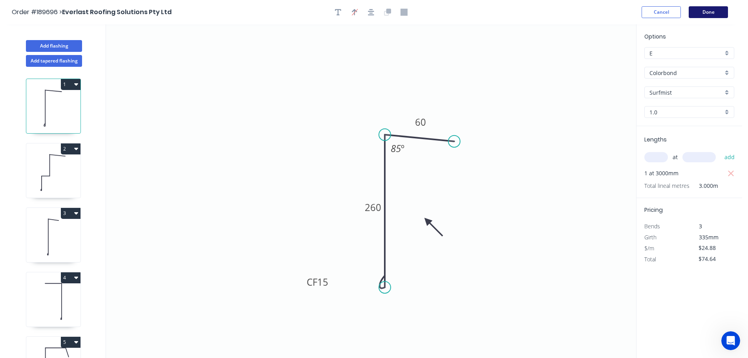
click at [708, 9] on button "Done" at bounding box center [708, 12] width 39 height 12
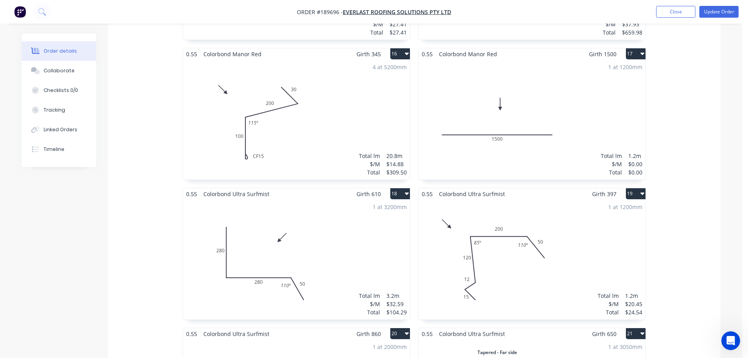
scroll to position [1218, 0]
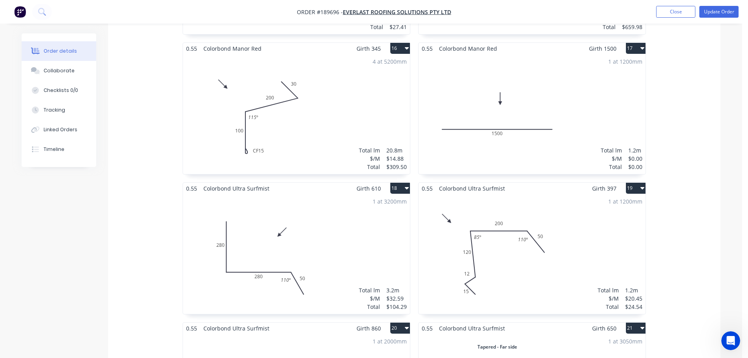
click at [303, 104] on div "4 at 5200mm Total lm $/M Total 20.8m $14.88 $309.50" at bounding box center [296, 114] width 227 height 120
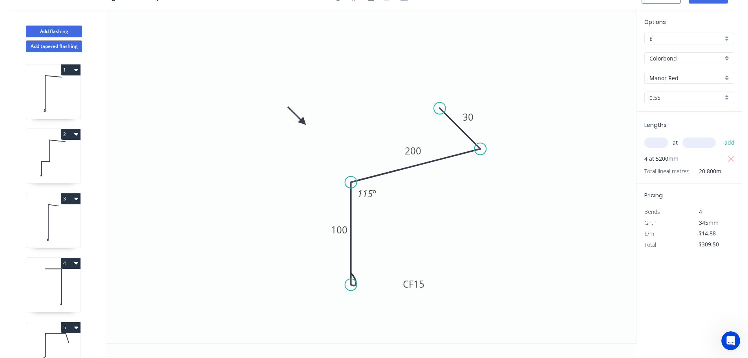
scroll to position [15, 0]
click at [500, 183] on div "Show angle" at bounding box center [515, 178] width 79 height 16
click at [461, 141] on tspan "?" at bounding box center [460, 143] width 4 height 13
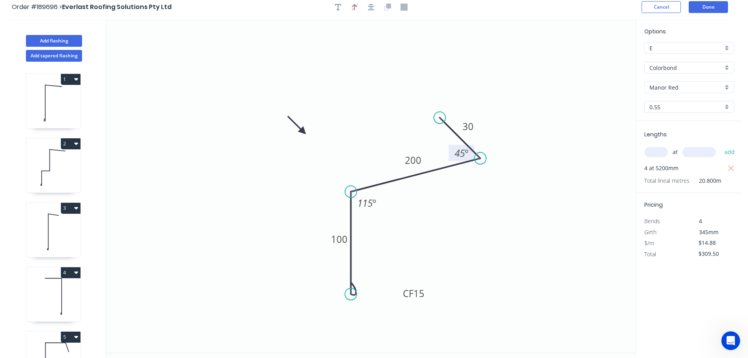
scroll to position [0, 0]
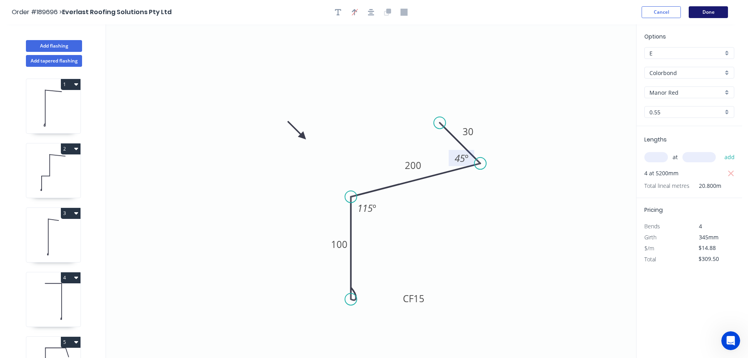
click at [719, 11] on button "Done" at bounding box center [708, 12] width 39 height 12
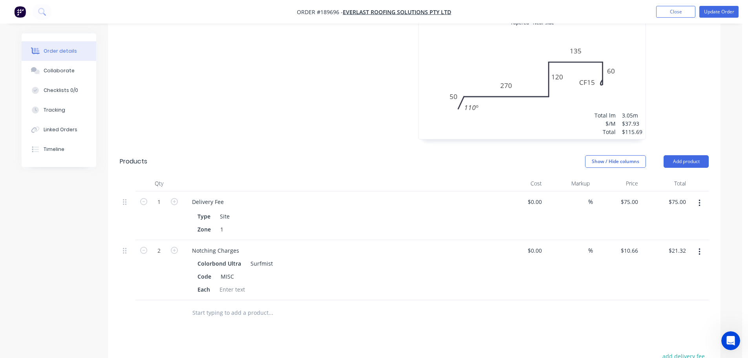
scroll to position [1728, 0]
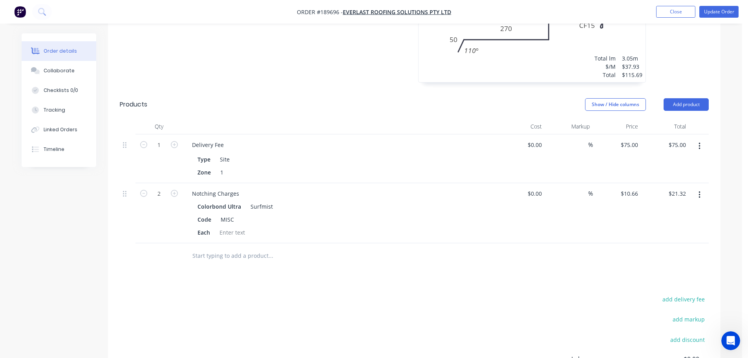
click at [700, 191] on icon "button" at bounding box center [700, 195] width 2 height 9
click at [649, 257] on div "Delete" at bounding box center [671, 262] width 60 height 11
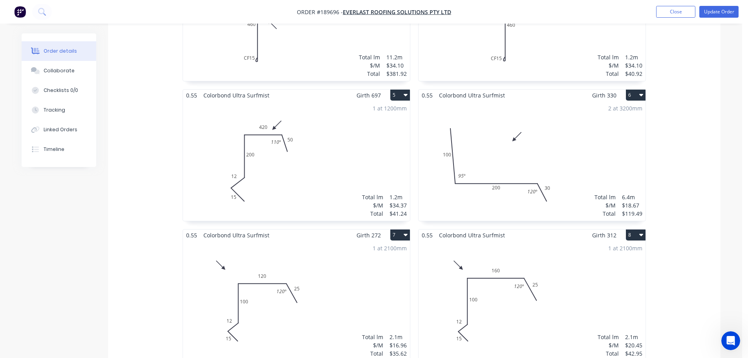
scroll to position [471, 0]
click at [726, 12] on button "Update Order" at bounding box center [719, 12] width 39 height 12
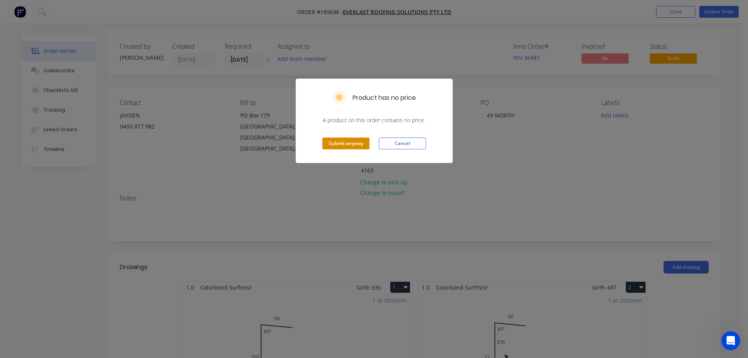
click at [341, 147] on button "Submit anyway" at bounding box center [346, 143] width 47 height 12
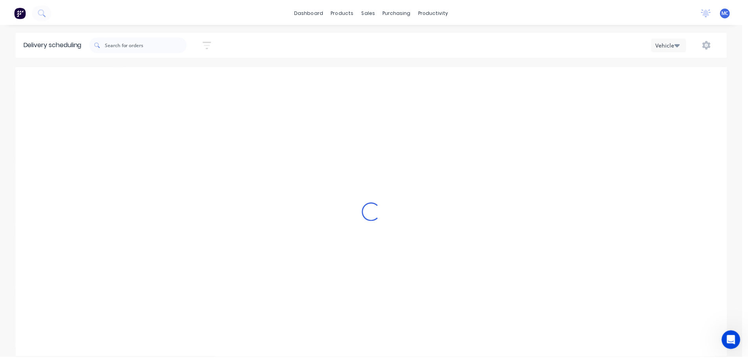
scroll to position [0, 0]
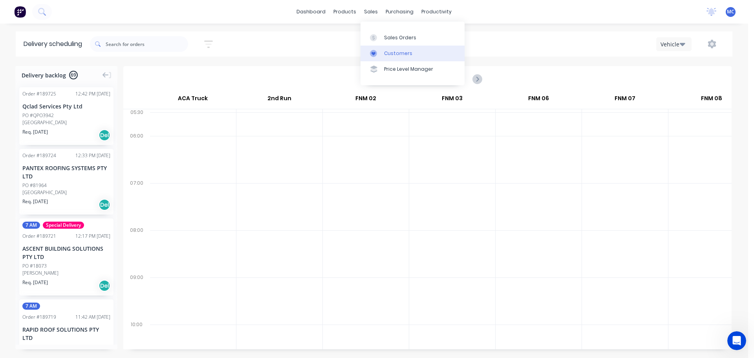
click at [400, 51] on div "Customers" at bounding box center [398, 53] width 28 height 7
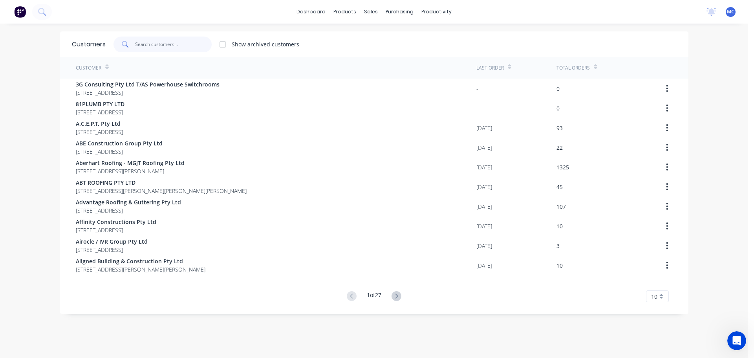
click at [163, 44] on input "text" at bounding box center [173, 45] width 77 height 16
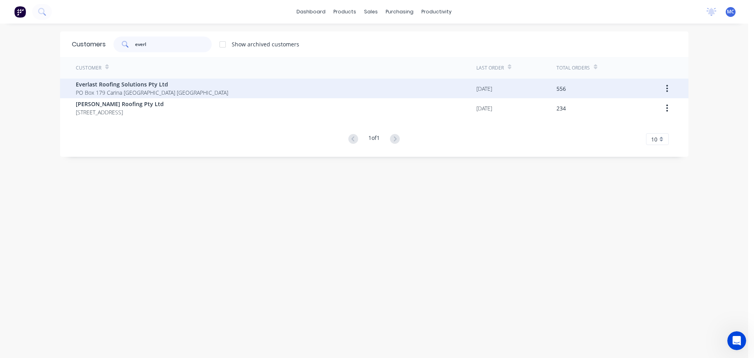
type input "everl"
click at [148, 85] on span "Everlast Roofing Solutions Pty Ltd" at bounding box center [152, 84] width 152 height 8
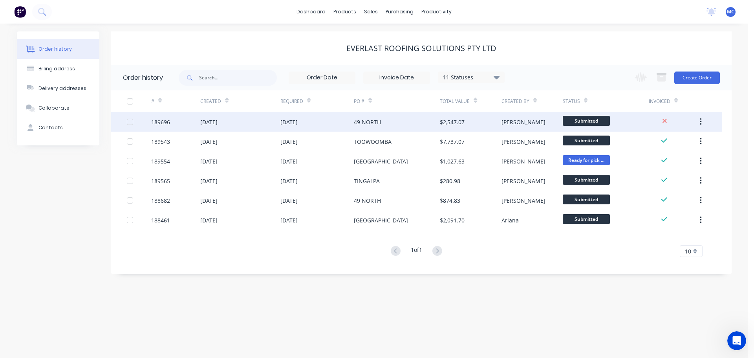
click at [378, 122] on div "49 NORTH" at bounding box center [367, 122] width 27 height 8
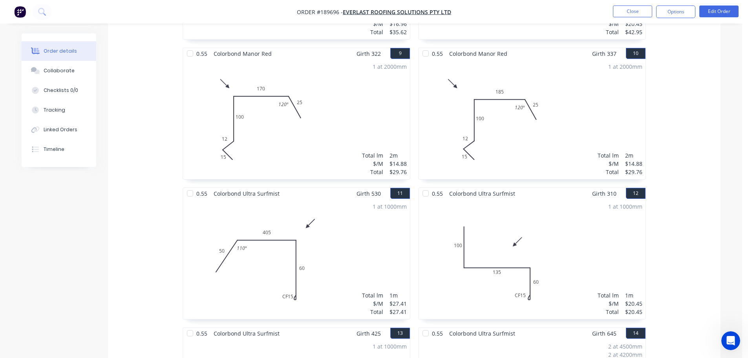
scroll to position [898, 0]
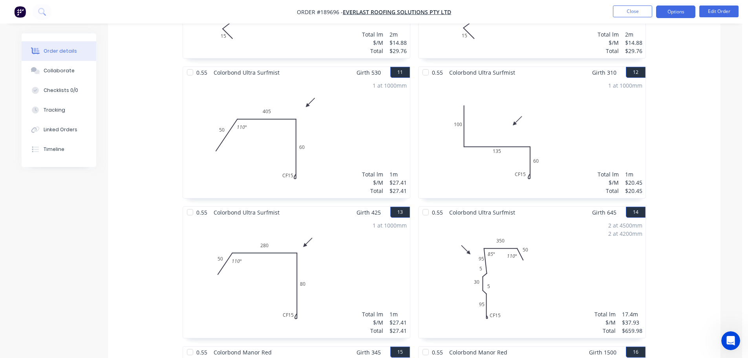
click at [676, 11] on button "Options" at bounding box center [675, 11] width 39 height 13
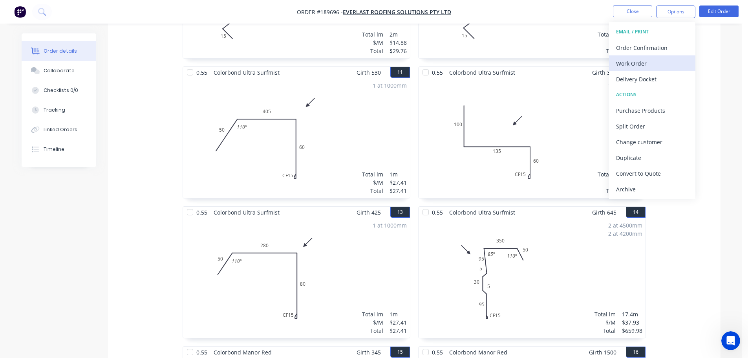
click at [627, 60] on div "Work Order" at bounding box center [652, 63] width 72 height 11
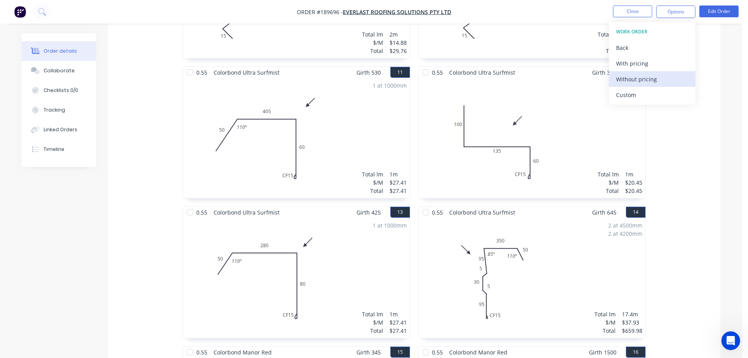
click at [634, 79] on div "Without pricing" at bounding box center [652, 78] width 72 height 11
